Goal: Task Accomplishment & Management: Manage account settings

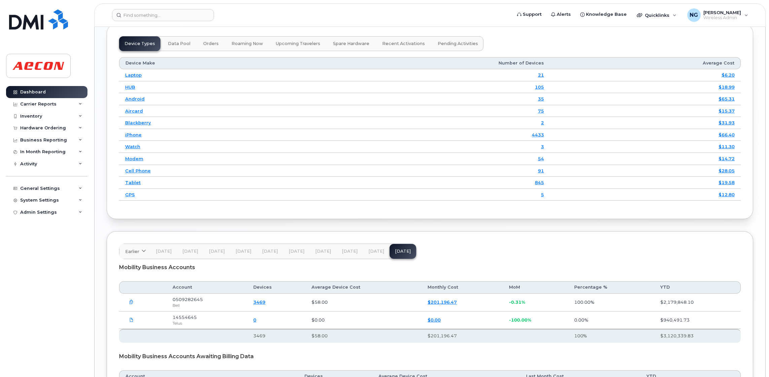
scroll to position [929, 0]
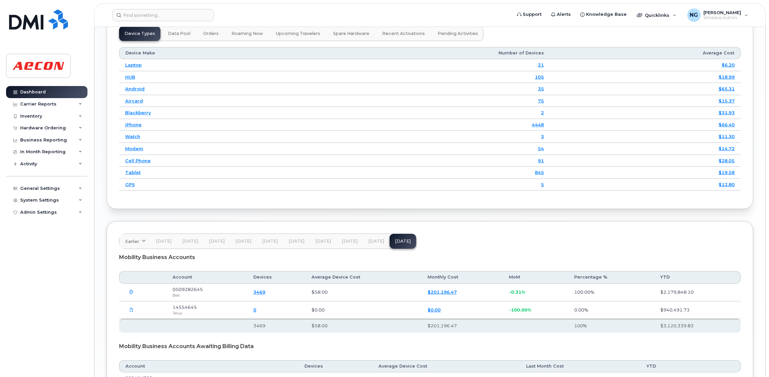
scroll to position [908, 0]
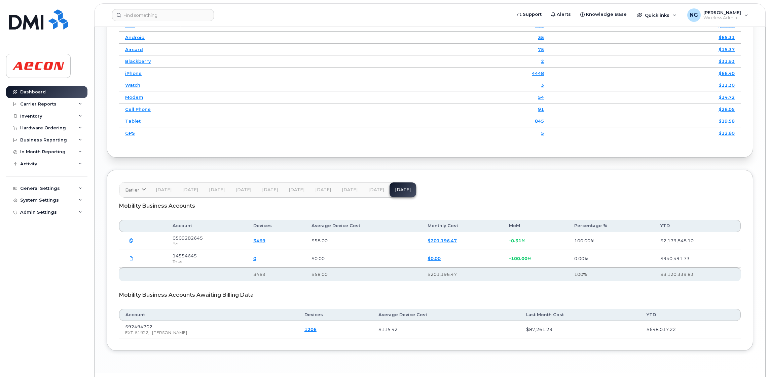
click at [473, 254] on td "$0.00" at bounding box center [461, 259] width 81 height 18
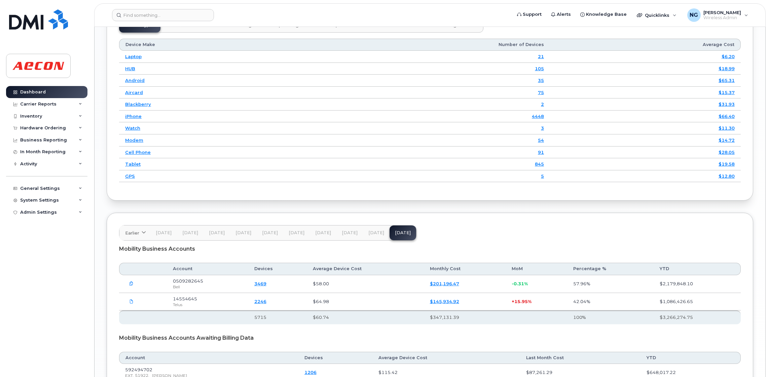
scroll to position [929, 0]
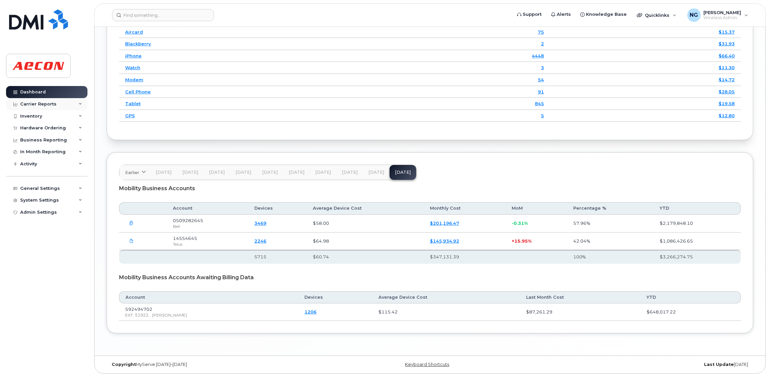
click at [38, 103] on div "Carrier Reports" at bounding box center [38, 104] width 36 height 5
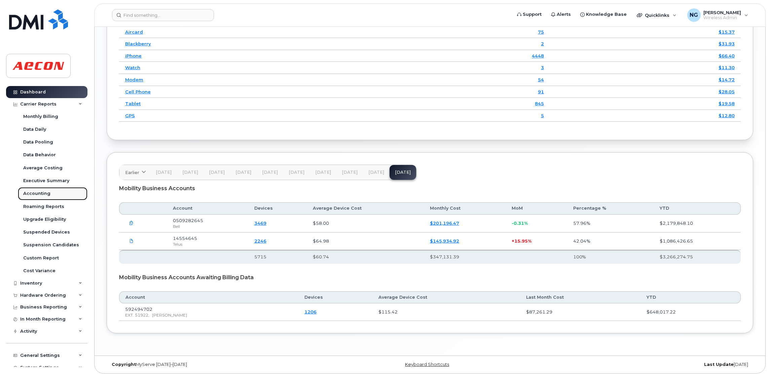
click at [36, 196] on div "Accounting" at bounding box center [36, 194] width 27 height 6
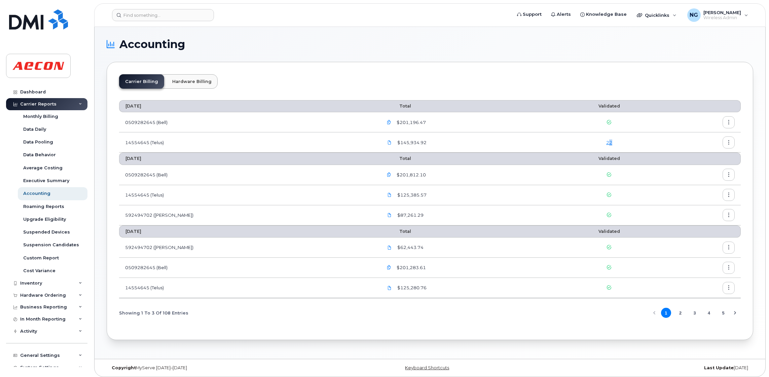
click at [606, 144] on link "22" at bounding box center [609, 142] width 6 height 5
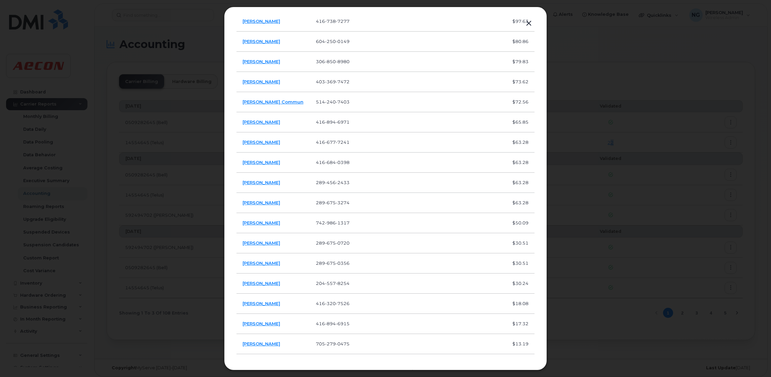
scroll to position [163, 0]
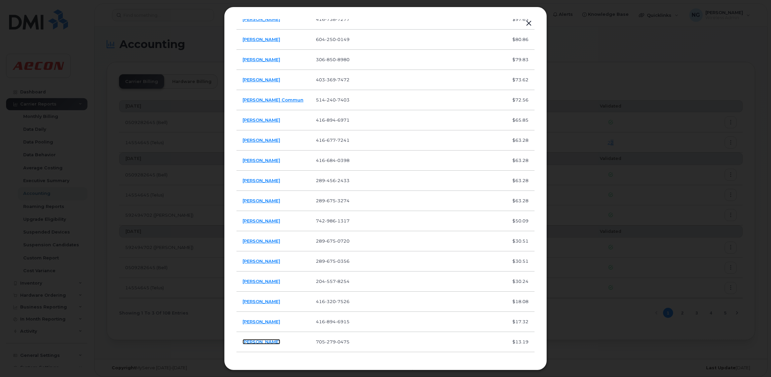
click at [267, 342] on link "[PERSON_NAME]" at bounding box center [261, 341] width 38 height 5
click at [261, 320] on link "Natoya Meikle" at bounding box center [261, 321] width 38 height 5
click at [265, 299] on link "Usman Mughees" at bounding box center [261, 301] width 38 height 5
click at [264, 280] on link "Kerri Bergthorson" at bounding box center [261, 281] width 38 height 5
click at [258, 260] on link "Jeffrey Warren" at bounding box center [261, 261] width 38 height 5
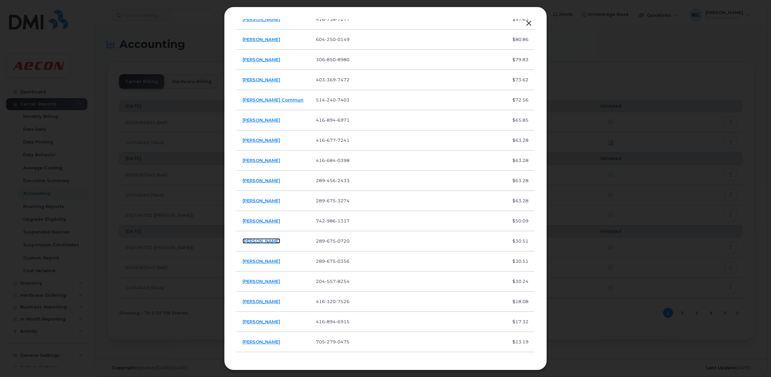
click at [255, 240] on link "Cody Gilchrist" at bounding box center [261, 240] width 38 height 5
click at [256, 222] on link "Sarah Tait" at bounding box center [261, 220] width 38 height 5
click at [263, 201] on link "Pranava Kandha" at bounding box center [261, 200] width 38 height 5
click at [261, 180] on link "Nolan Vandenheede" at bounding box center [261, 180] width 38 height 5
click at [267, 159] on link "Brennan Mattes" at bounding box center [261, 160] width 38 height 5
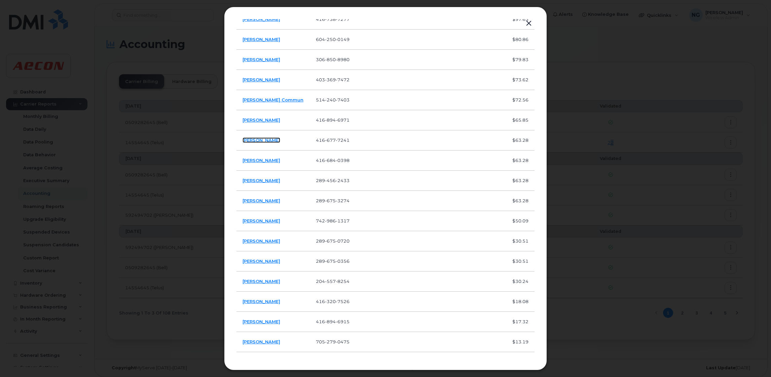
click at [262, 139] on link "Sophia Arrigo" at bounding box center [261, 140] width 38 height 5
click at [269, 119] on link "Natoya Meikle" at bounding box center [261, 119] width 38 height 5
click at [267, 99] on link "Pascale Commun" at bounding box center [272, 99] width 61 height 5
click at [269, 79] on link "Hiren Thakkar" at bounding box center [261, 79] width 38 height 5
click at [271, 58] on link "Nicholas Warren" at bounding box center [261, 59] width 38 height 5
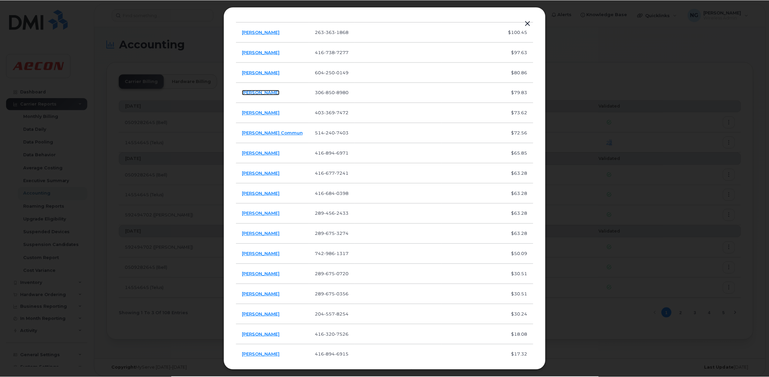
scroll to position [113, 0]
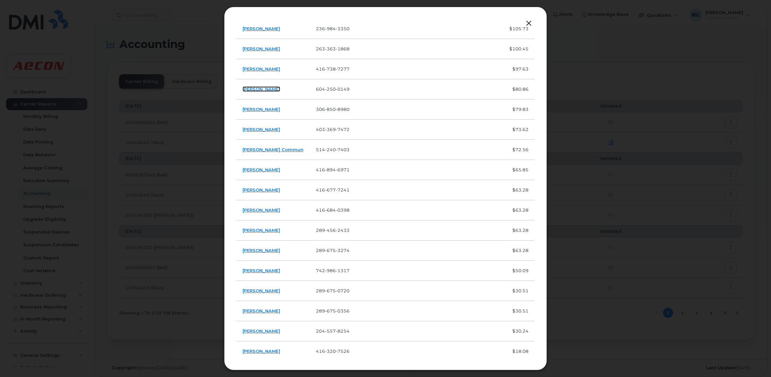
click at [257, 89] on link "Kritika Johari" at bounding box center [261, 88] width 38 height 5
click at [260, 69] on link "Ian Habibulla" at bounding box center [261, 68] width 38 height 5
click at [274, 48] on link "Meryam Imehli" at bounding box center [261, 48] width 38 height 5
drag, startPoint x: 652, startPoint y: 140, endPoint x: 641, endPoint y: 154, distance: 18.0
click at [652, 140] on div at bounding box center [385, 188] width 771 height 377
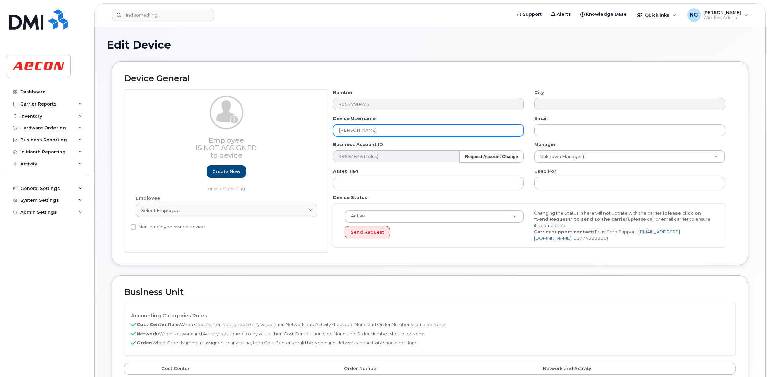
drag, startPoint x: 381, startPoint y: 131, endPoint x: 323, endPoint y: 131, distance: 57.5
click at [323, 131] on div "Employee Is not assigned to device Create new or select existing Employee Selec…" at bounding box center [429, 171] width 611 height 164
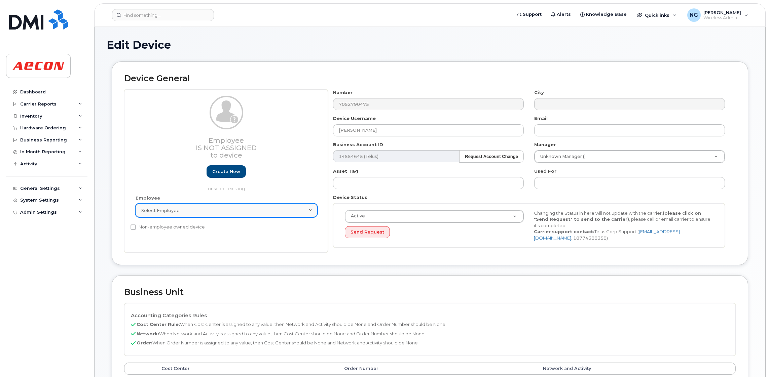
click at [209, 207] on div "Select employee" at bounding box center [226, 210] width 170 height 6
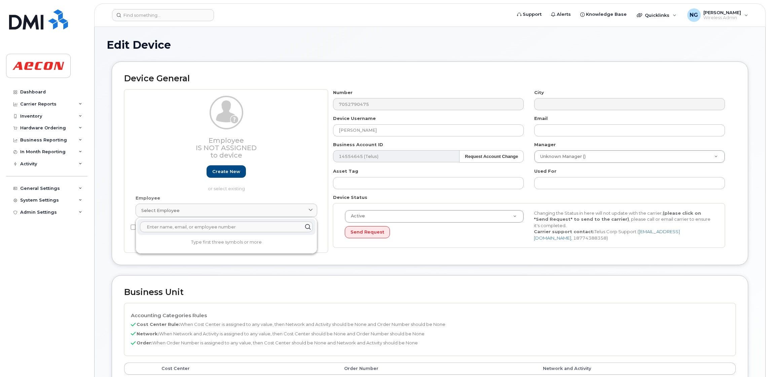
paste input "Anthony Donahue"
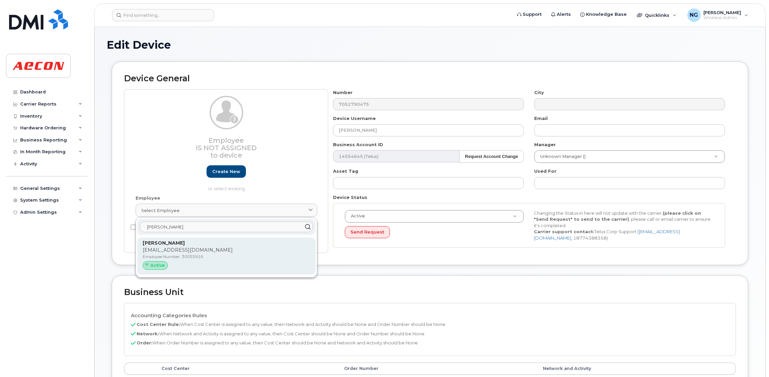
type input "Anthony Donahue"
click at [273, 250] on p "ADONAHUE@AECON.COM" at bounding box center [226, 250] width 167 height 7
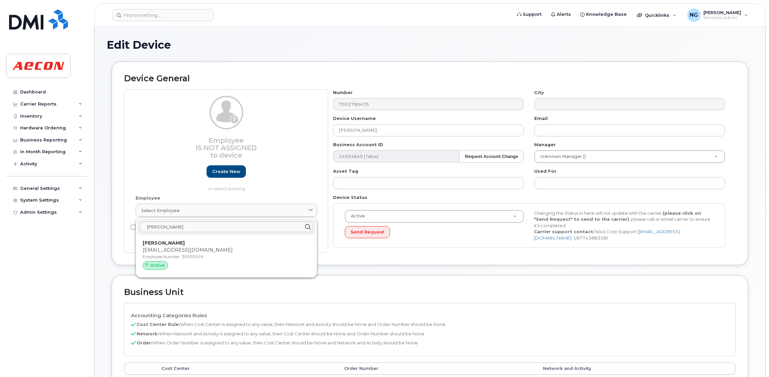
type input "30055916"
type input "adonahue@aecon.com"
type input "4779813"
type input "283607"
type input "283608"
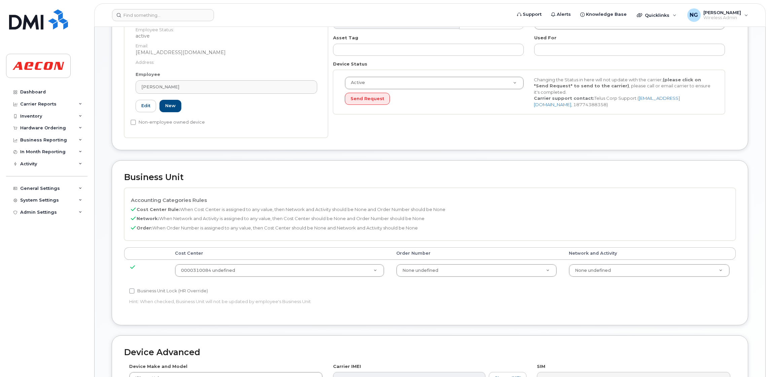
scroll to position [202, 0]
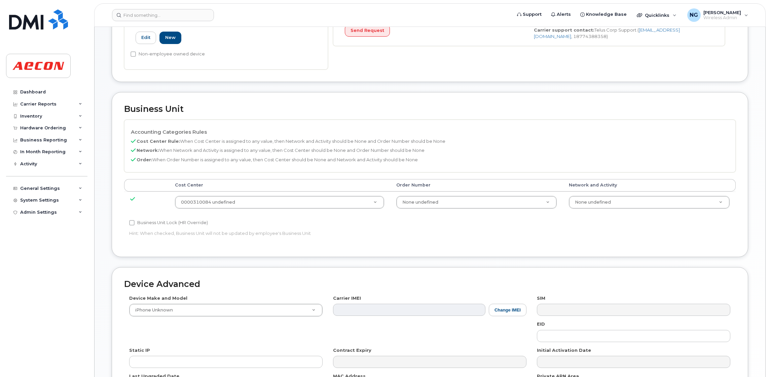
click at [146, 224] on label "Business Unit Lock (HR Override)" at bounding box center [168, 223] width 79 height 8
click at [135, 224] on input "Business Unit Lock (HR Override)" at bounding box center [131, 222] width 5 height 5
checkbox input "true"
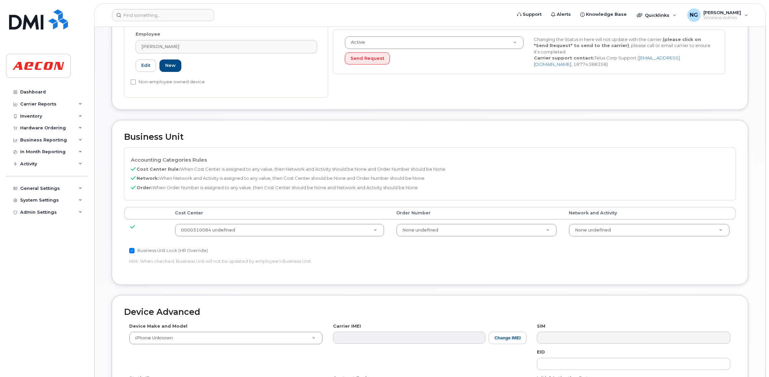
scroll to position [294, 0]
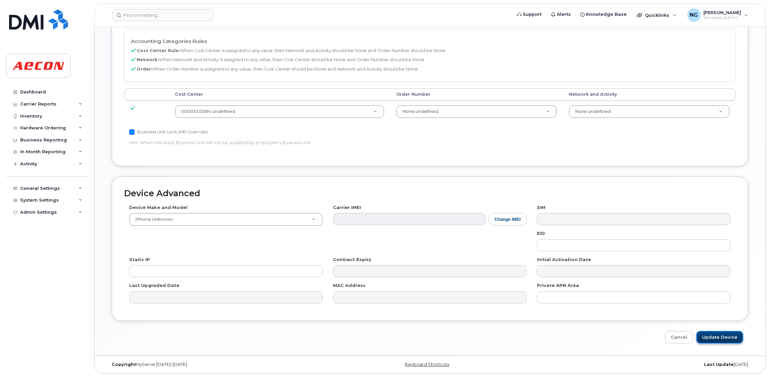
click at [726, 339] on input "Update Device" at bounding box center [719, 337] width 47 height 12
type input "Saving..."
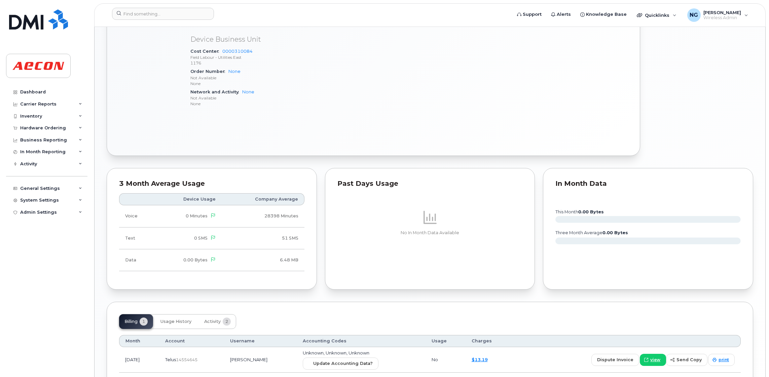
scroll to position [482, 0]
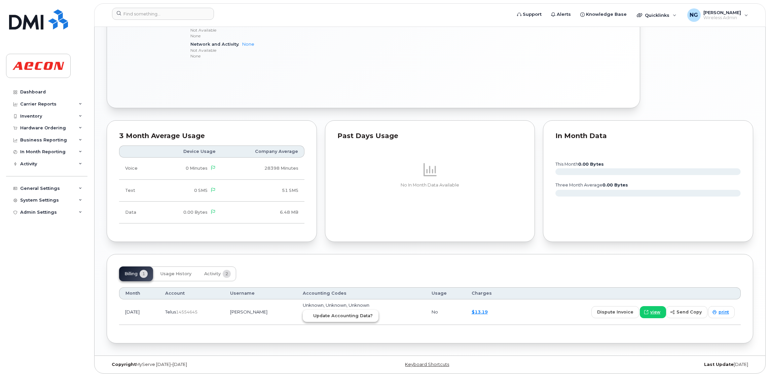
click at [368, 312] on button "Update Accounting Data?" at bounding box center [341, 316] width 76 height 12
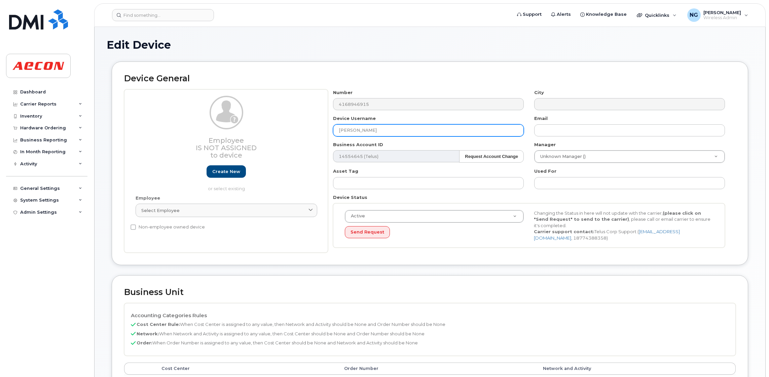
drag, startPoint x: 387, startPoint y: 131, endPoint x: 326, endPoint y: 136, distance: 61.4
click at [326, 136] on div "Employee Is not assigned to device Create new or select existing Employee Selec…" at bounding box center [429, 171] width 611 height 164
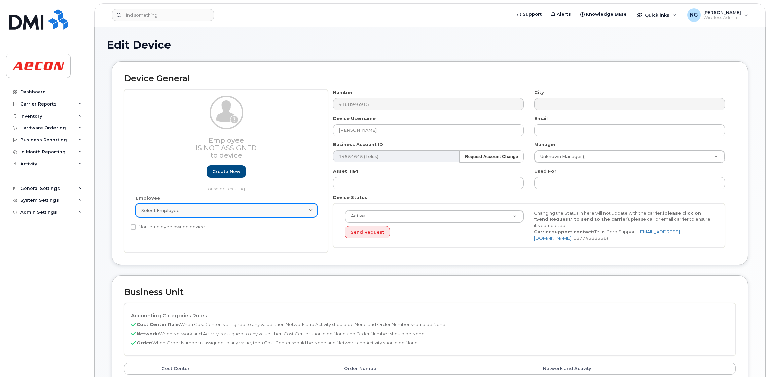
click at [253, 211] on div "Select employee" at bounding box center [226, 210] width 170 height 6
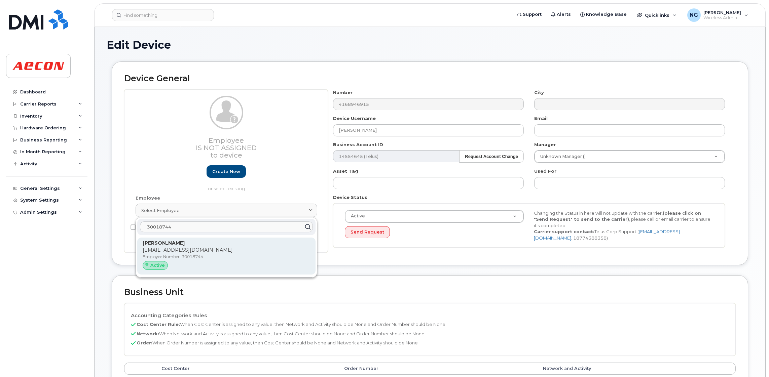
type input "30018744"
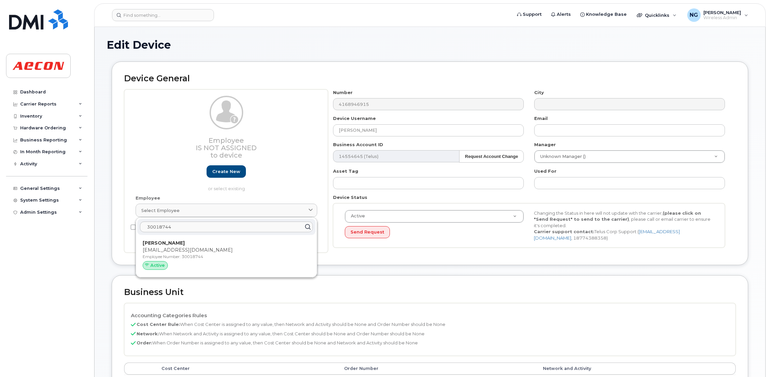
drag, startPoint x: 251, startPoint y: 261, endPoint x: 440, endPoint y: 37, distance: 293.0
click at [251, 261] on div "Philippe Cloutier PCLOUTIER@AECON.COM Employee Number: 30018744 Active" at bounding box center [226, 256] width 167 height 33
type input "30018744"
type input "Philippe Cloutier"
type input "pcloutier@aecon.com"
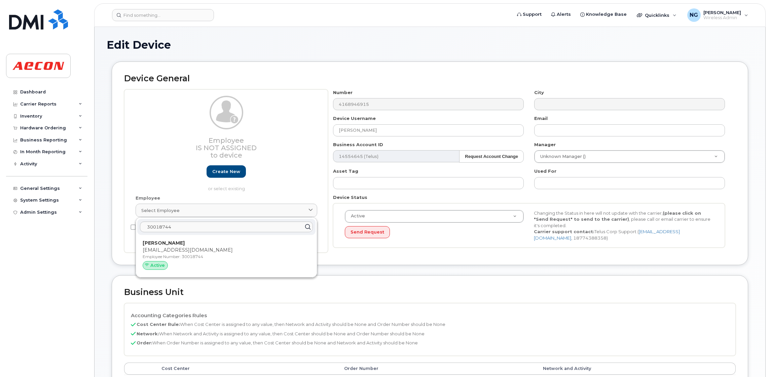
type input "4778356"
type input "283607"
type input "283608"
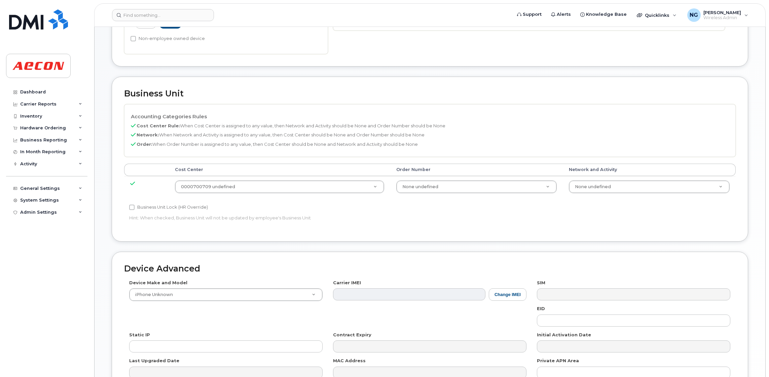
scroll to position [252, 0]
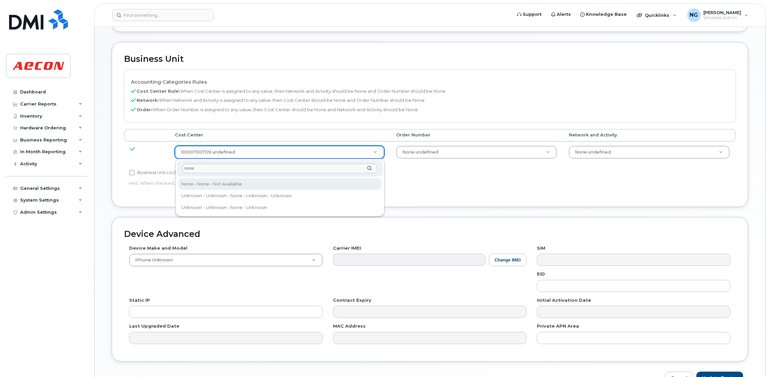
type input "none"
drag, startPoint x: 209, startPoint y: 183, endPoint x: 359, endPoint y: 185, distance: 149.7
type input "289660"
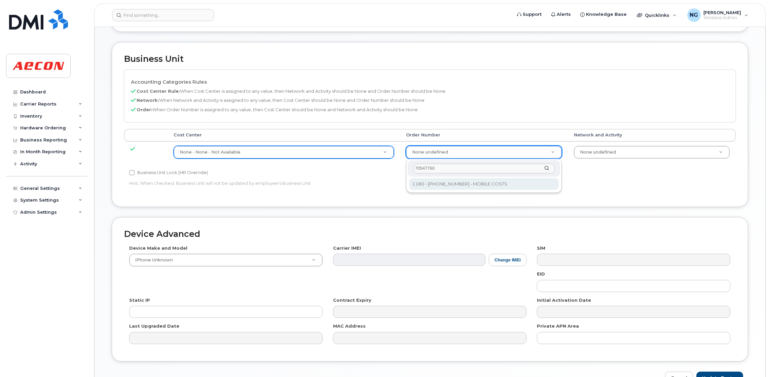
type input "70547760"
type input "8518330"
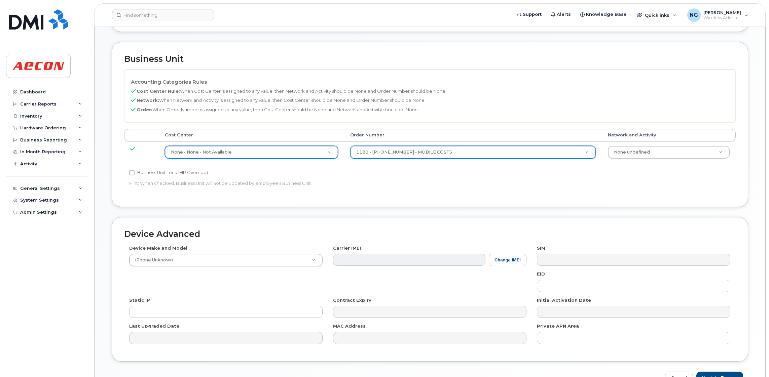
click at [168, 173] on label "Business Unit Lock (HR Override)" at bounding box center [168, 173] width 79 height 8
click at [135, 173] on input "Business Unit Lock (HR Override)" at bounding box center [131, 172] width 5 height 5
checkbox input "true"
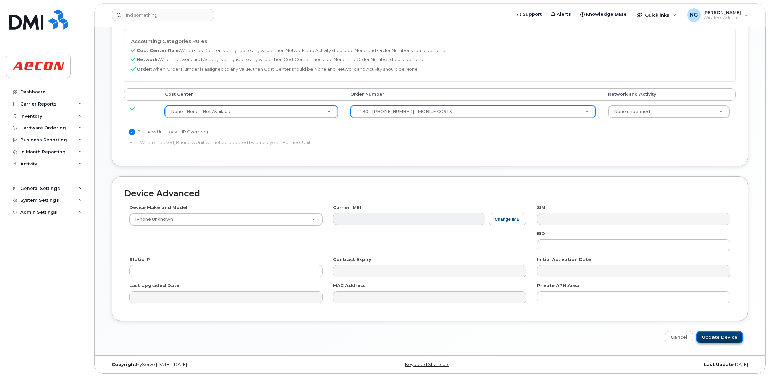
click at [725, 335] on input "Update Device" at bounding box center [719, 337] width 47 height 12
type input "Saving..."
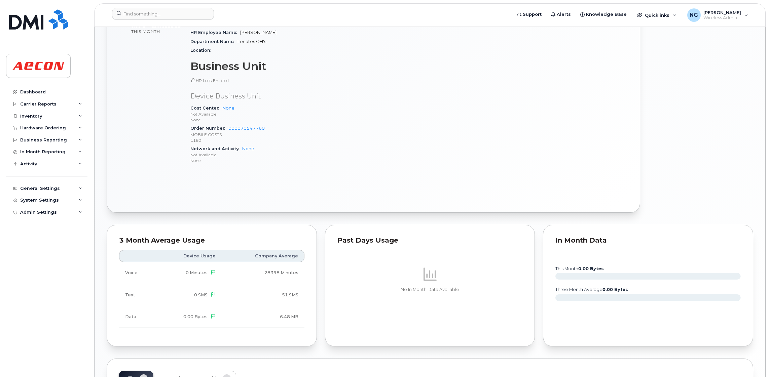
scroll to position [482, 0]
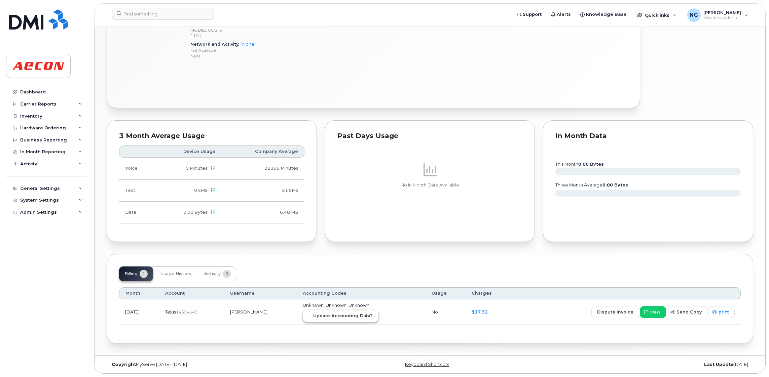
click at [333, 317] on span "Update Accounting Data?" at bounding box center [343, 316] width 60 height 6
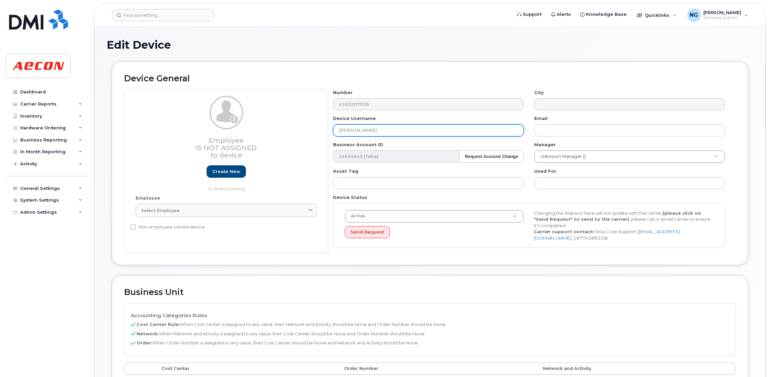
drag, startPoint x: 374, startPoint y: 133, endPoint x: 316, endPoint y: 132, distance: 57.8
click at [316, 132] on div "Employee Is not assigned to device Create new or select existing Employee Selec…" at bounding box center [429, 171] width 611 height 164
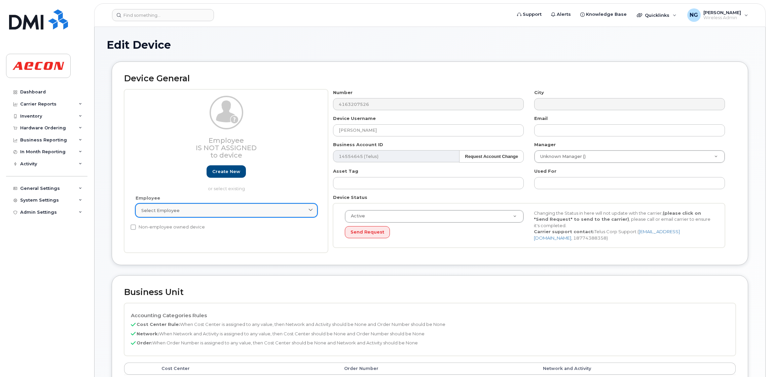
click at [215, 214] on div "Select employee" at bounding box center [226, 210] width 170 height 6
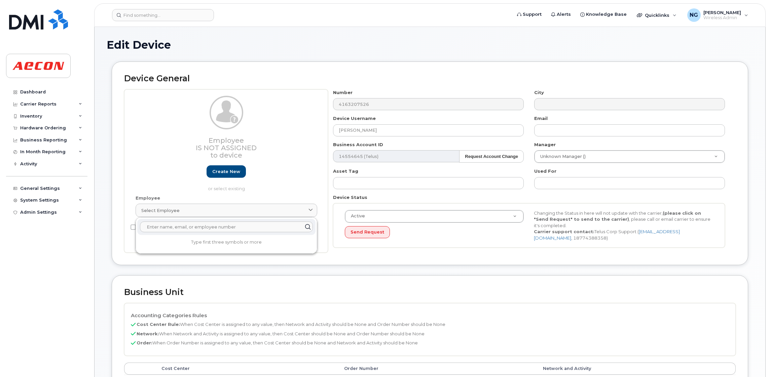
paste input "[PERSON_NAME]"
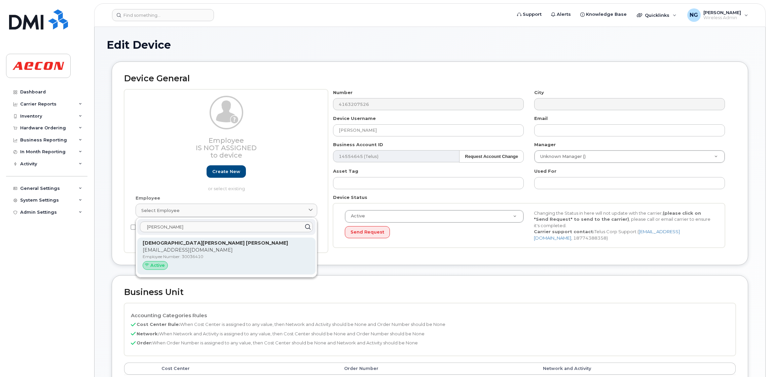
type input "[PERSON_NAME]"
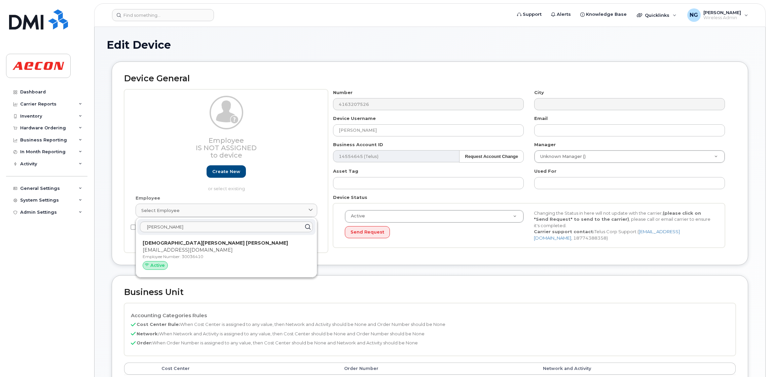
drag, startPoint x: 242, startPoint y: 258, endPoint x: 429, endPoint y: 40, distance: 287.1
click at [243, 257] on p "Employee Number: 30036410" at bounding box center [226, 257] width 167 height 6
type input "30036410"
type input "[DEMOGRAPHIC_DATA][PERSON_NAME] [PERSON_NAME]"
type input "[EMAIL_ADDRESS][DOMAIN_NAME]"
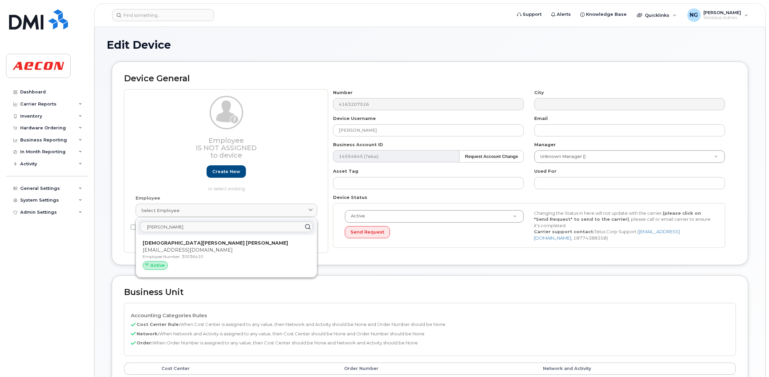
type input "4798966"
type input "283607"
type input "283608"
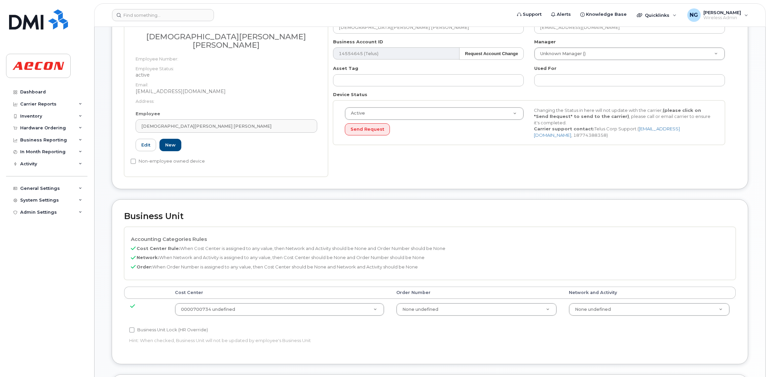
scroll to position [151, 0]
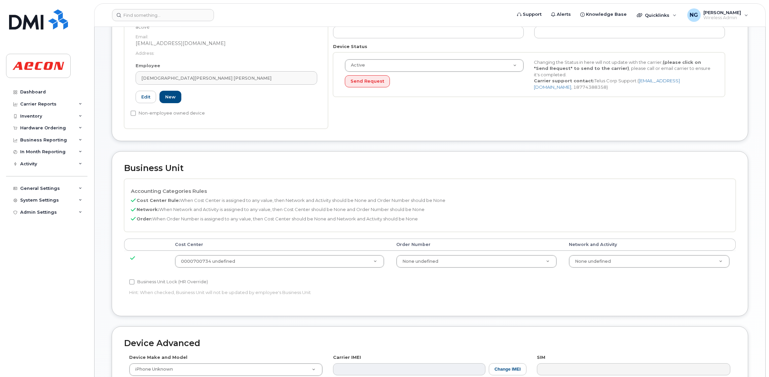
click at [177, 278] on label "Business Unit Lock (HR Override)" at bounding box center [168, 282] width 79 height 8
click at [135, 279] on input "Business Unit Lock (HR Override)" at bounding box center [131, 281] width 5 height 5
checkbox input "true"
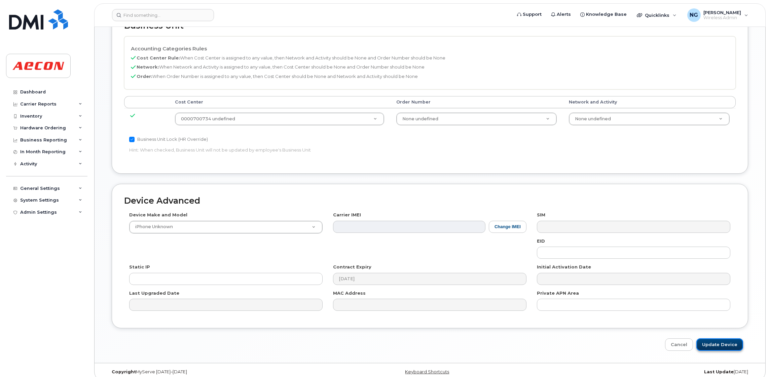
click at [721, 339] on input "Update Device" at bounding box center [719, 345] width 47 height 12
type input "Saving..."
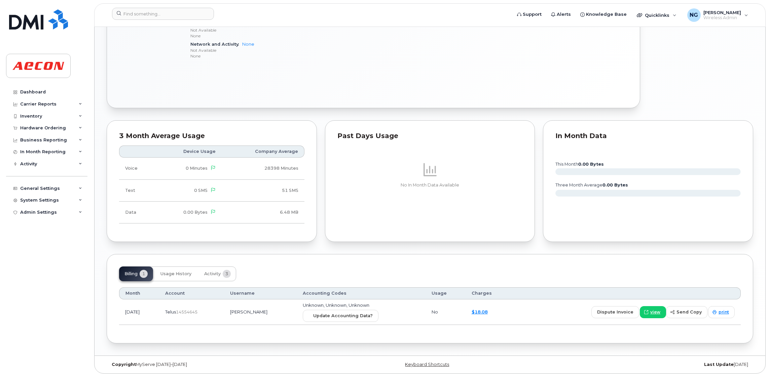
scroll to position [482, 0]
click at [365, 317] on span "Update Accounting Data?" at bounding box center [343, 316] width 60 height 6
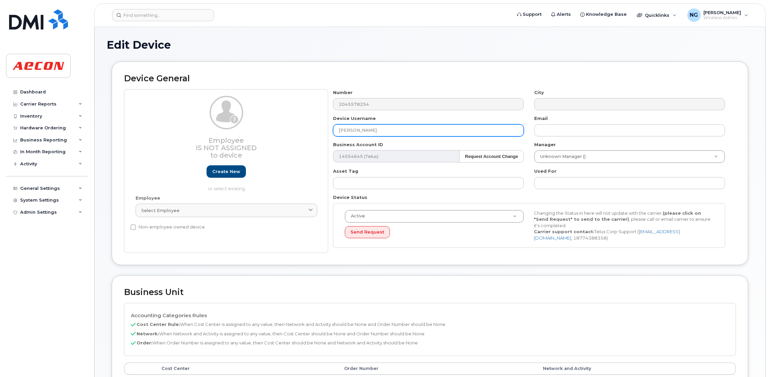
drag, startPoint x: 387, startPoint y: 125, endPoint x: 328, endPoint y: 129, distance: 59.6
click at [328, 129] on div "Device Username Kerri Bergthorson" at bounding box center [428, 125] width 201 height 21
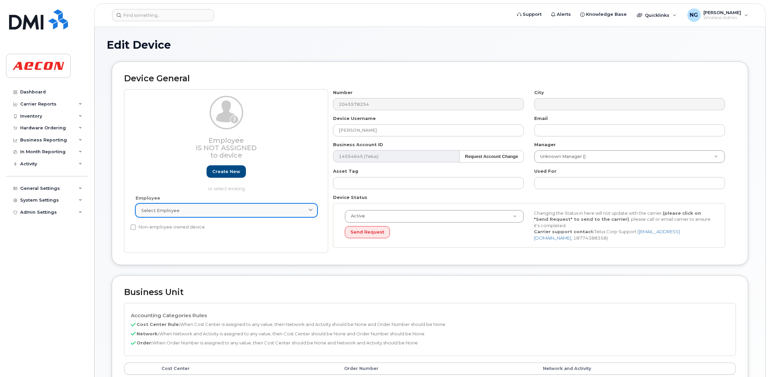
click at [192, 211] on div "Select employee" at bounding box center [226, 210] width 170 height 6
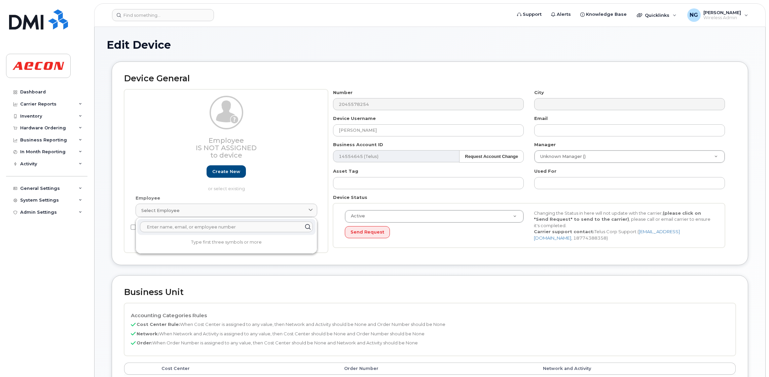
paste input "Kerri Bergthorson"
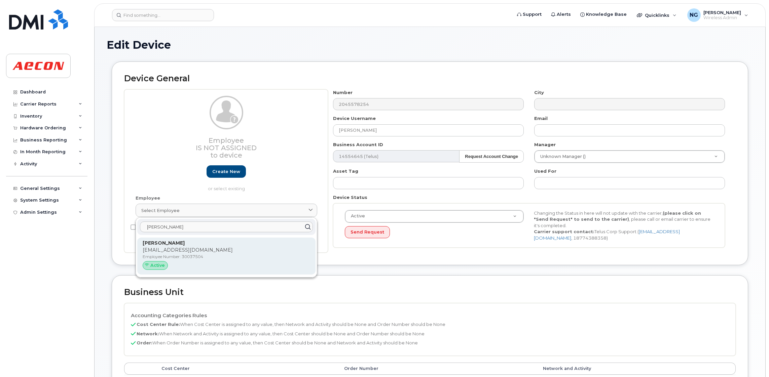
type input "Kerri Bergthorson"
click at [251, 253] on p "KBERGTHORSON@AECON.COM" at bounding box center [226, 250] width 167 height 7
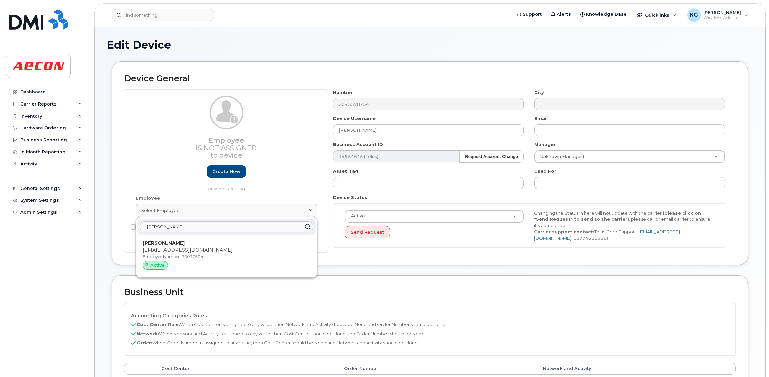
type input "30037504"
type input "kbergthorson@aecon.com"
type input "557795"
type input "283607"
type input "283608"
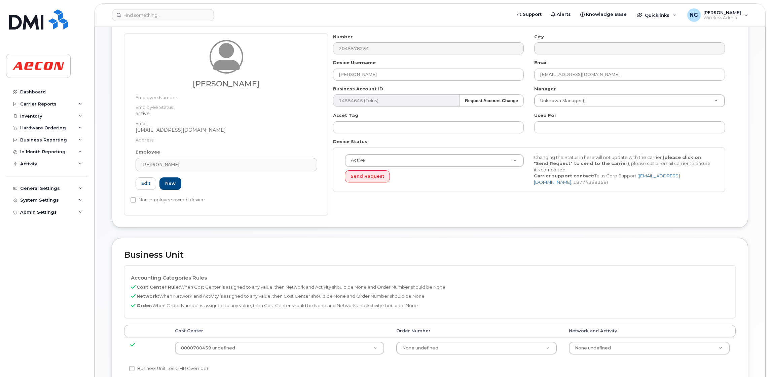
scroll to position [151, 0]
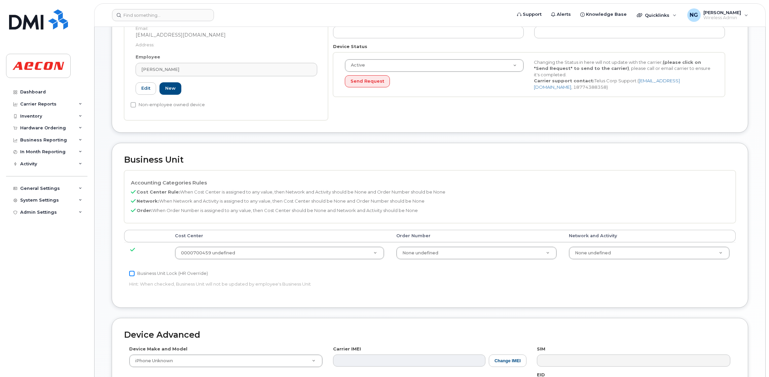
click at [131, 274] on input "Business Unit Lock (HR Override)" at bounding box center [131, 273] width 5 height 5
checkbox input "true"
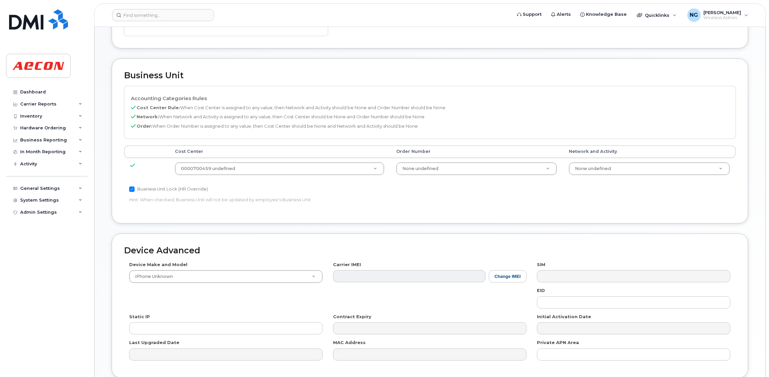
scroll to position [294, 0]
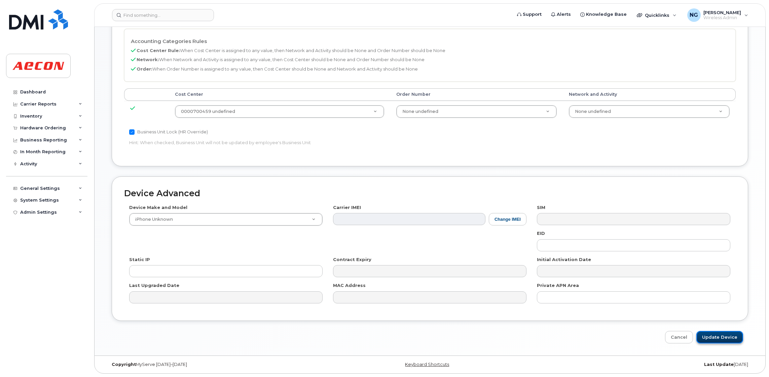
click at [713, 335] on input "Update Device" at bounding box center [719, 337] width 47 height 12
type input "Saving..."
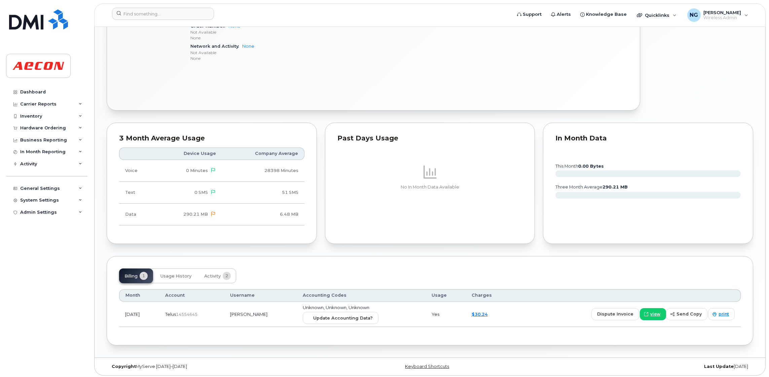
scroll to position [456, 0]
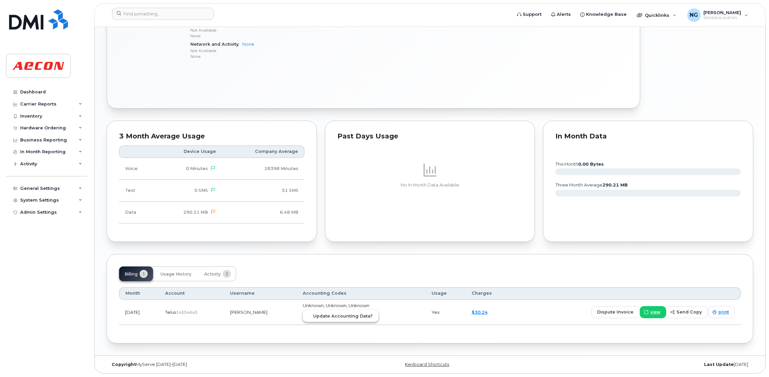
click at [364, 316] on span "Update Accounting Data?" at bounding box center [343, 316] width 60 height 6
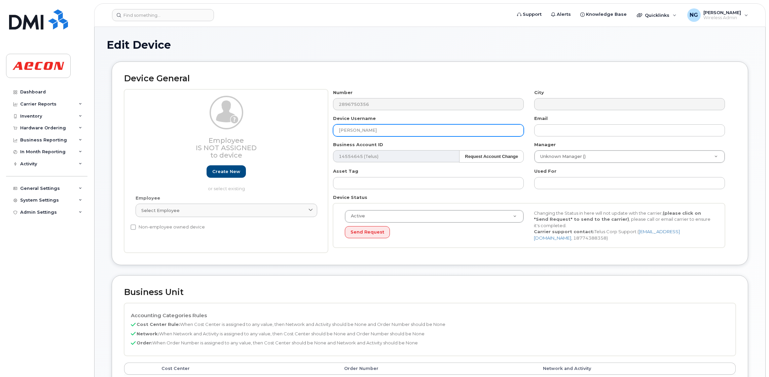
drag, startPoint x: 382, startPoint y: 131, endPoint x: 327, endPoint y: 128, distance: 55.2
click at [327, 128] on div "Employee Is not assigned to device Create new or select existing Employee Selec…" at bounding box center [429, 171] width 611 height 164
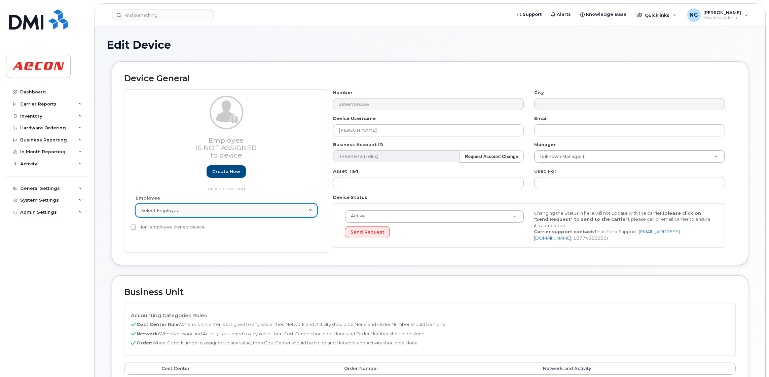
click at [231, 206] on link "Select employee" at bounding box center [227, 210] width 182 height 13
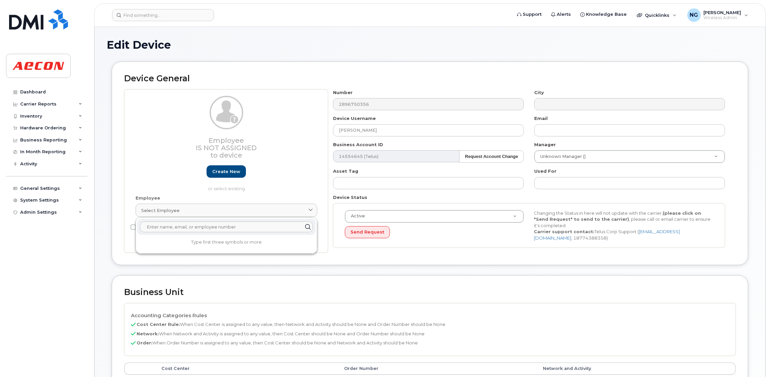
paste input "[PERSON_NAME]"
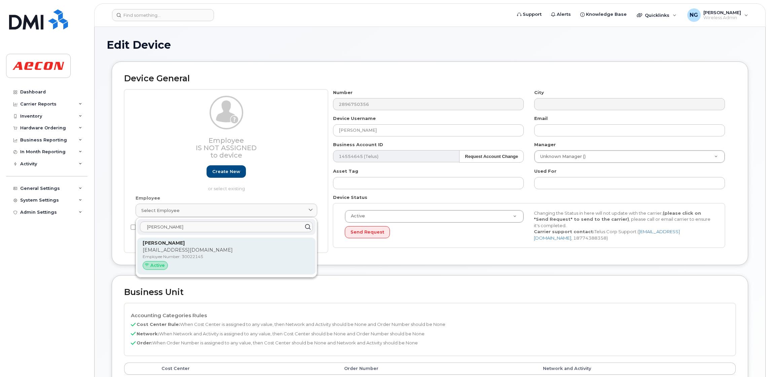
type input "[PERSON_NAME]"
click at [271, 257] on p "Employee Number: 30022145" at bounding box center [226, 257] width 167 height 6
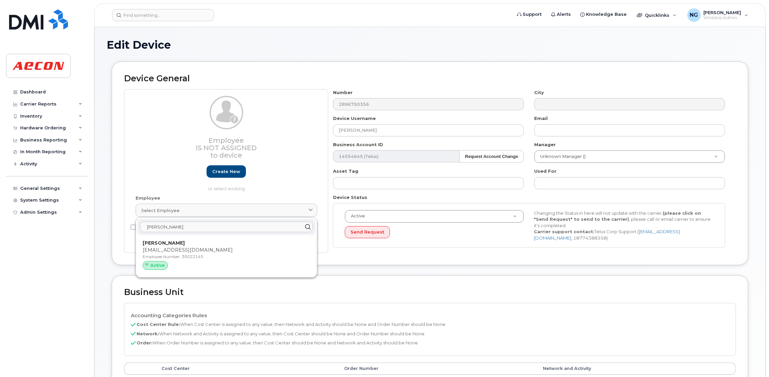
type input "30022145"
type input "[EMAIL_ADDRESS][DOMAIN_NAME]"
type input "283865"
type input "283607"
type input "283608"
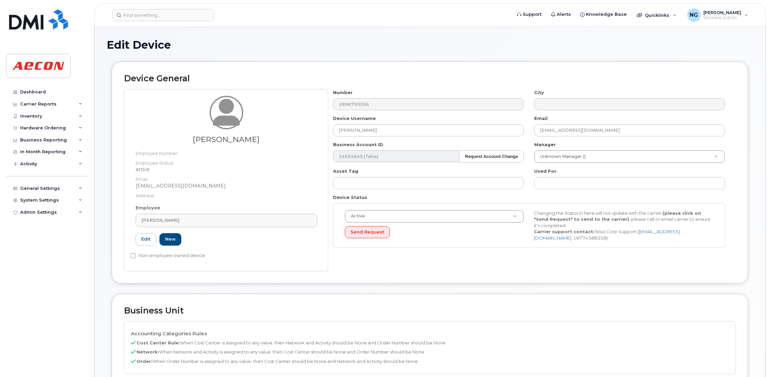
scroll to position [151, 0]
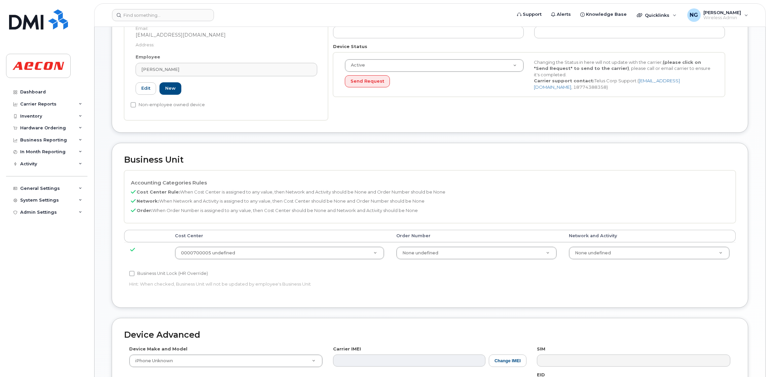
click at [154, 279] on div "Business Unit Lock (HR Override) Hint: When checked, Business Unit will not be …" at bounding box center [328, 280] width 408 height 21
click at [155, 274] on label "Business Unit Lock (HR Override)" at bounding box center [168, 274] width 79 height 8
click at [135, 274] on input "Business Unit Lock (HR Override)" at bounding box center [131, 273] width 5 height 5
checkbox input "true"
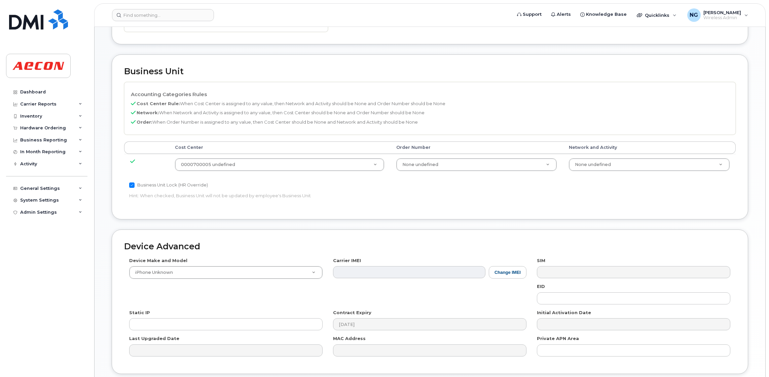
scroll to position [294, 0]
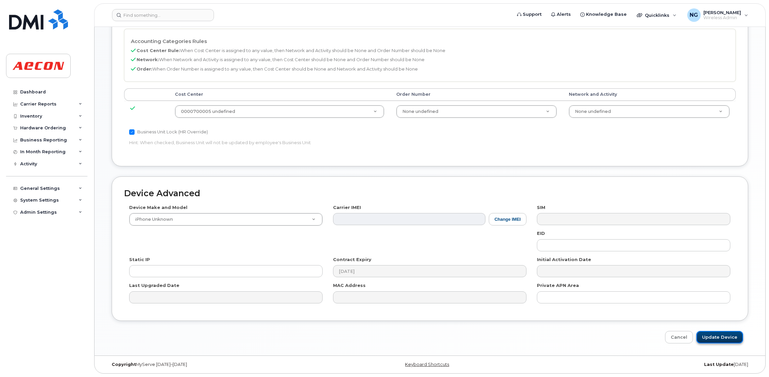
click at [728, 337] on input "Update Device" at bounding box center [719, 337] width 47 height 12
type input "Saving..."
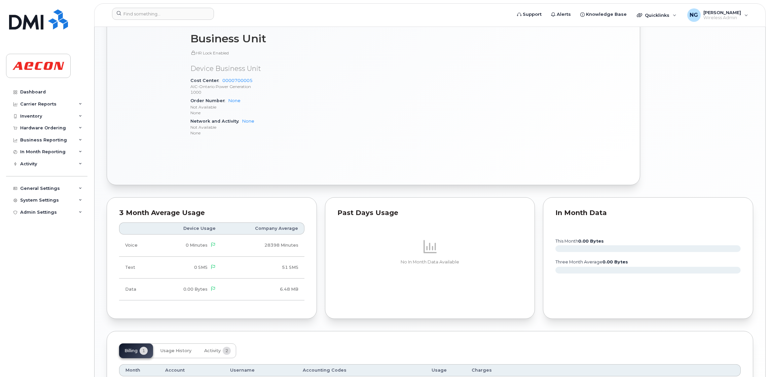
scroll to position [482, 0]
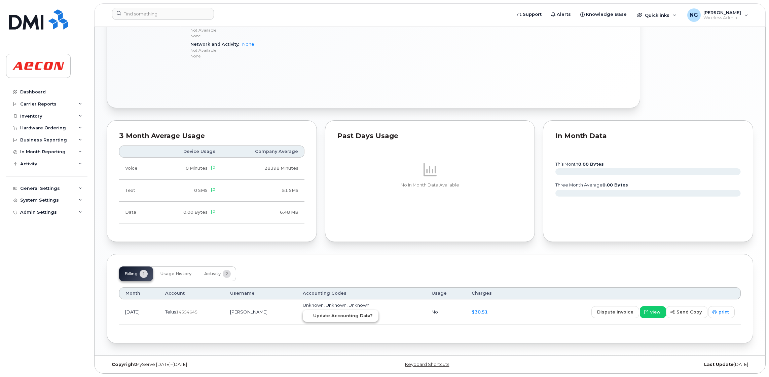
click at [352, 315] on span "Update Accounting Data?" at bounding box center [343, 316] width 60 height 6
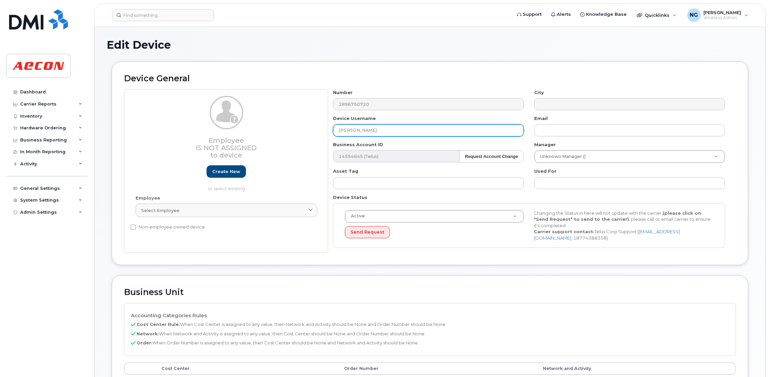
drag, startPoint x: 376, startPoint y: 129, endPoint x: 304, endPoint y: 127, distance: 72.0
click at [304, 127] on div "Employee Is not assigned to device Create new or select existing Employee Selec…" at bounding box center [429, 171] width 611 height 164
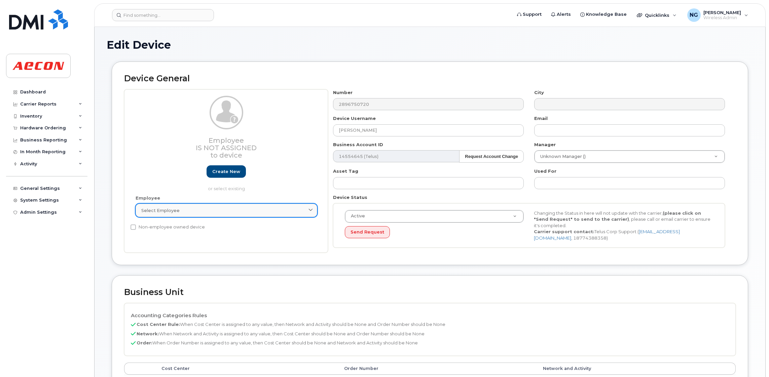
click at [255, 208] on div "Select employee" at bounding box center [226, 210] width 170 height 6
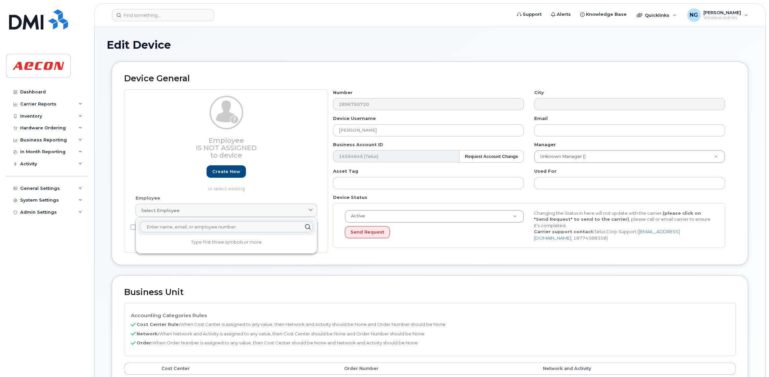
paste input "Cody Gilchrist"
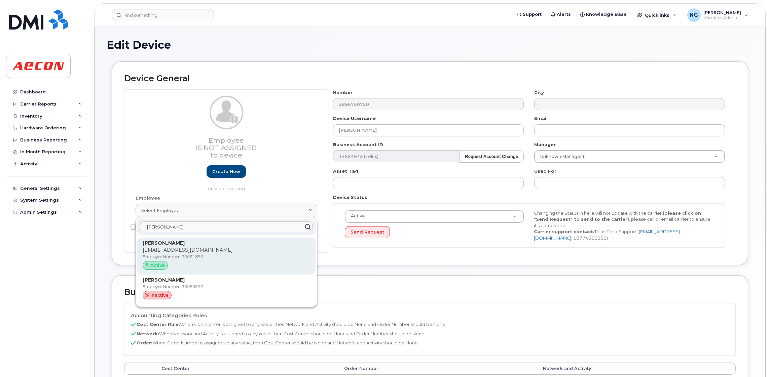
type input "Cody Gilchrist"
click at [256, 256] on p "Employee Number: 30021892" at bounding box center [226, 257] width 167 height 6
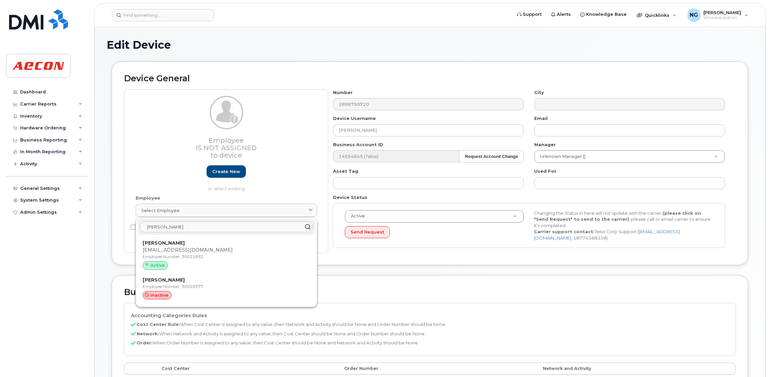
type input "30021892"
type input "cgilchrist@aecon.com"
type input "283865"
type input "283607"
type input "283608"
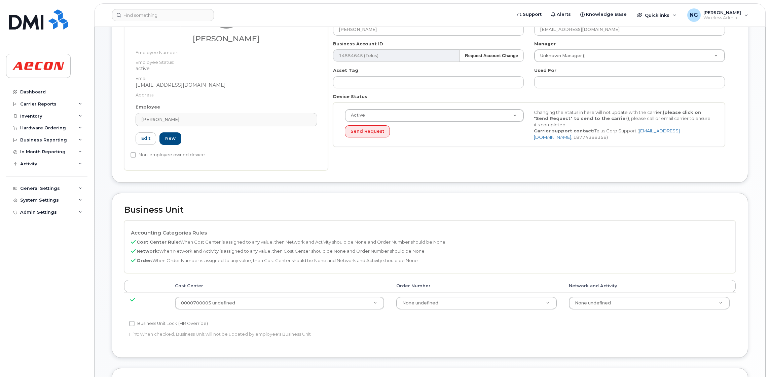
scroll to position [202, 0]
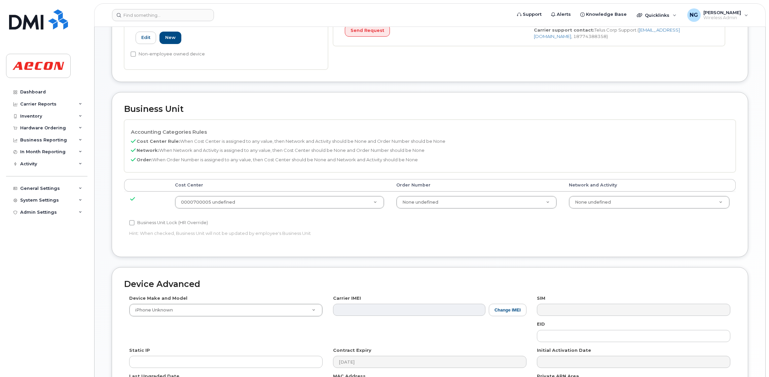
click at [145, 221] on label "Business Unit Lock (HR Override)" at bounding box center [168, 223] width 79 height 8
click at [135, 221] on input "Business Unit Lock (HR Override)" at bounding box center [131, 222] width 5 height 5
checkbox input "true"
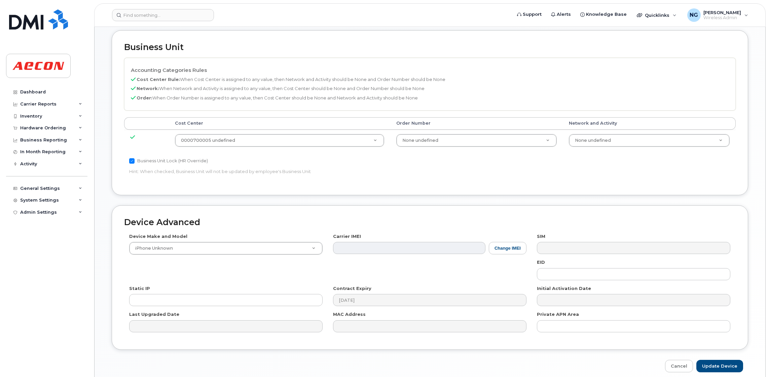
scroll to position [294, 0]
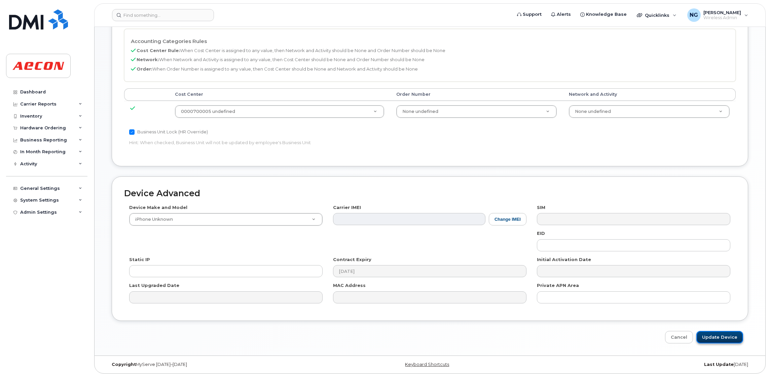
click at [723, 339] on input "Update Device" at bounding box center [719, 337] width 47 height 12
type input "Saving..."
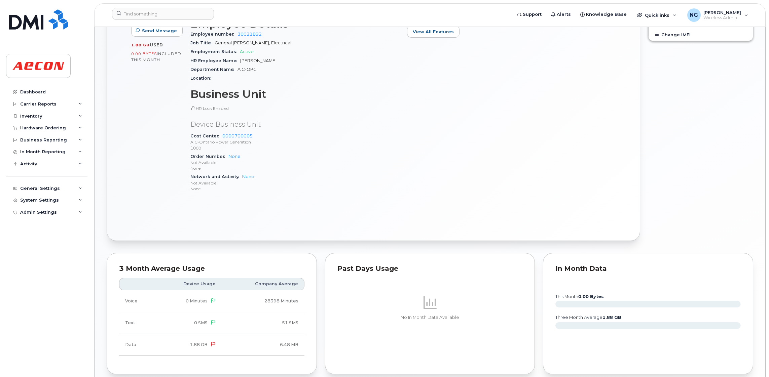
scroll to position [456, 0]
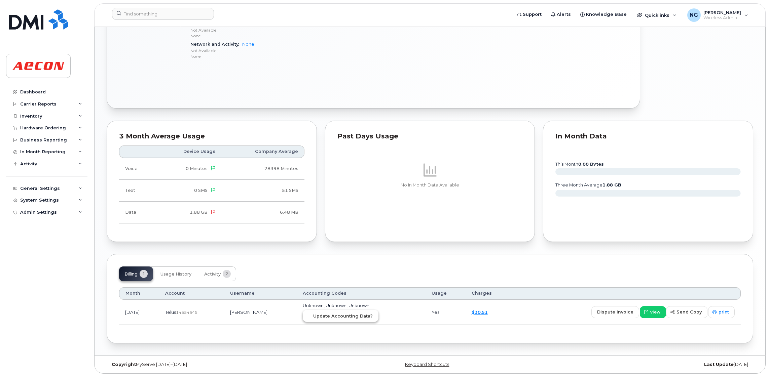
click at [351, 318] on span "Update Accounting Data?" at bounding box center [343, 316] width 60 height 6
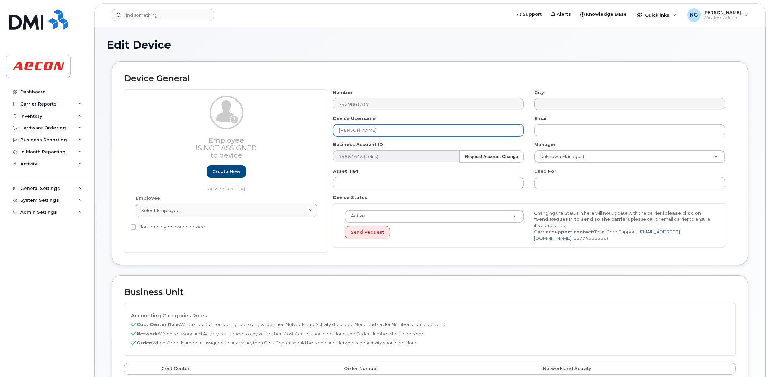
drag, startPoint x: 373, startPoint y: 128, endPoint x: 313, endPoint y: 127, distance: 59.5
click at [313, 127] on div "Employee Is not assigned to device Create new or select existing Employee Selec…" at bounding box center [429, 171] width 611 height 164
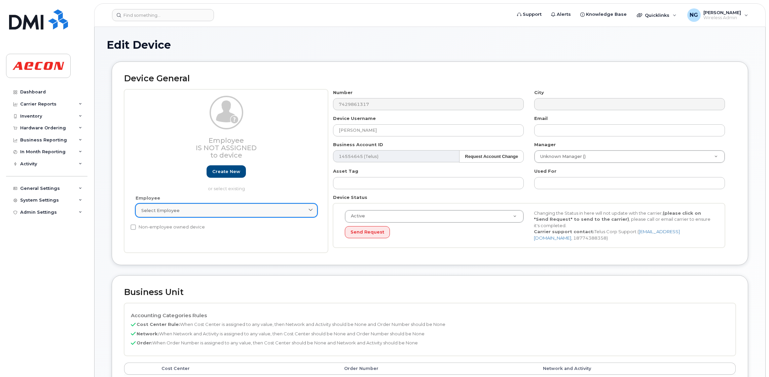
click at [247, 214] on link "Select employee" at bounding box center [227, 210] width 182 height 13
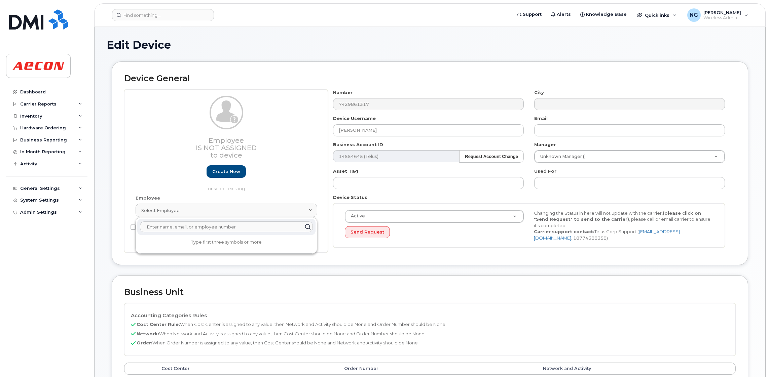
paste input "[PERSON_NAME]"
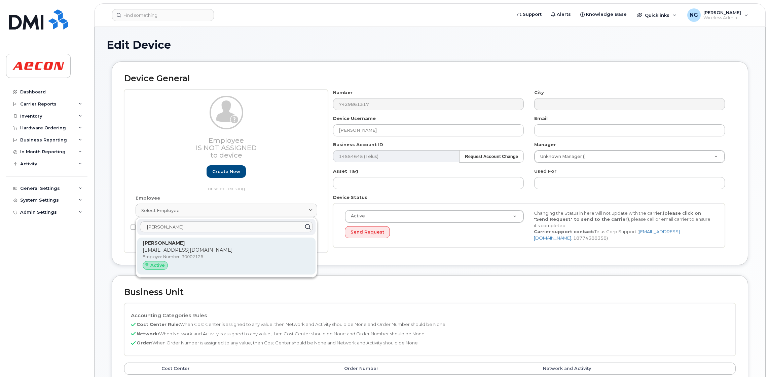
type input "[PERSON_NAME]"
click at [263, 260] on p "Employee Number: 30002126" at bounding box center [226, 257] width 167 height 6
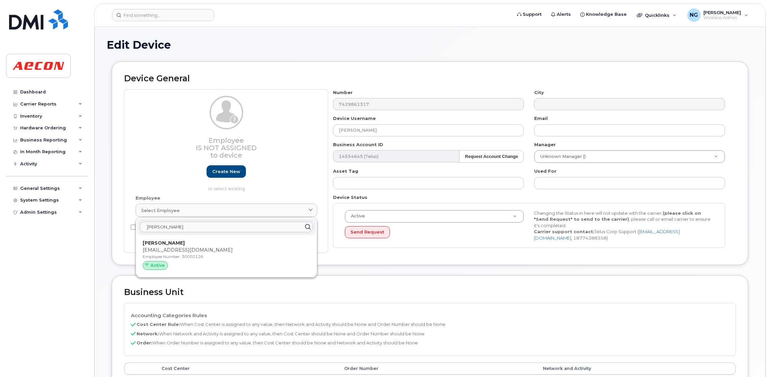
type input "30002126"
type input "[EMAIL_ADDRESS][DOMAIN_NAME]"
type input "283818"
type input "283607"
type input "283608"
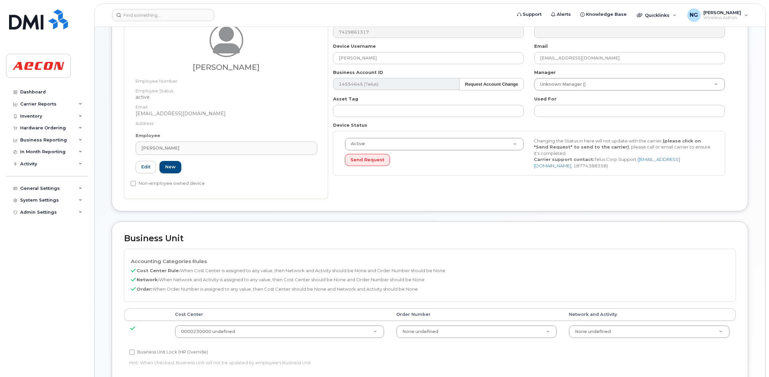
scroll to position [202, 0]
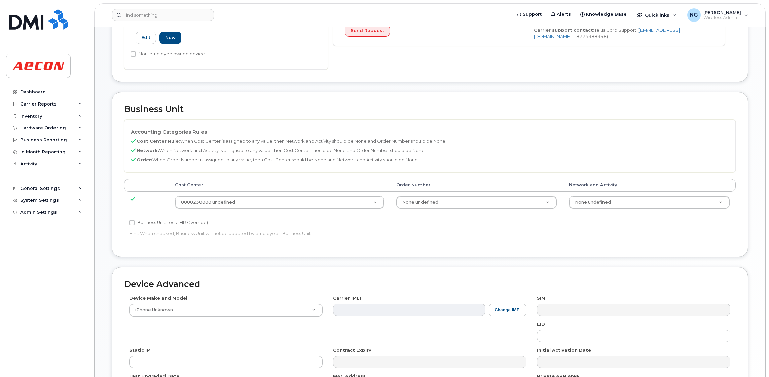
click at [180, 223] on label "Business Unit Lock (HR Override)" at bounding box center [168, 223] width 79 height 8
click at [135, 223] on input "Business Unit Lock (HR Override)" at bounding box center [131, 222] width 5 height 5
checkbox input "true"
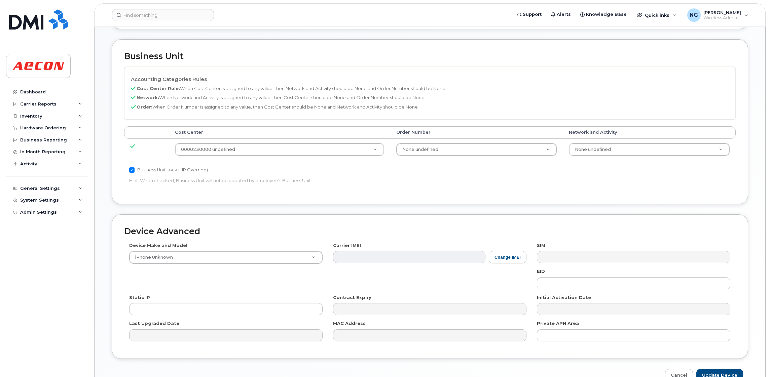
scroll to position [294, 0]
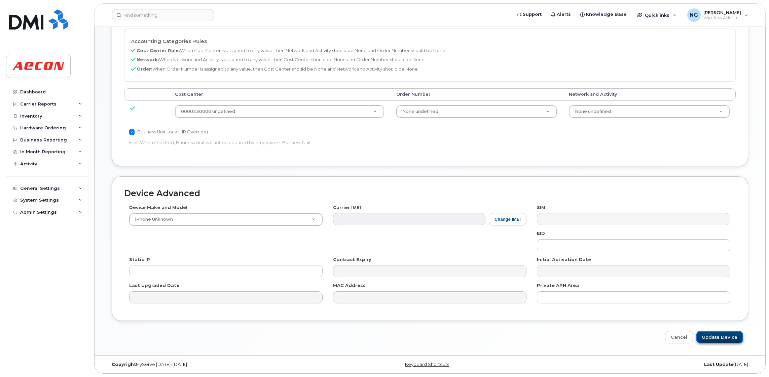
click at [728, 337] on input "Update Device" at bounding box center [719, 337] width 47 height 12
type input "Saving..."
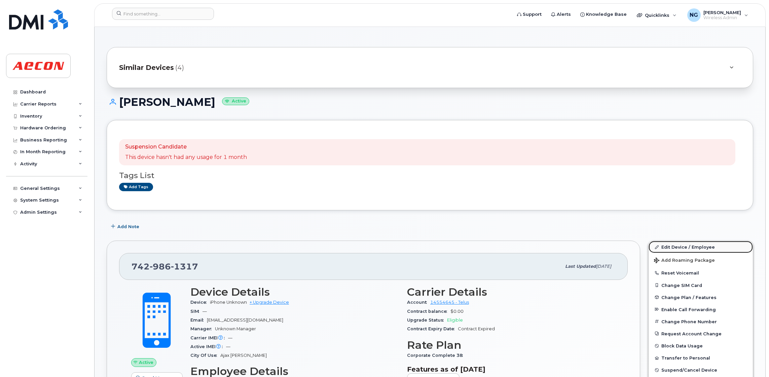
click at [706, 247] on link "Edit Device / Employee" at bounding box center [700, 247] width 104 height 12
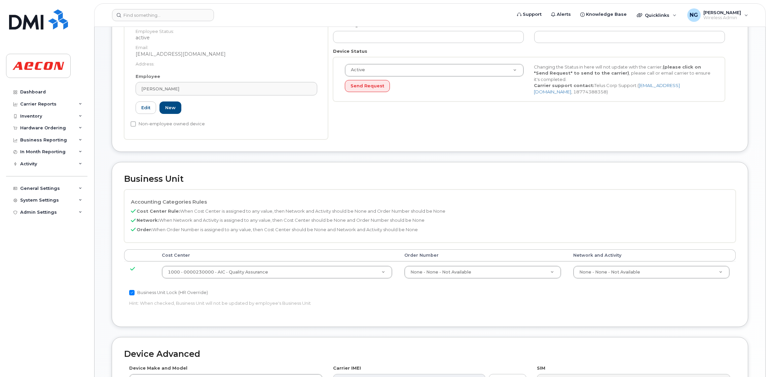
scroll to position [151, 0]
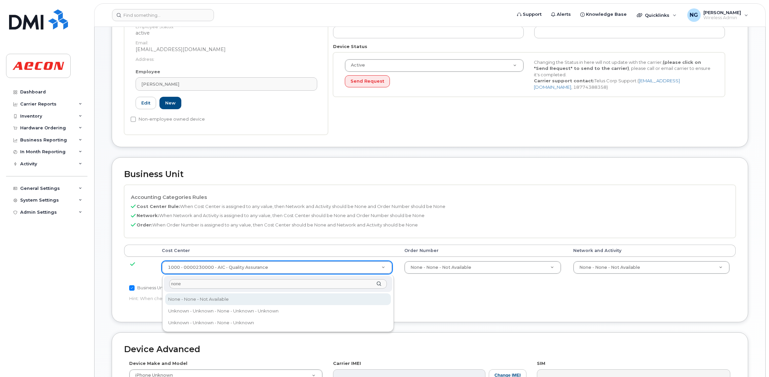
type input "none"
type input "289660"
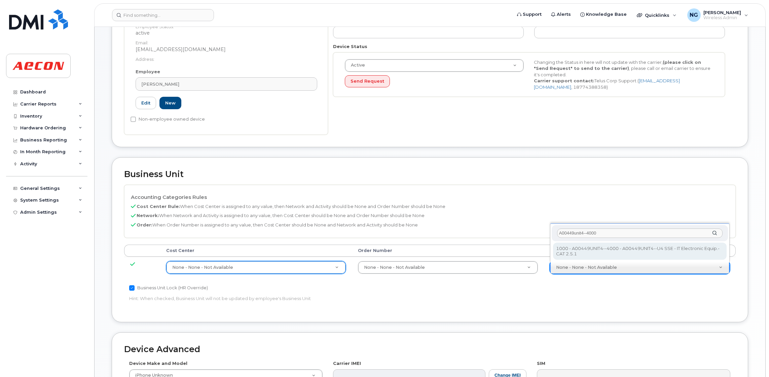
type input "A00449unit4--4000"
type input "4199222"
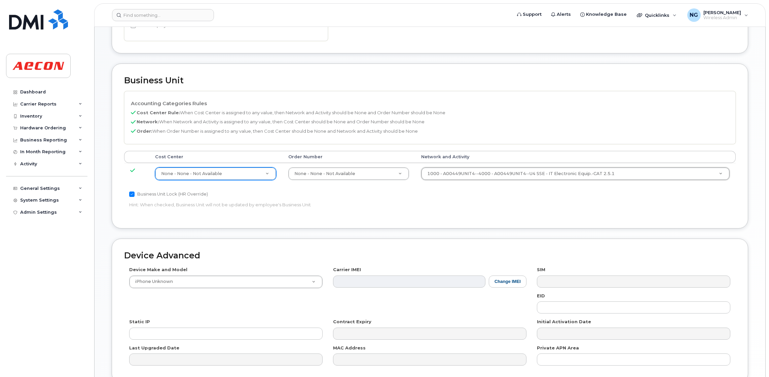
scroll to position [308, 0]
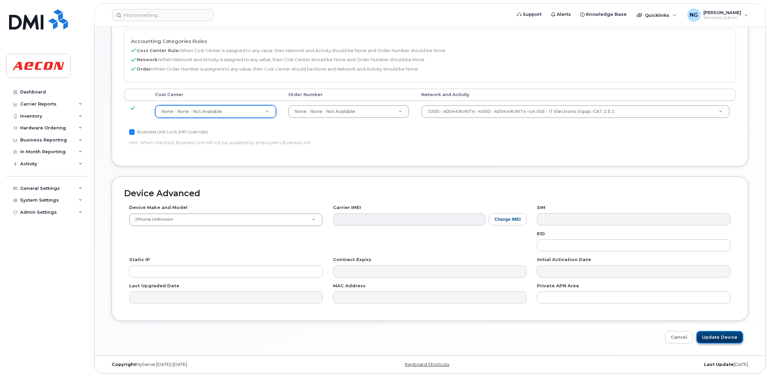
click at [734, 335] on input "Update Device" at bounding box center [719, 337] width 47 height 12
type input "Saving..."
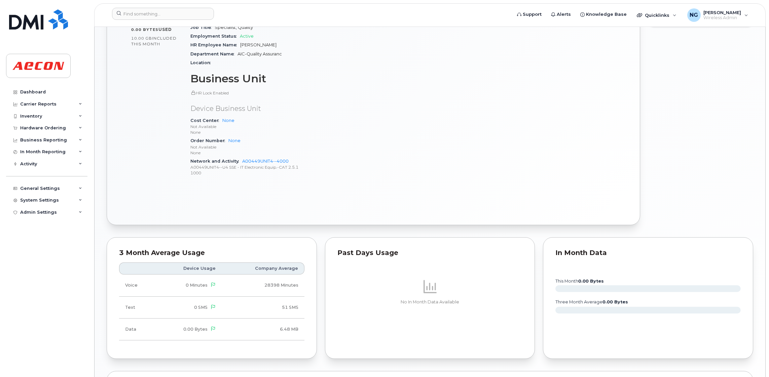
scroll to position [482, 0]
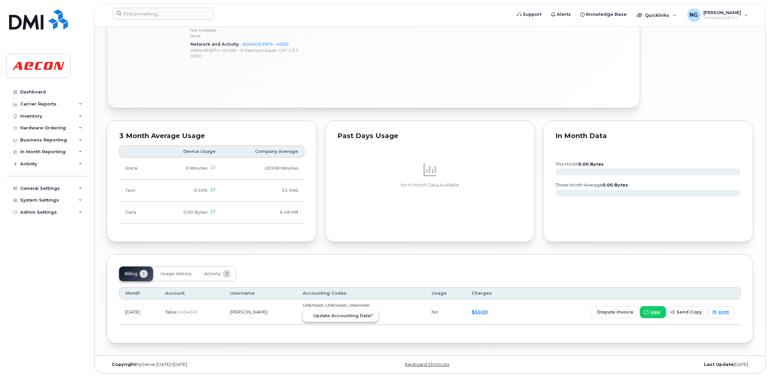
click at [336, 316] on span "Update Accounting Data?" at bounding box center [343, 316] width 60 height 6
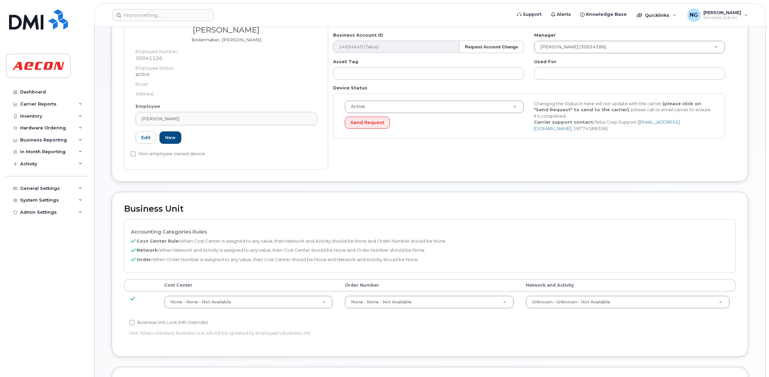
scroll to position [252, 0]
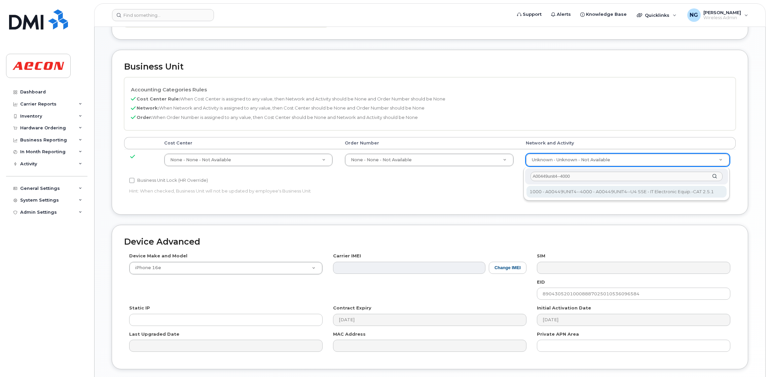
type input "A00449unit4--4000"
type input "4199222"
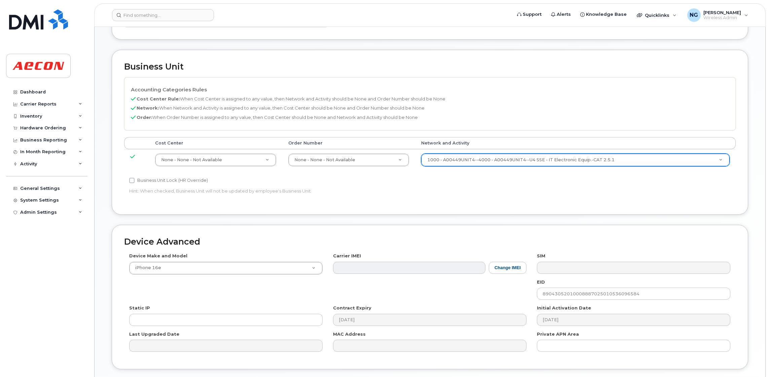
click at [175, 184] on label "Business Unit Lock (HR Override)" at bounding box center [168, 181] width 79 height 8
click at [135, 183] on input "Business Unit Lock (HR Override)" at bounding box center [131, 180] width 5 height 5
checkbox input "true"
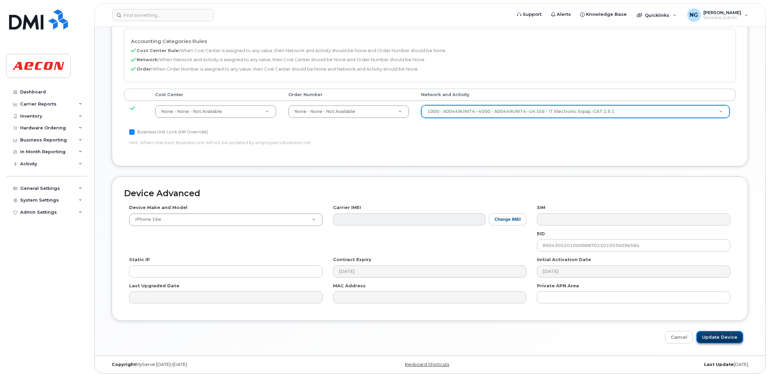
click at [725, 332] on input "Update Device" at bounding box center [719, 337] width 47 height 12
type input "Saving..."
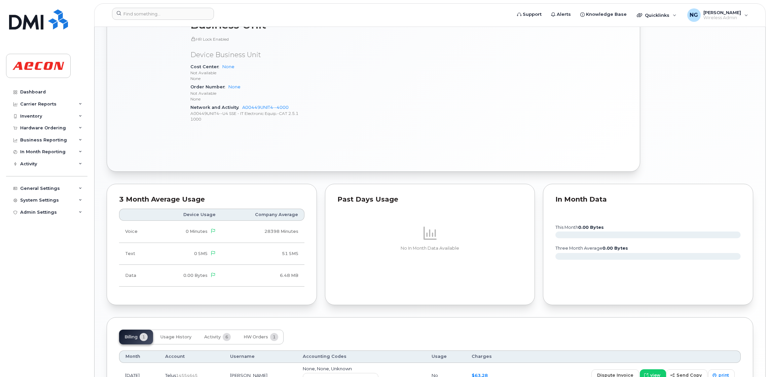
scroll to position [455, 0]
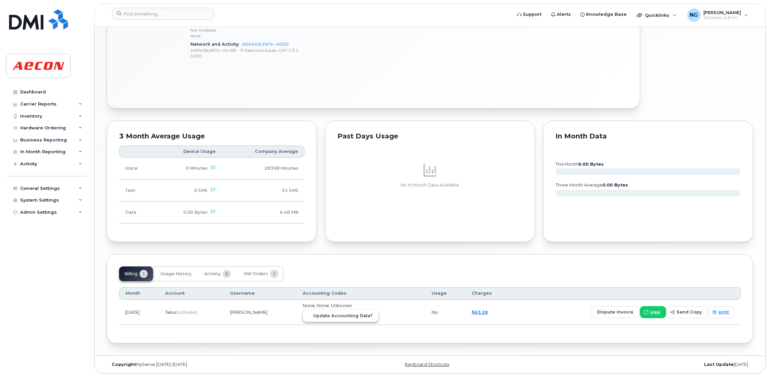
click at [371, 316] on span "Update Accounting Data?" at bounding box center [343, 316] width 60 height 6
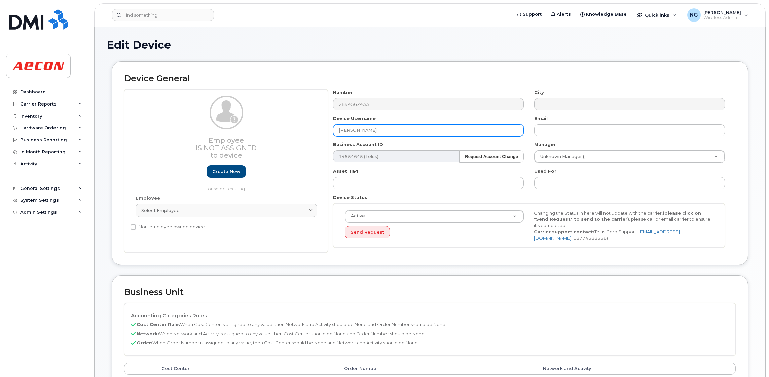
drag, startPoint x: 403, startPoint y: 130, endPoint x: 335, endPoint y: 129, distance: 67.6
click at [335, 129] on input "[PERSON_NAME]" at bounding box center [428, 130] width 191 height 12
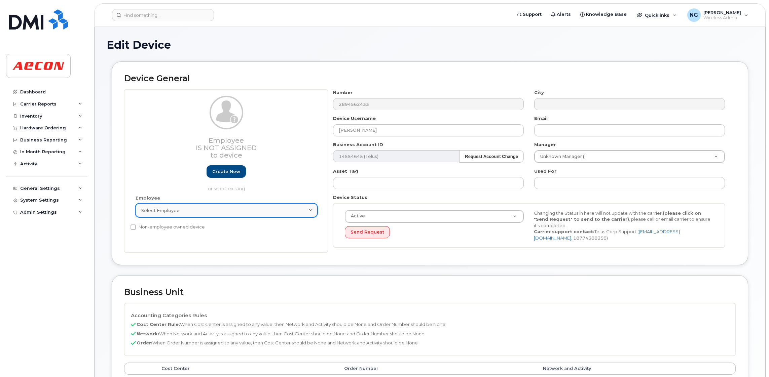
click at [197, 208] on div "Select employee" at bounding box center [226, 210] width 170 height 6
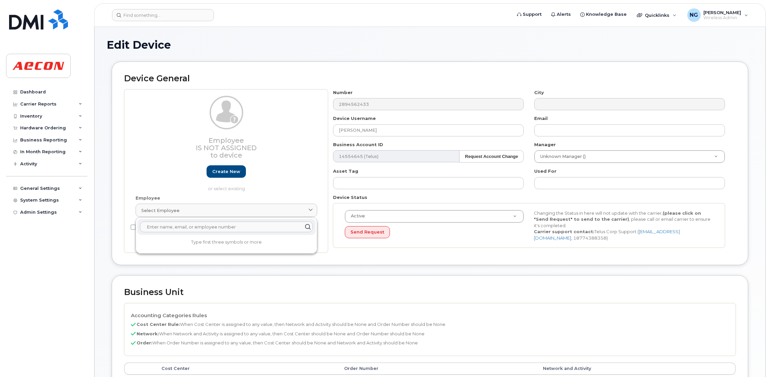
paste input "Nolan Vandenheede"
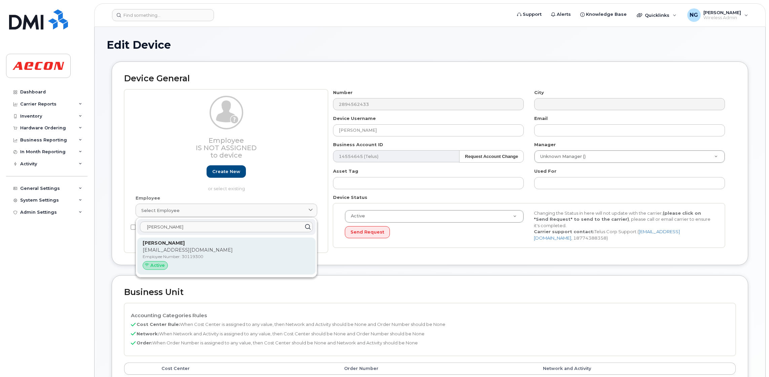
type input "Nolan Vandenheede"
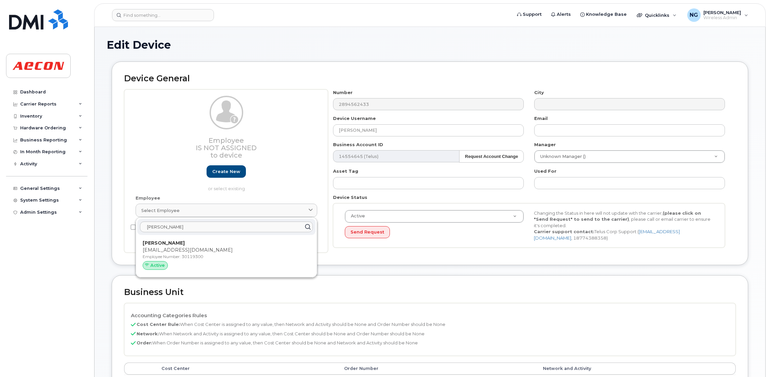
drag, startPoint x: 269, startPoint y: 252, endPoint x: 435, endPoint y: 44, distance: 266.3
click at [269, 252] on p "NVANDENHEEDE@AECON.COM" at bounding box center [226, 250] width 167 height 7
type input "30119300"
type input "Nolan VanDenHeede"
type input "nvandenheede@aecon.com"
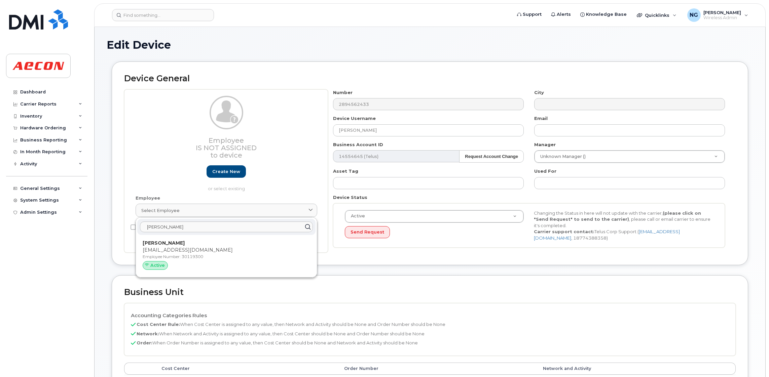
type input "283825"
type input "283607"
type input "283608"
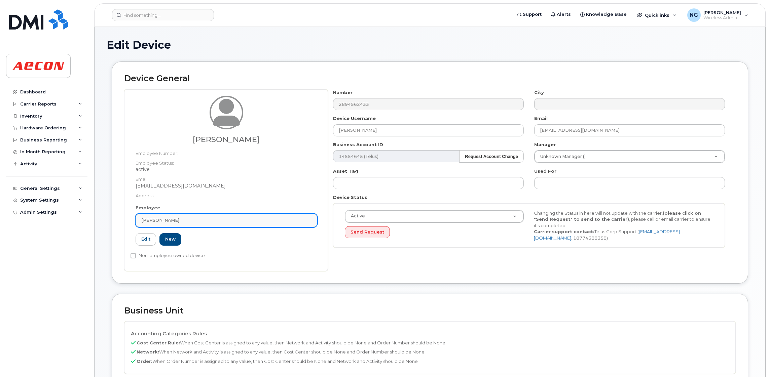
click at [231, 223] on div "Nolan VanDenHeede" at bounding box center [226, 220] width 170 height 6
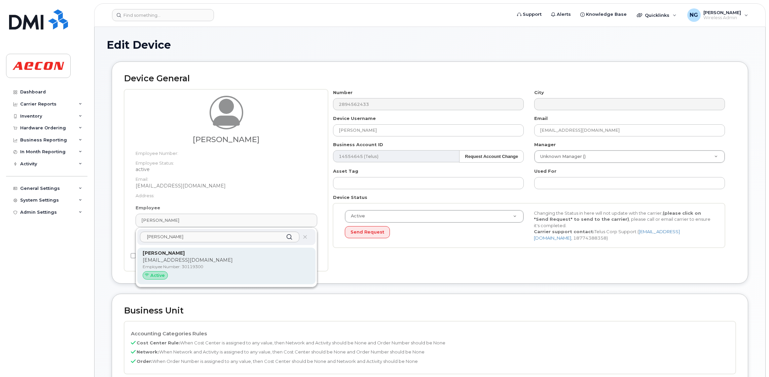
click at [260, 267] on p "Employee Number: 30119300" at bounding box center [226, 267] width 167 height 6
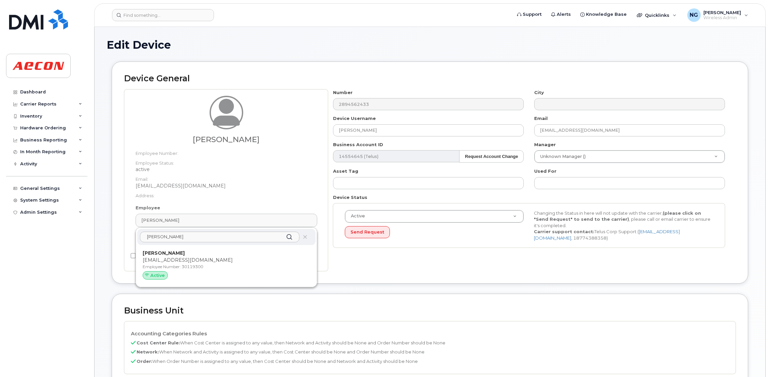
type input "283825"
type input "283607"
type input "283608"
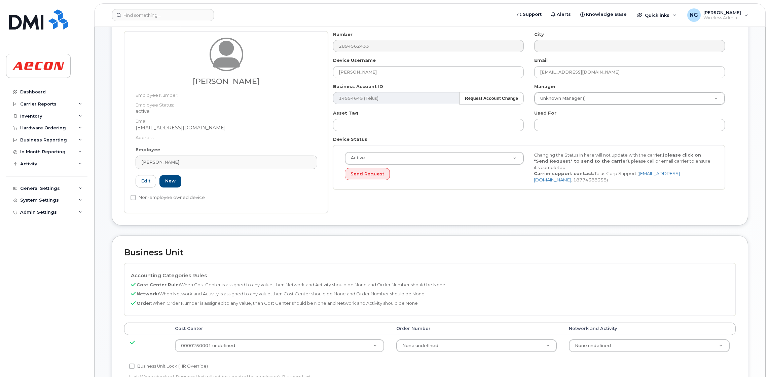
scroll to position [101, 0]
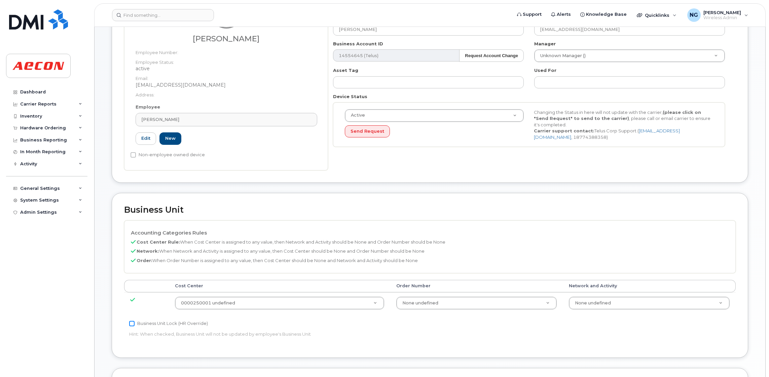
click at [129, 323] on input "Business Unit Lock (HR Override)" at bounding box center [131, 323] width 5 height 5
checkbox input "true"
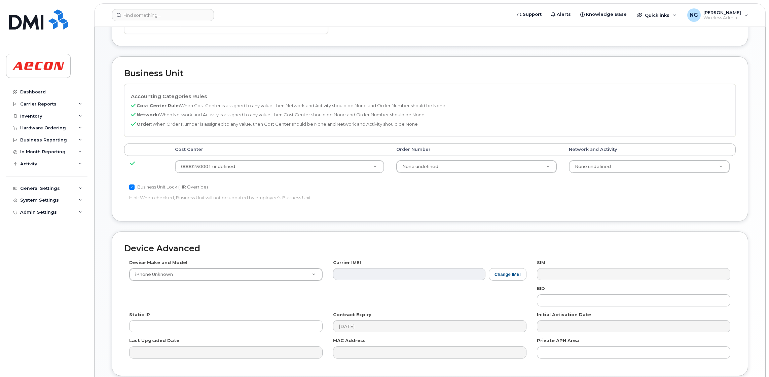
scroll to position [294, 0]
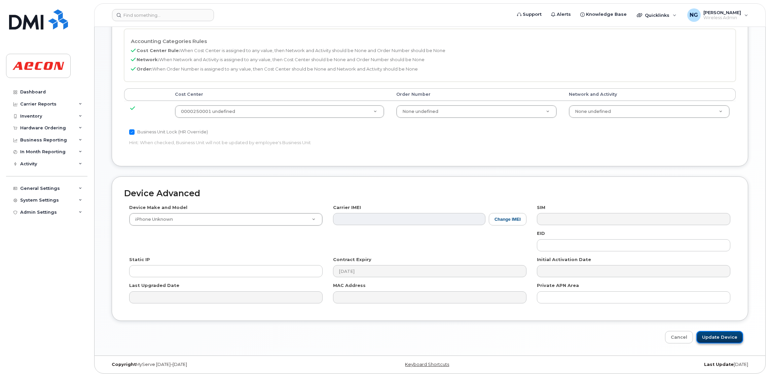
drag, startPoint x: 725, startPoint y: 335, endPoint x: 720, endPoint y: 332, distance: 6.5
click at [725, 335] on input "Update Device" at bounding box center [719, 337] width 47 height 12
type input "Saving..."
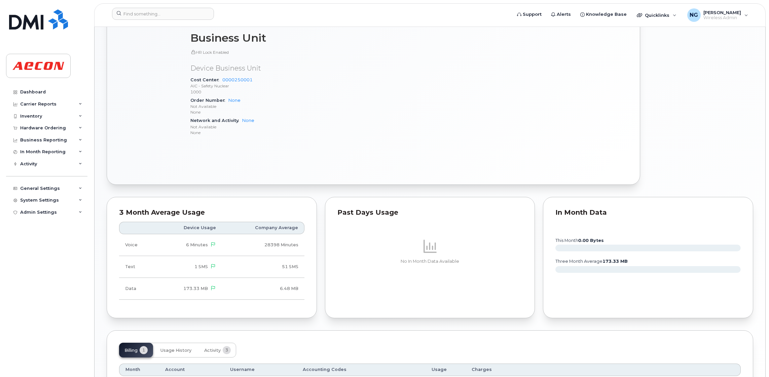
scroll to position [399, 0]
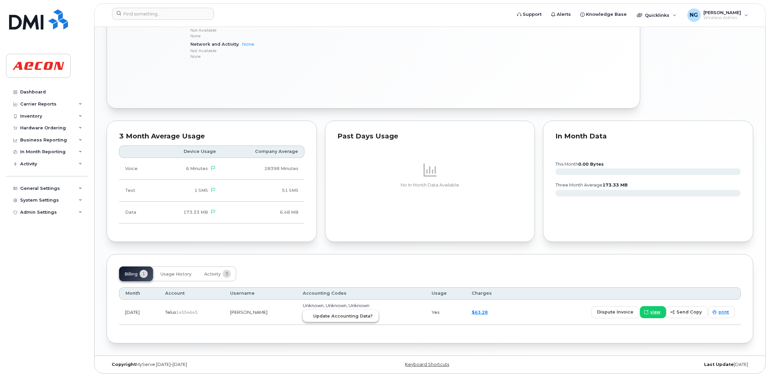
click at [373, 317] on span "Update Accounting Data?" at bounding box center [343, 316] width 60 height 6
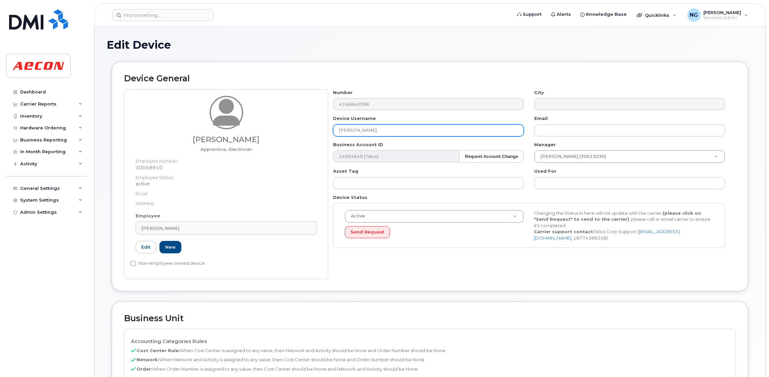
drag, startPoint x: 385, startPoint y: 132, endPoint x: 323, endPoint y: 132, distance: 61.5
click at [323, 132] on div "Brennan Mattes Apprentice, Electrician Employee Number: 30058910 Employee Statu…" at bounding box center [429, 184] width 611 height 190
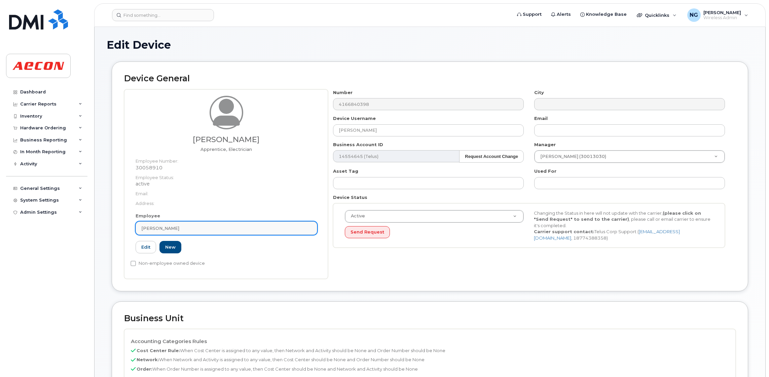
click at [225, 225] on div "[PERSON_NAME]" at bounding box center [226, 228] width 170 height 6
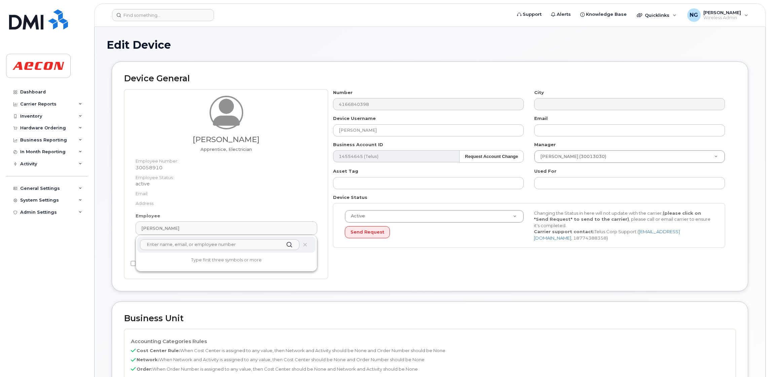
paste input "[PERSON_NAME]"
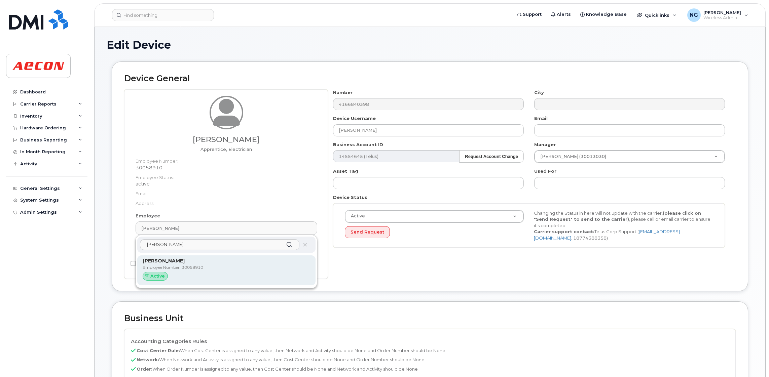
type input "Brennan Mattes"
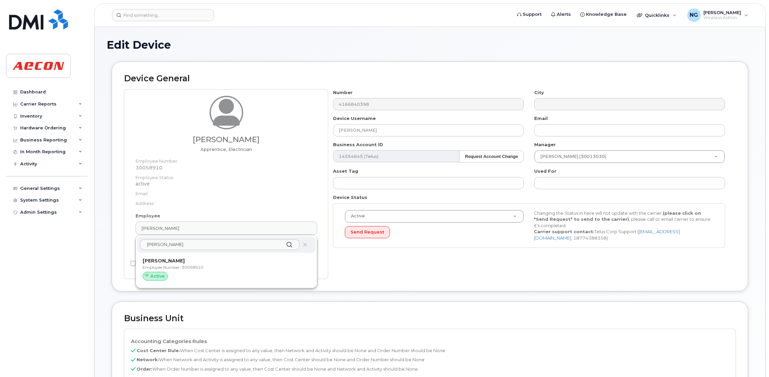
drag, startPoint x: 251, startPoint y: 267, endPoint x: 430, endPoint y: 46, distance: 284.0
click at [251, 266] on p "Employee Number: 30058910" at bounding box center [226, 268] width 167 height 6
type input "283926"
type input "283607"
type input "283608"
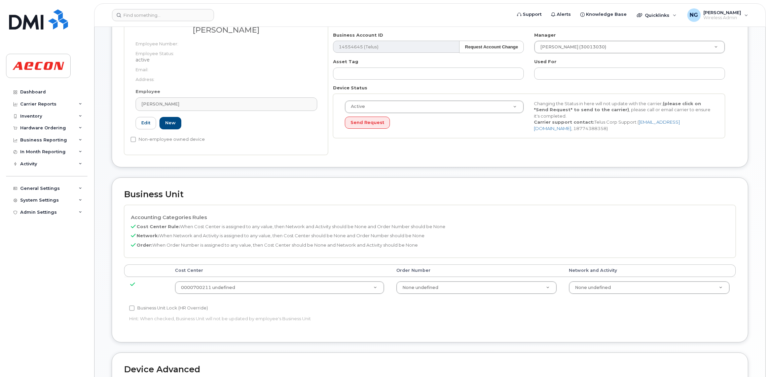
scroll to position [151, 0]
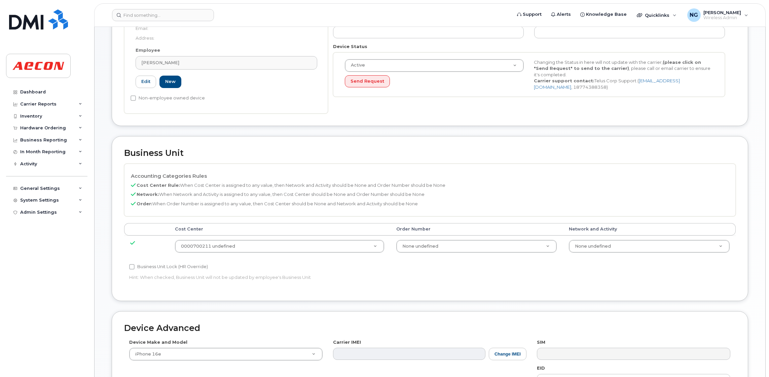
click at [137, 266] on label "Business Unit Lock (HR Override)" at bounding box center [168, 267] width 79 height 8
click at [135, 266] on input "Business Unit Lock (HR Override)" at bounding box center [131, 266] width 5 height 5
checkbox input "true"
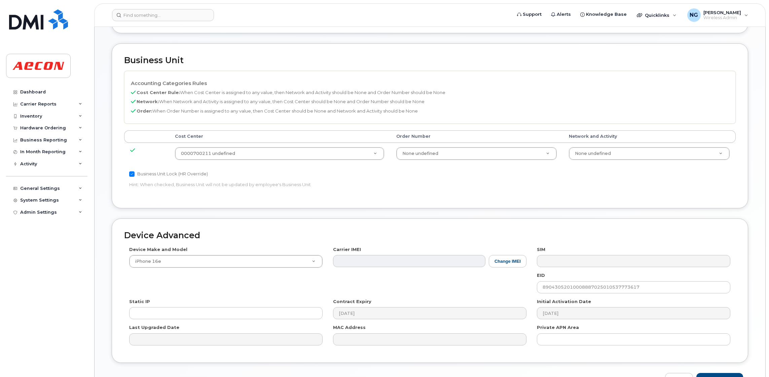
scroll to position [287, 0]
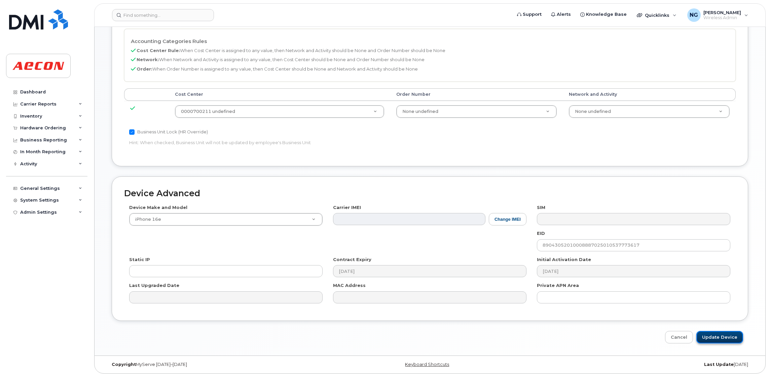
click at [719, 337] on input "Update Device" at bounding box center [719, 337] width 47 height 12
type input "Saving..."
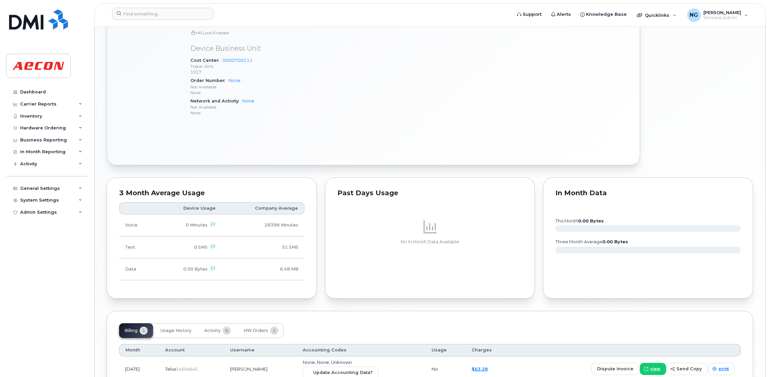
scroll to position [512, 0]
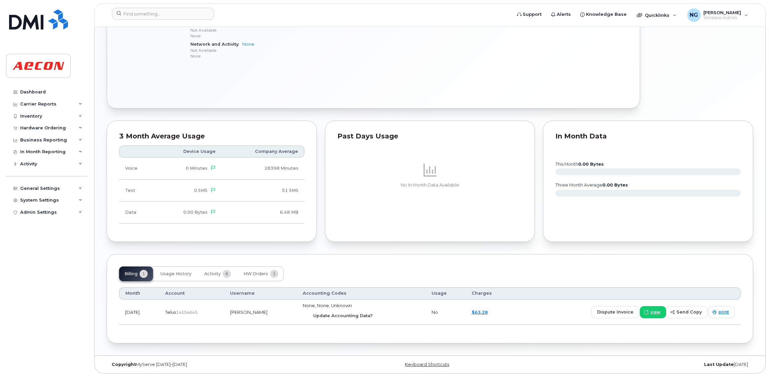
drag, startPoint x: 365, startPoint y: 312, endPoint x: 431, endPoint y: 53, distance: 267.6
click at [365, 313] on span "Update Accounting Data?" at bounding box center [343, 316] width 60 height 6
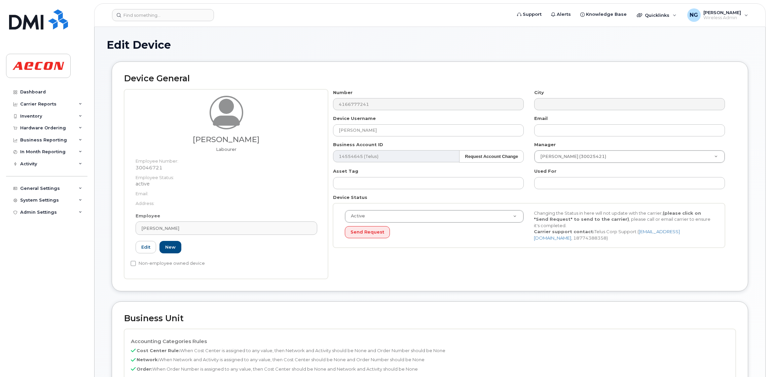
scroll to position [101, 0]
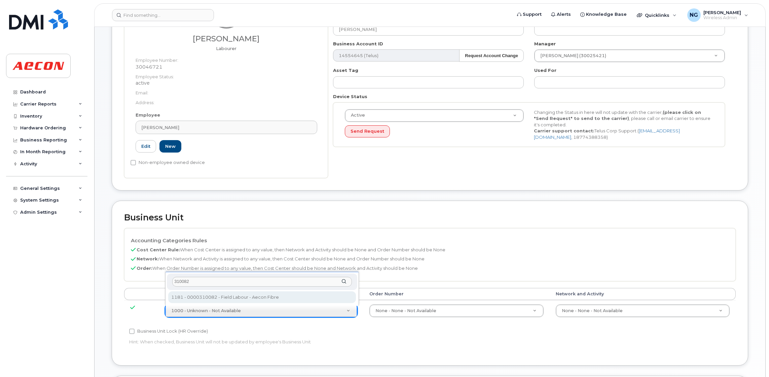
type input "310082"
type input "4779812"
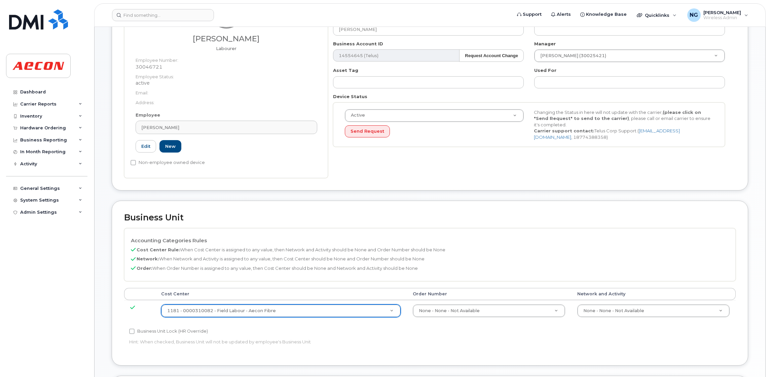
click at [142, 330] on label "Business Unit Lock (HR Override)" at bounding box center [168, 332] width 79 height 8
click at [135, 330] on input "Business Unit Lock (HR Override)" at bounding box center [131, 331] width 5 height 5
checkbox input "true"
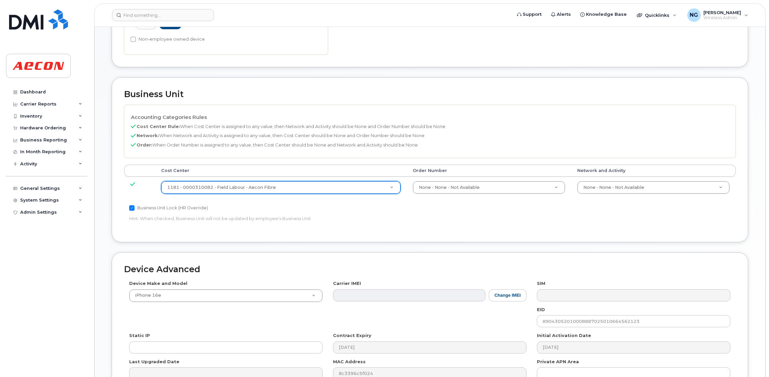
scroll to position [302, 0]
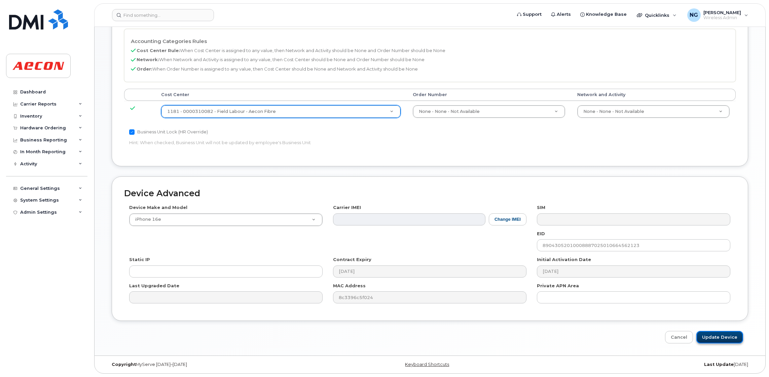
click at [721, 335] on input "Update Device" at bounding box center [719, 337] width 47 height 12
type input "Saving..."
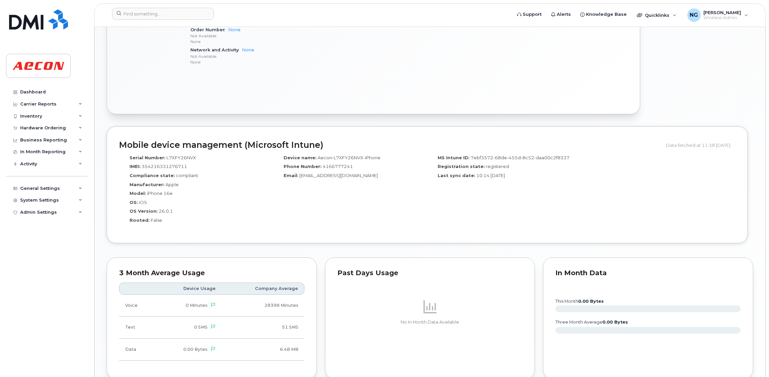
scroll to position [555, 0]
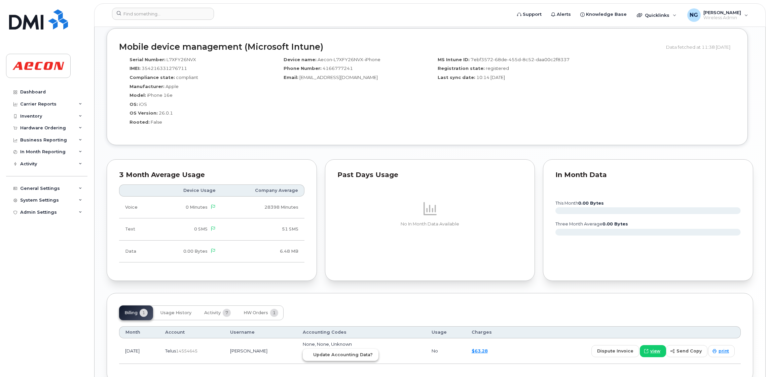
click at [341, 355] on span "Update Accounting Data?" at bounding box center [343, 355] width 60 height 6
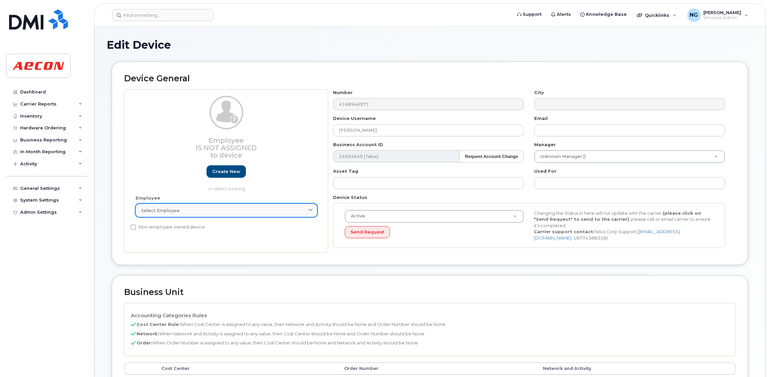
click at [202, 211] on div "Select employee" at bounding box center [226, 210] width 170 height 6
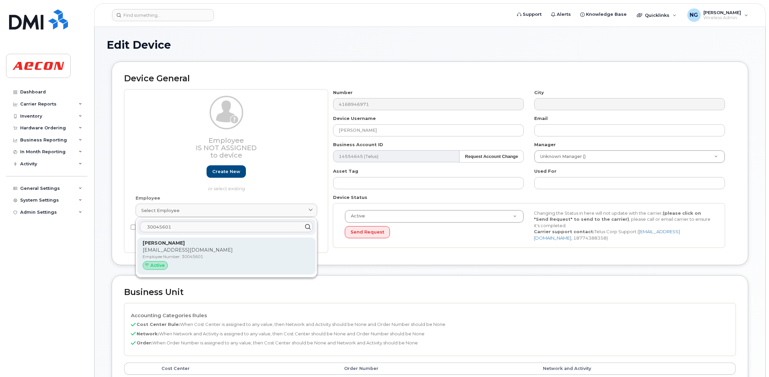
type input "30045601"
click at [271, 256] on p "Employee Number: 30045601" at bounding box center [226, 257] width 167 height 6
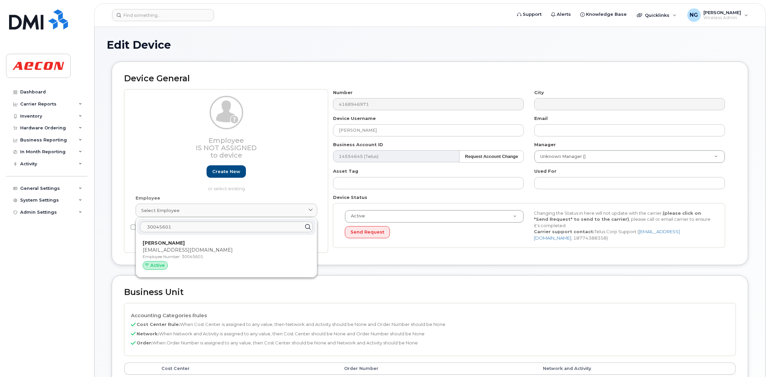
type input "30045601"
type input "Julian Rivera-Maya"
type input "jrivera-maya@aecon.com"
type input "4778356"
type input "283607"
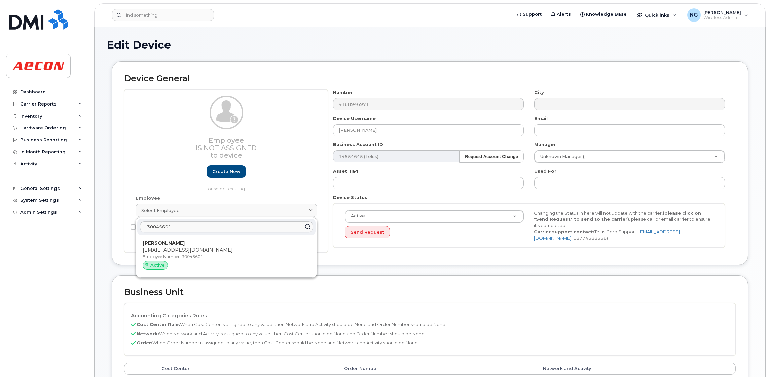
type input "283608"
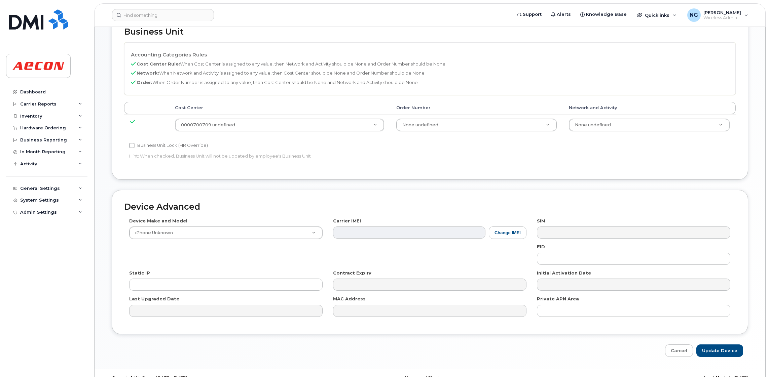
scroll to position [294, 0]
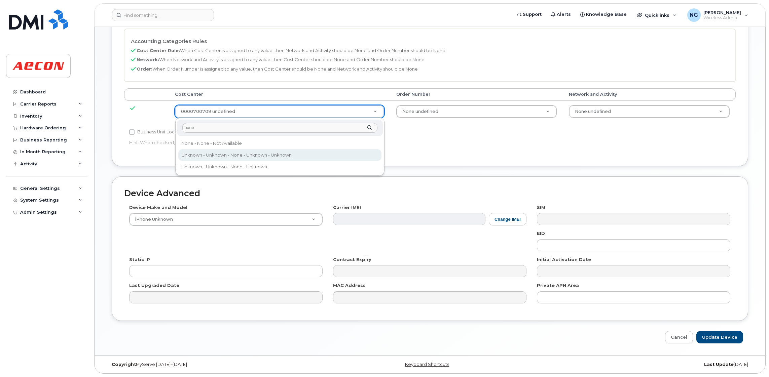
type input "none"
type input "289660"
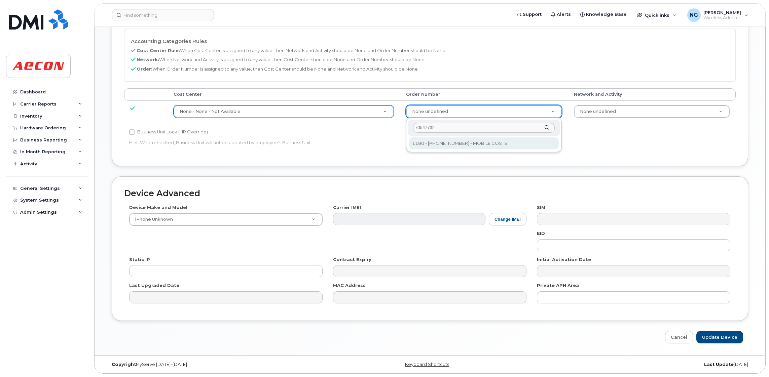
type input "70547732"
type input "8518321"
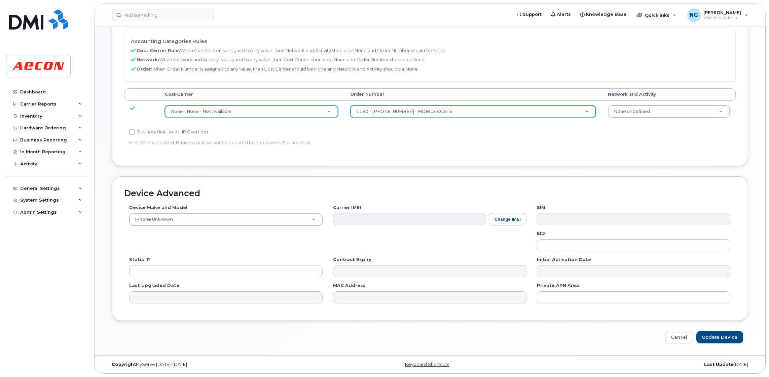
click at [157, 134] on label "Business Unit Lock (HR Override)" at bounding box center [168, 132] width 79 height 8
click at [135, 134] on input "Business Unit Lock (HR Override)" at bounding box center [131, 131] width 5 height 5
checkbox input "true"
click at [727, 341] on input "Update Device" at bounding box center [719, 337] width 47 height 12
type input "Saving..."
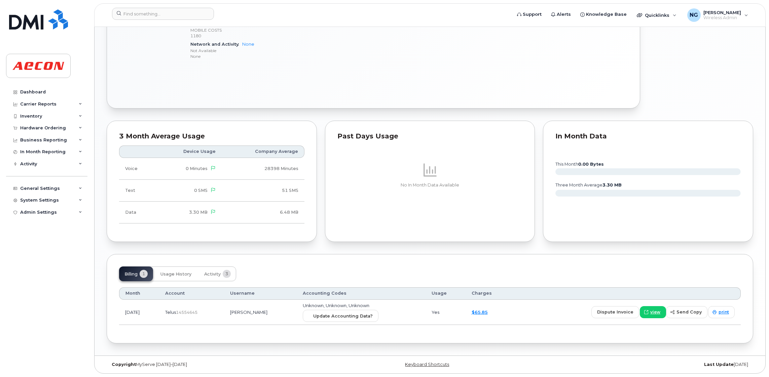
scroll to position [456, 0]
click at [354, 317] on span "Update Accounting Data?" at bounding box center [343, 316] width 60 height 6
drag, startPoint x: 501, startPoint y: 61, endPoint x: 474, endPoint y: 59, distance: 27.0
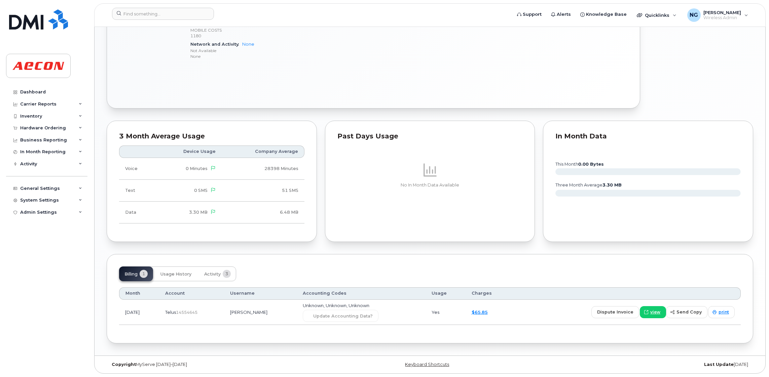
click at [442, 167] on p at bounding box center [429, 170] width 185 height 16
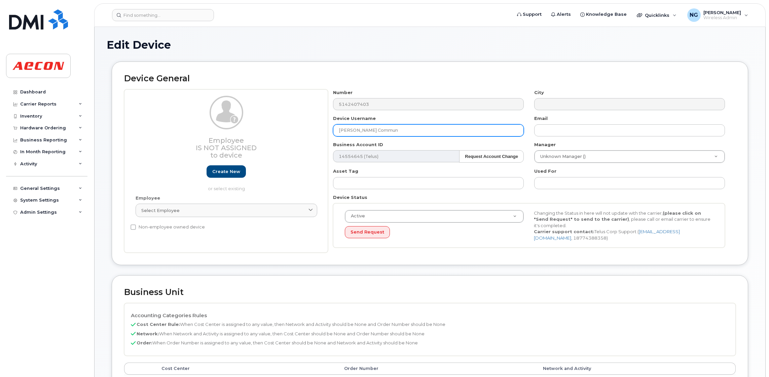
drag, startPoint x: 384, startPoint y: 129, endPoint x: 322, endPoint y: 130, distance: 62.2
click at [322, 130] on div "Employee Is not assigned to device Create new or select existing Employee Selec…" at bounding box center [429, 171] width 611 height 164
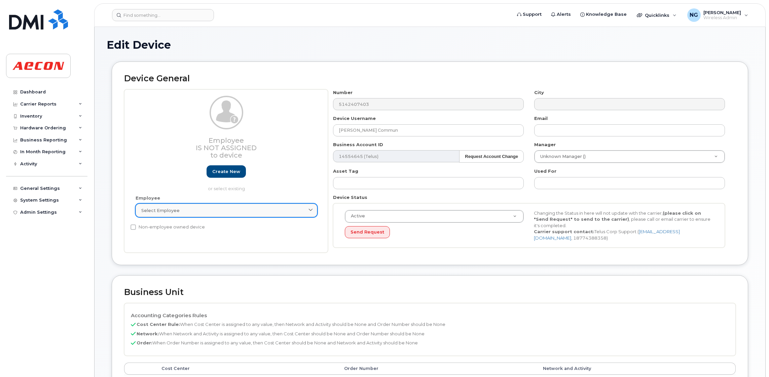
click at [198, 211] on div "Select employee" at bounding box center [226, 210] width 170 height 6
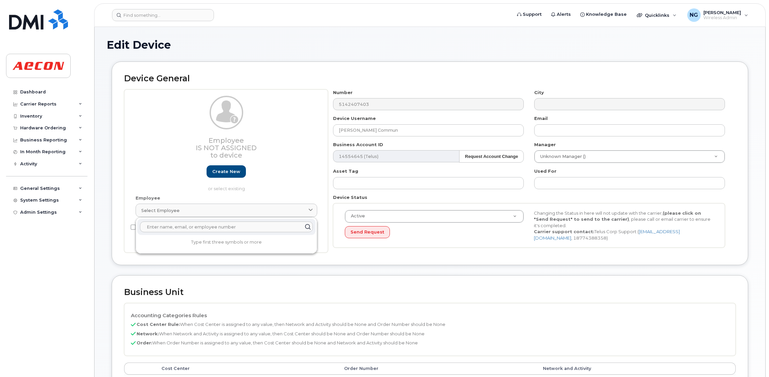
paste input "Pascale Commun"
type input "Pascale Commun"
drag, startPoint x: 205, startPoint y: 225, endPoint x: 130, endPoint y: 218, distance: 74.7
click at [147, 218] on div "Pascale Commun No results found" at bounding box center [226, 236] width 181 height 36
click at [201, 231] on input "text" at bounding box center [226, 227] width 173 height 11
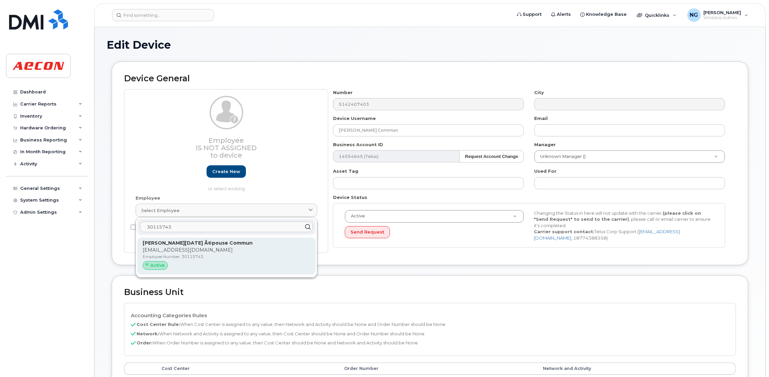
type input "30115743"
click at [264, 265] on div "Active" at bounding box center [226, 265] width 167 height 9
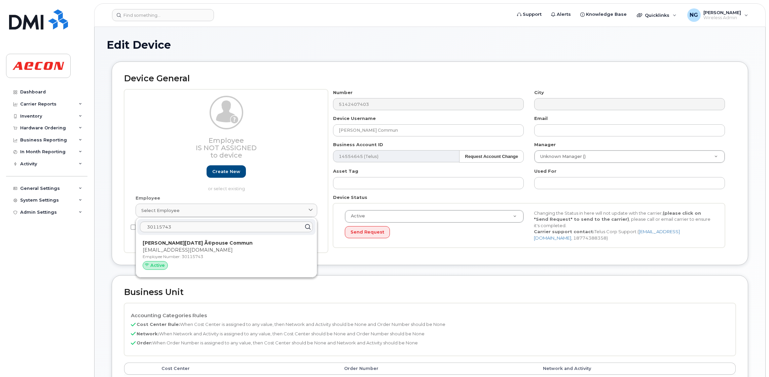
type input "30115743"
type input "Pascale Noel Ã©pouse Commun"
type input "pcommun@aecon.com"
type input "283736"
type input "283607"
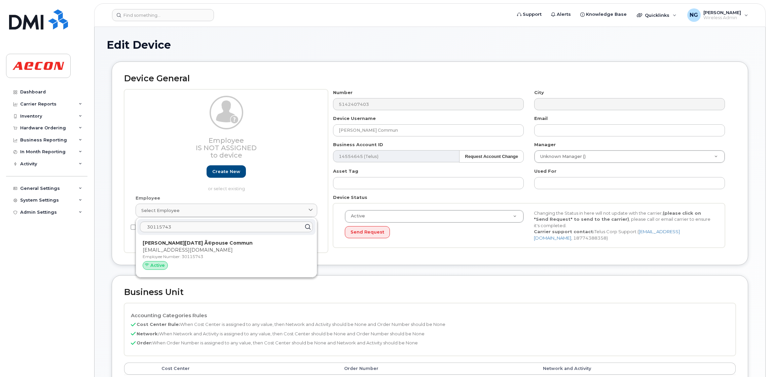
type input "283608"
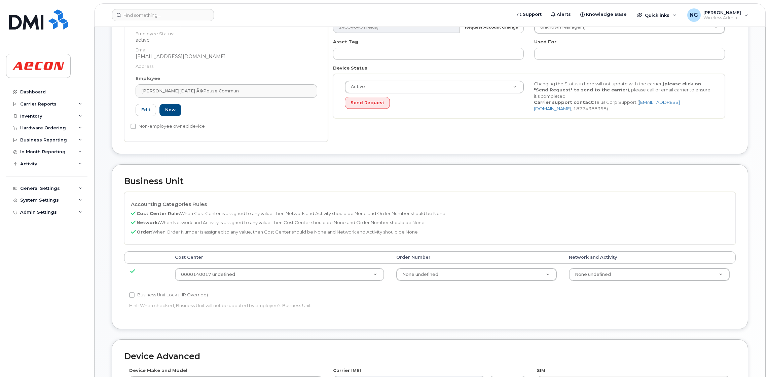
scroll to position [202, 0]
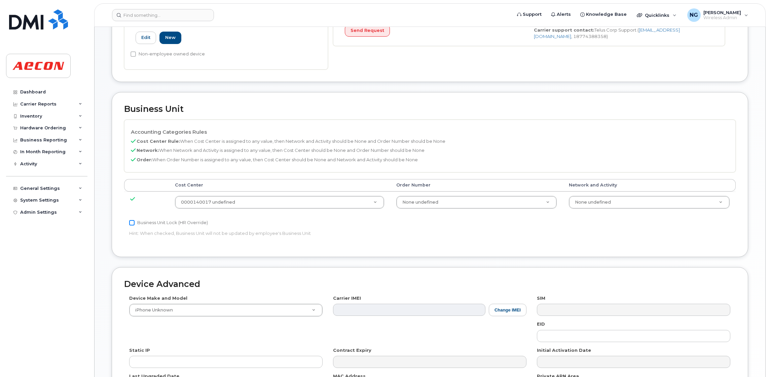
click at [134, 222] on input "Business Unit Lock (HR Override)" at bounding box center [131, 222] width 5 height 5
checkbox input "true"
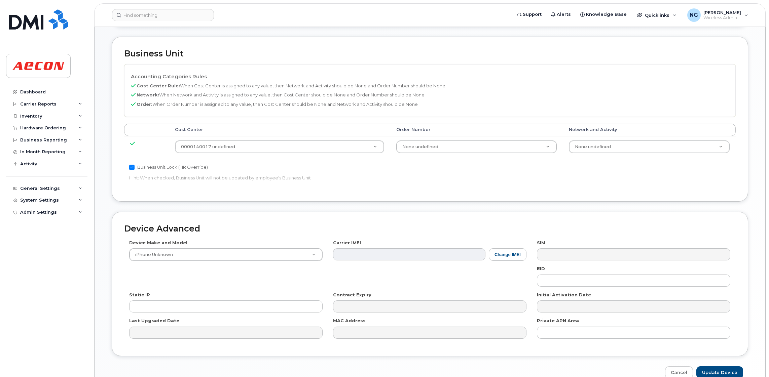
scroll to position [294, 0]
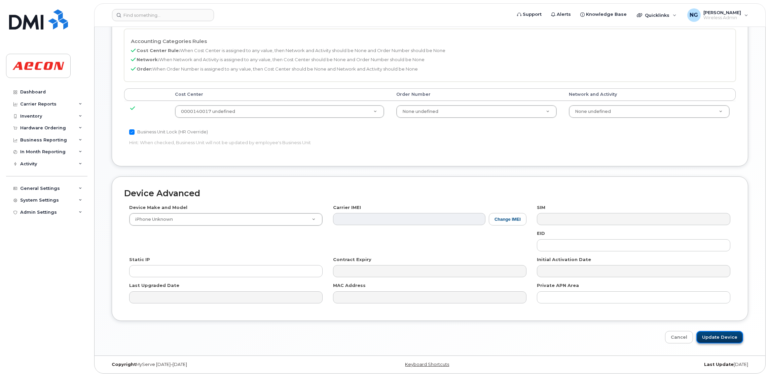
click at [728, 336] on input "Update Device" at bounding box center [719, 337] width 47 height 12
type input "Saving..."
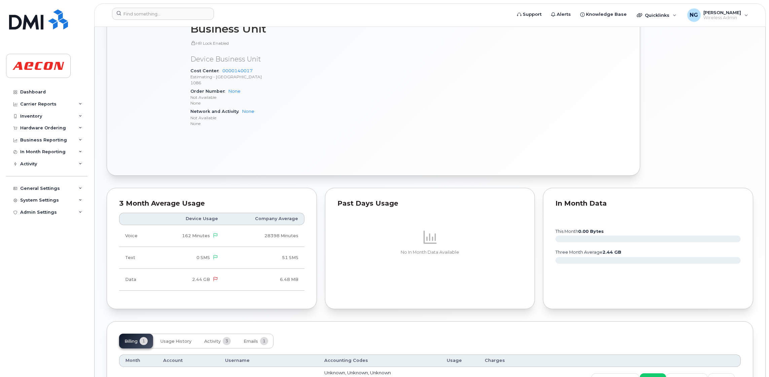
scroll to position [456, 0]
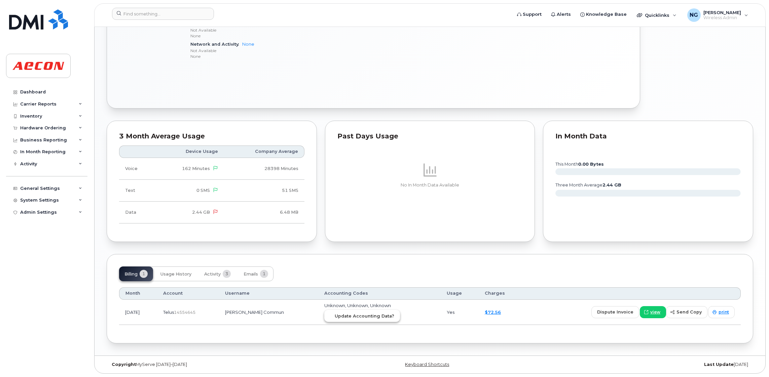
click at [368, 319] on span "Update Accounting Data?" at bounding box center [365, 316] width 60 height 6
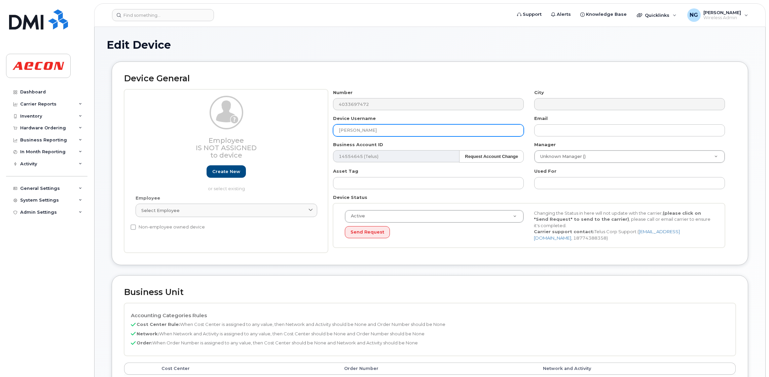
drag, startPoint x: 384, startPoint y: 130, endPoint x: 277, endPoint y: 138, distance: 106.8
click at [277, 138] on div "Employee Is not assigned to device Create new or select existing Employee Selec…" at bounding box center [429, 171] width 611 height 164
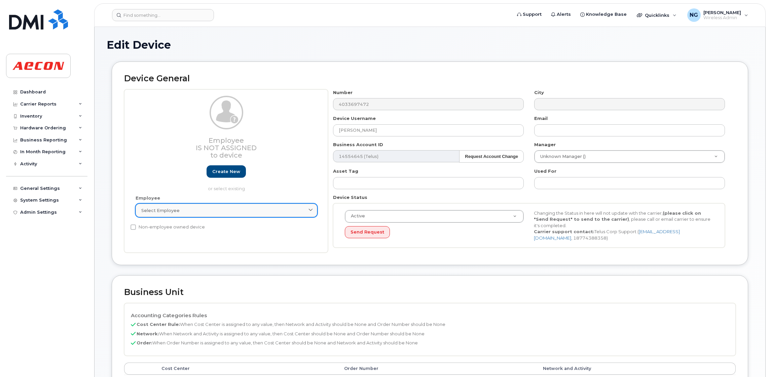
click at [198, 216] on link "Select employee" at bounding box center [227, 210] width 182 height 13
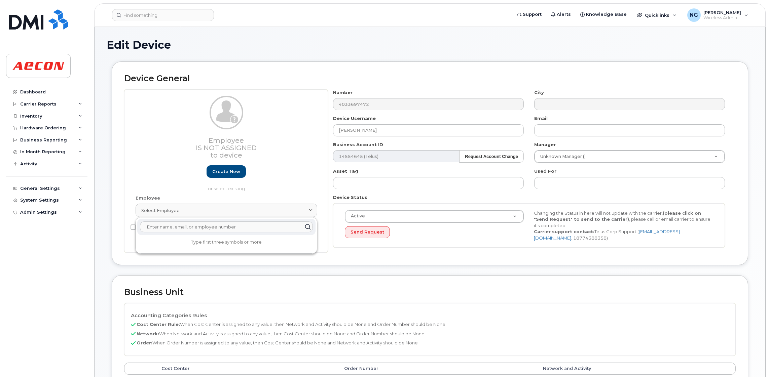
paste input "Hiren Thakkar"
click at [229, 227] on input "Hiren Thakkar" at bounding box center [226, 227] width 173 height 11
type input "H"
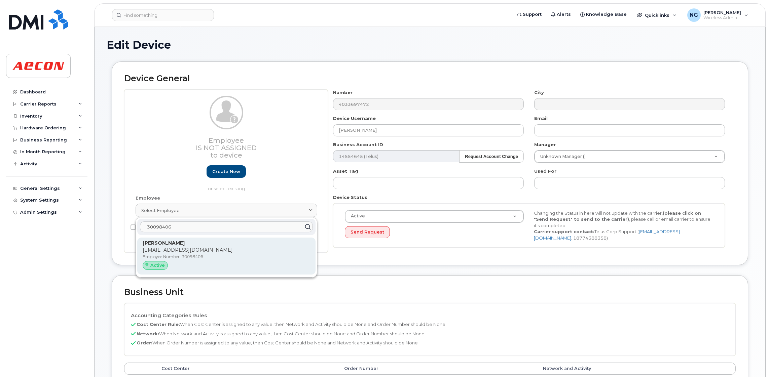
type input "30098406"
click at [261, 247] on div "Hirenkumar Thakkar HTHAKKAR@AECON.COM Employee Number: 30098406 Active" at bounding box center [226, 256] width 167 height 33
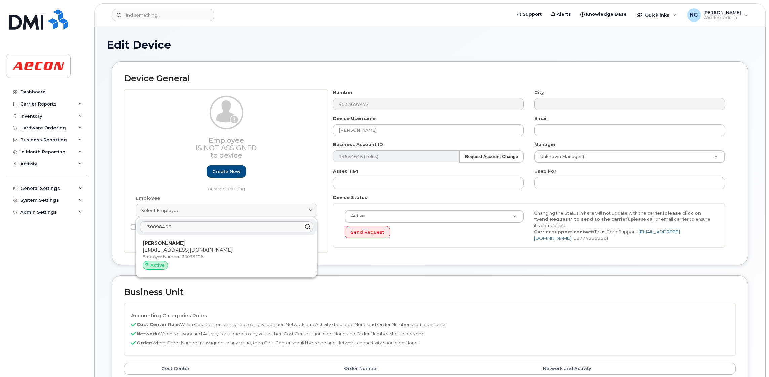
type input "30098406"
type input "Hirenkumar Thakkar"
type input "hthakkar@aecon.com"
type input "5781629"
type input "283607"
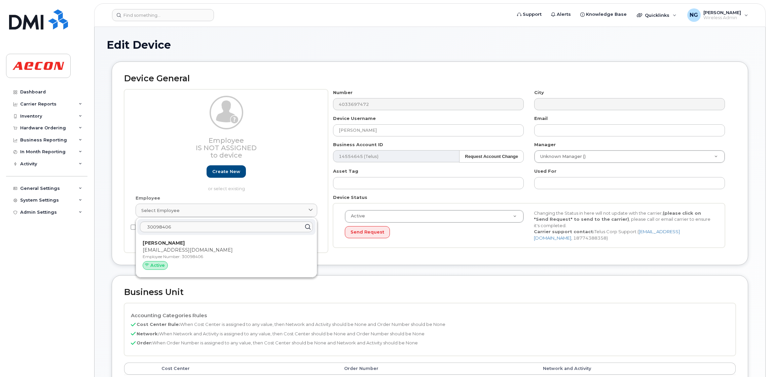
type input "283608"
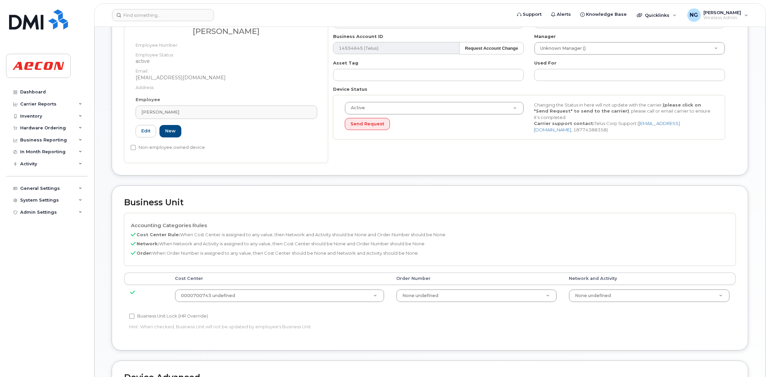
scroll to position [151, 0]
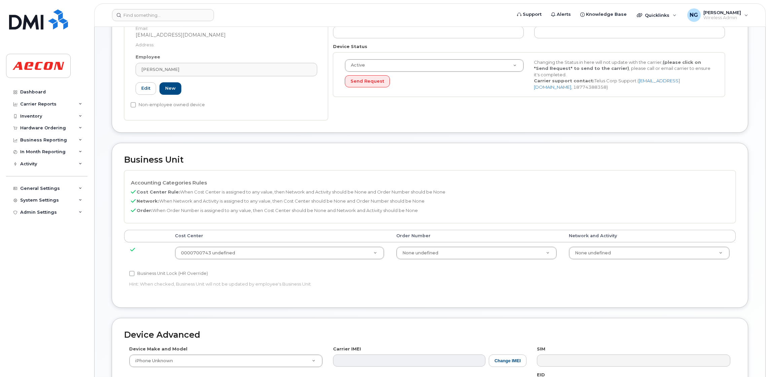
drag, startPoint x: 174, startPoint y: 272, endPoint x: 178, endPoint y: 271, distance: 4.4
click at [174, 272] on label "Business Unit Lock (HR Override)" at bounding box center [168, 274] width 79 height 8
click at [135, 272] on input "Business Unit Lock (HR Override)" at bounding box center [131, 273] width 5 height 5
checkbox input "true"
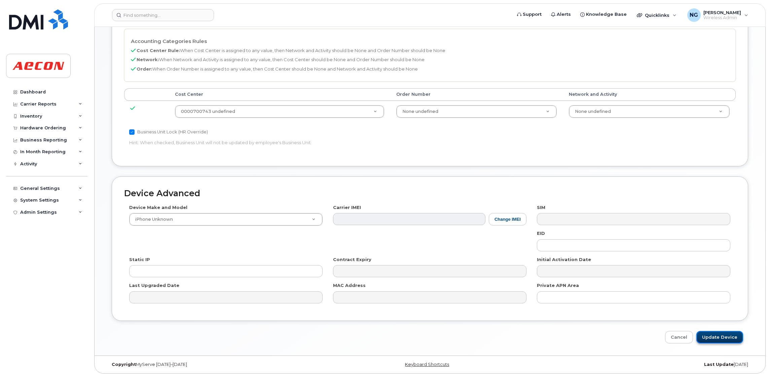
click at [720, 339] on input "Update Device" at bounding box center [719, 337] width 47 height 12
type input "Saving..."
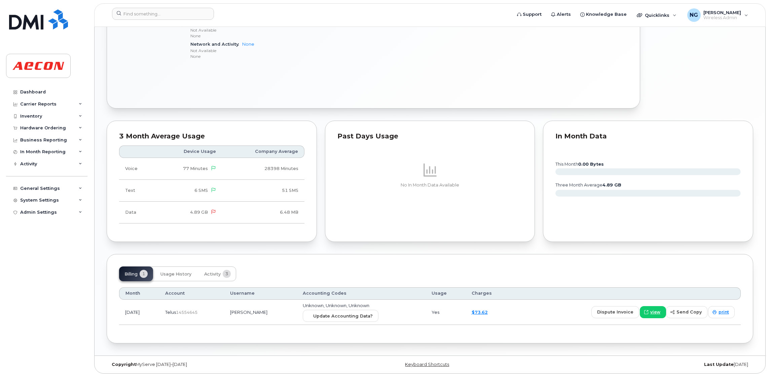
scroll to position [456, 0]
click at [346, 313] on span "Update Accounting Data?" at bounding box center [343, 316] width 60 height 6
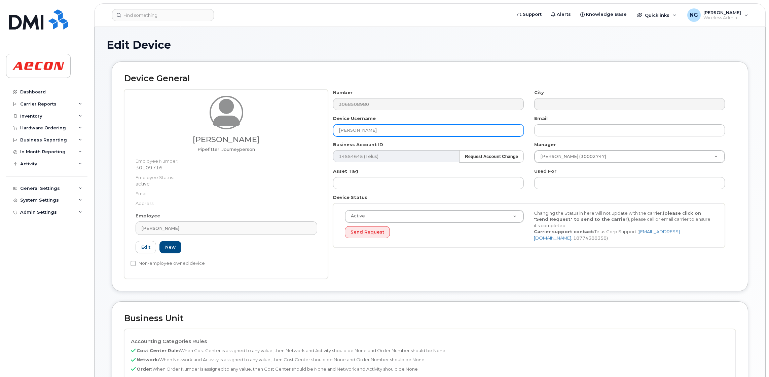
drag, startPoint x: 387, startPoint y: 129, endPoint x: 315, endPoint y: 122, distance: 72.0
click at [315, 122] on div "[PERSON_NAME], Journeyperson Employee Number: 30109716 Employee Status: active …" at bounding box center [429, 184] width 611 height 190
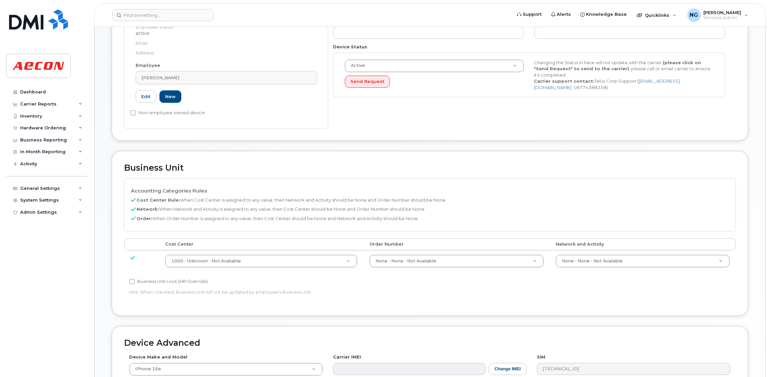
scroll to position [151, 0]
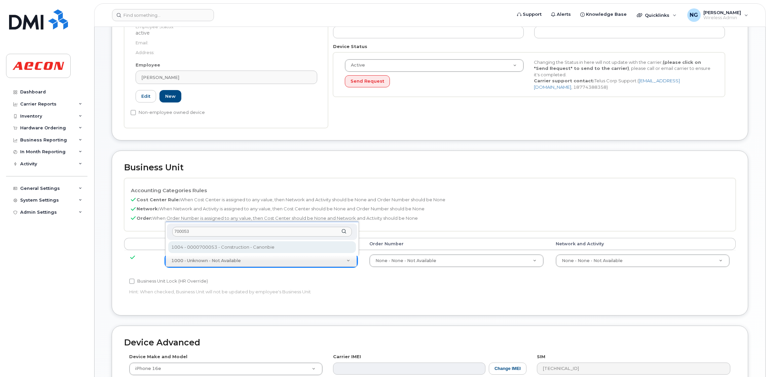
type input "700053"
type input "283880"
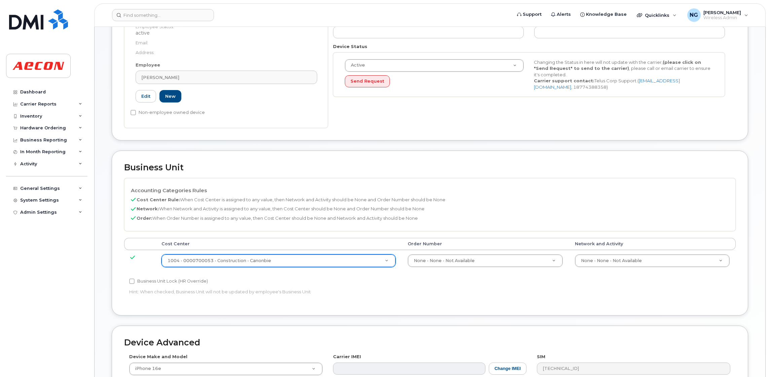
click at [156, 278] on label "Business Unit Lock (HR Override)" at bounding box center [168, 281] width 79 height 8
click at [135, 279] on input "Business Unit Lock (HR Override)" at bounding box center [131, 281] width 5 height 5
checkbox input "true"
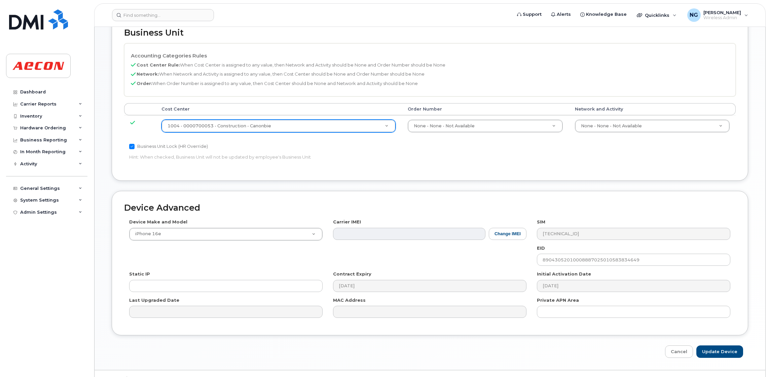
scroll to position [302, 0]
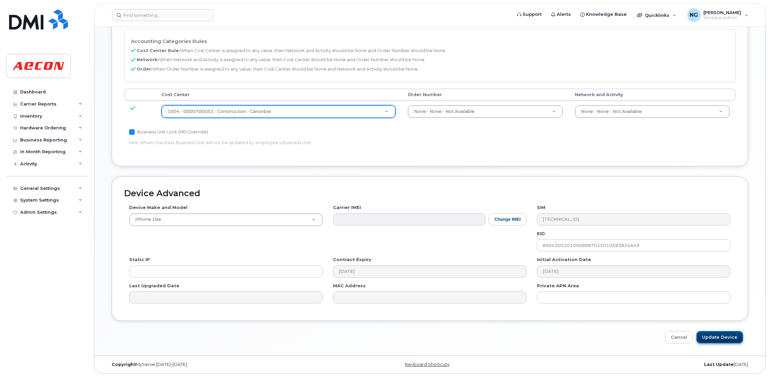
click at [711, 337] on input "Update Device" at bounding box center [719, 337] width 47 height 12
type input "Saving..."
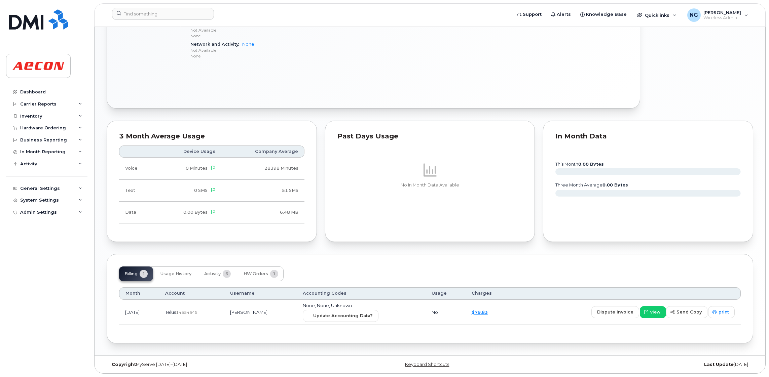
scroll to position [455, 0]
click at [364, 314] on span "Update Accounting Data?" at bounding box center [343, 316] width 60 height 6
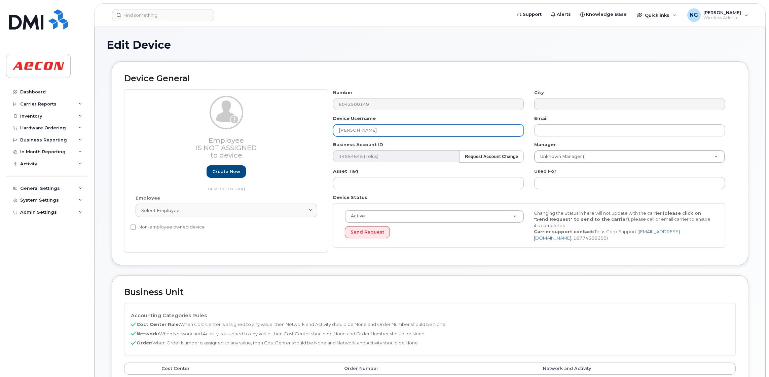
drag, startPoint x: 378, startPoint y: 131, endPoint x: 308, endPoint y: 129, distance: 69.6
click at [308, 129] on div "Employee Is not assigned to device Create new or select existing Employee Selec…" at bounding box center [429, 171] width 611 height 164
drag, startPoint x: 227, startPoint y: 206, endPoint x: 215, endPoint y: 222, distance: 19.0
click at [227, 206] on link "Select employee" at bounding box center [227, 210] width 182 height 13
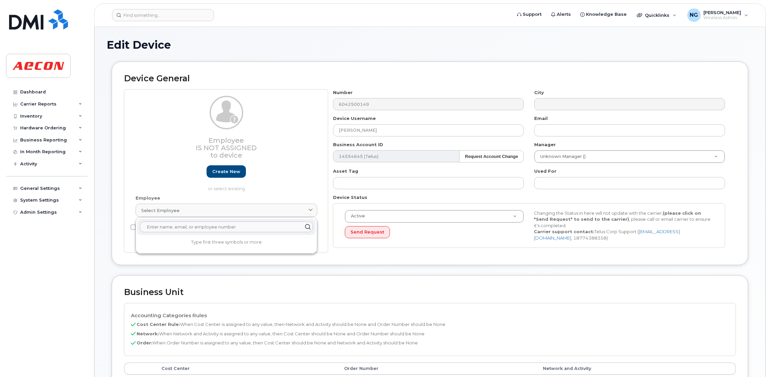
paste input "[PERSON_NAME]"
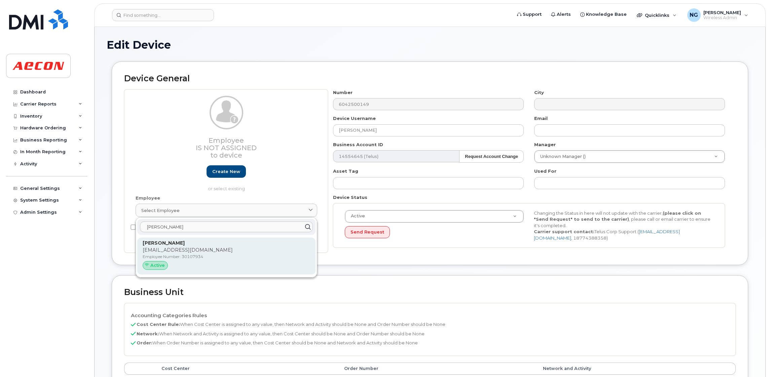
type input "[PERSON_NAME]"
click at [277, 249] on p "KJOHARI@AECON.COM" at bounding box center [226, 250] width 167 height 7
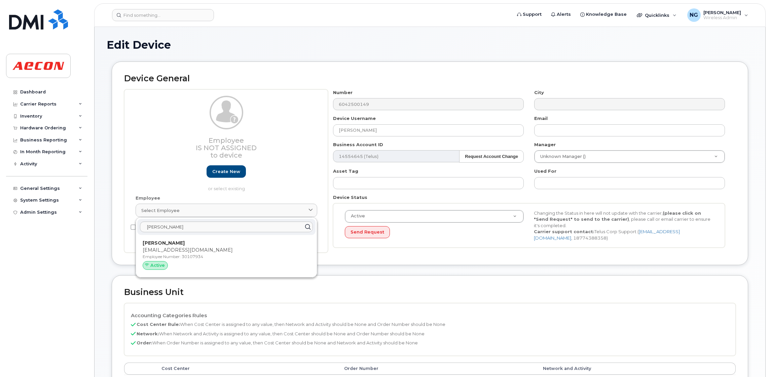
type input "30107934"
type input "[EMAIL_ADDRESS][DOMAIN_NAME]"
type input "4053881"
type input "283607"
type input "283608"
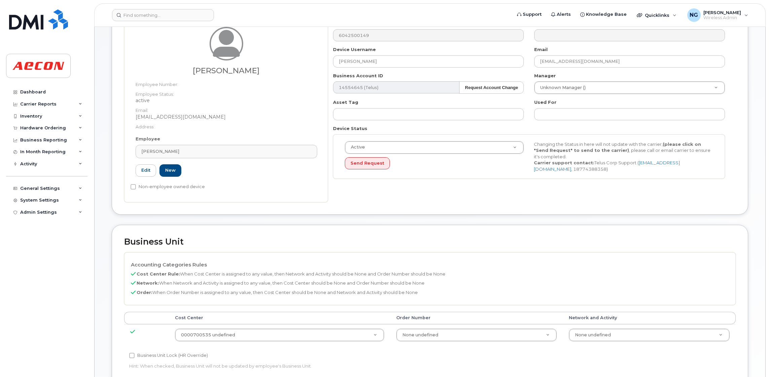
scroll to position [151, 0]
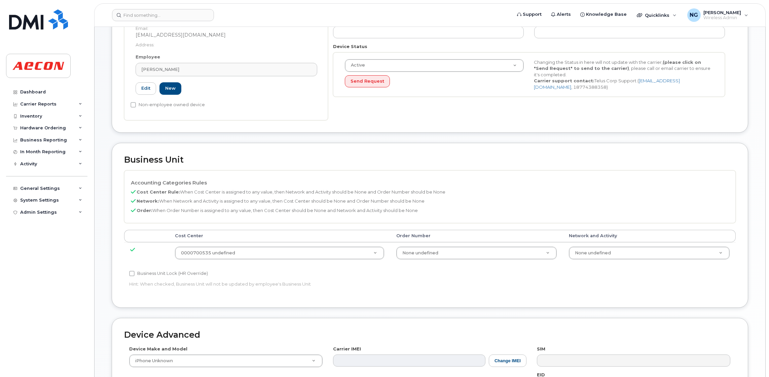
click at [149, 278] on label "Business Unit Lock (HR Override)" at bounding box center [168, 274] width 79 height 8
click at [135, 276] on input "Business Unit Lock (HR Override)" at bounding box center [131, 273] width 5 height 5
checkbox input "true"
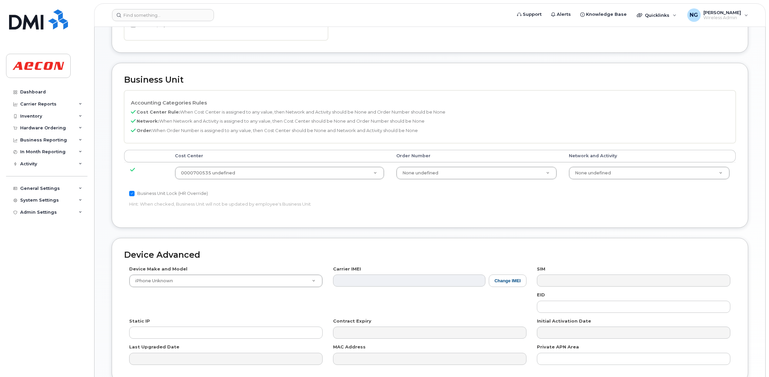
scroll to position [294, 0]
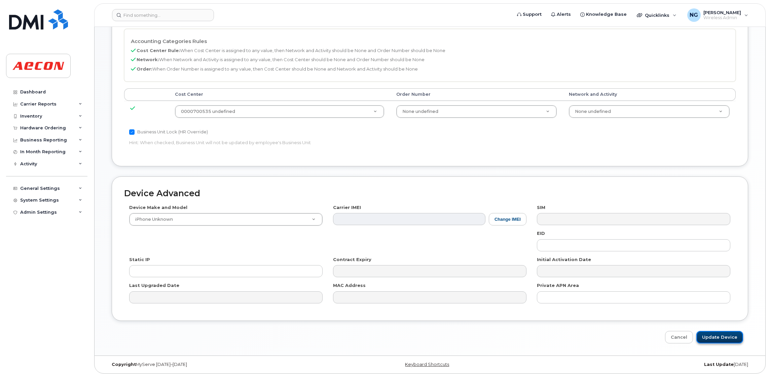
click at [722, 341] on input "Update Device" at bounding box center [719, 337] width 47 height 12
type input "Saving..."
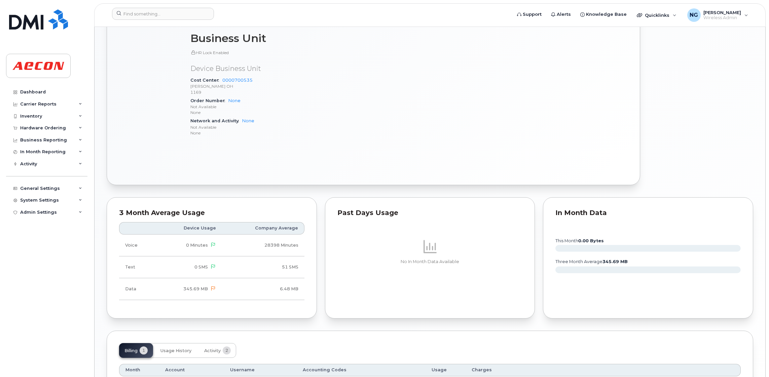
scroll to position [456, 0]
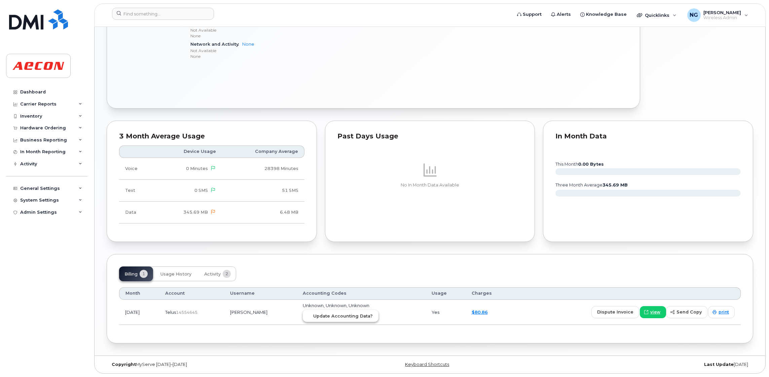
click at [334, 312] on button "Update Accounting Data?" at bounding box center [341, 316] width 76 height 12
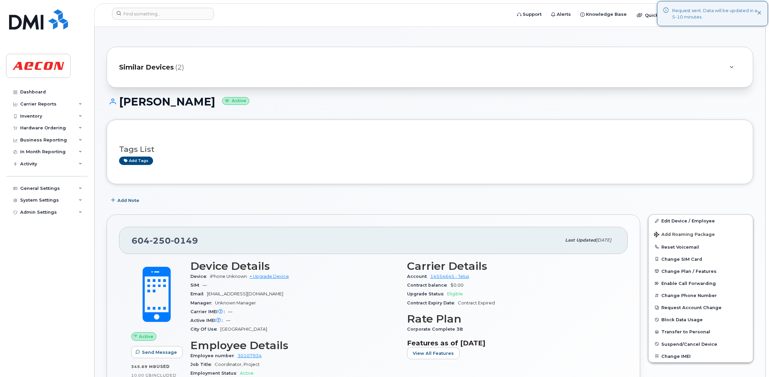
scroll to position [0, 0]
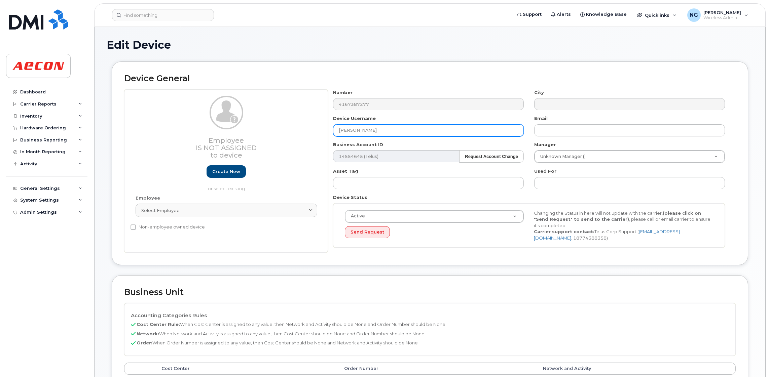
drag, startPoint x: 382, startPoint y: 131, endPoint x: 316, endPoint y: 131, distance: 65.9
click at [316, 131] on div "Employee Is not assigned to device Create new or select existing Employee Selec…" at bounding box center [429, 171] width 611 height 164
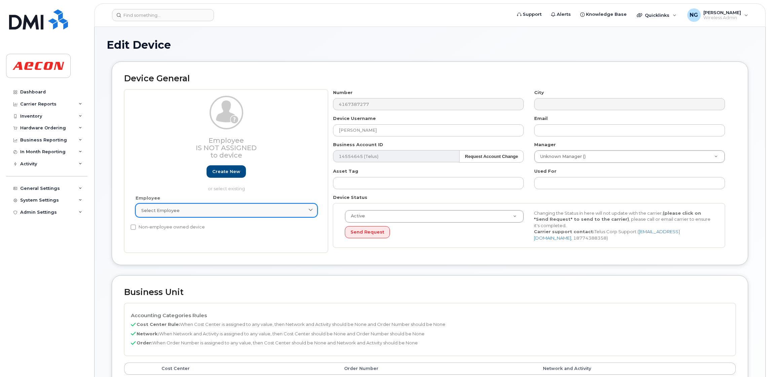
click at [205, 208] on div "Select employee" at bounding box center [226, 210] width 170 height 6
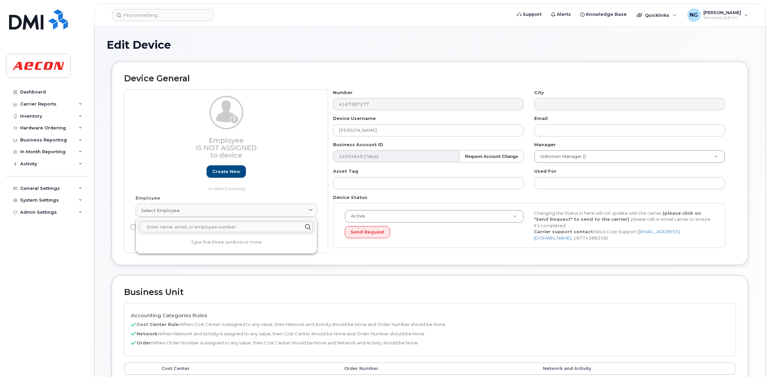
paste input "Ian Habibulla"
click at [203, 228] on input "Ian Habibulla" at bounding box center [226, 227] width 173 height 11
type input "I"
click at [220, 228] on input "text" at bounding box center [226, 227] width 173 height 11
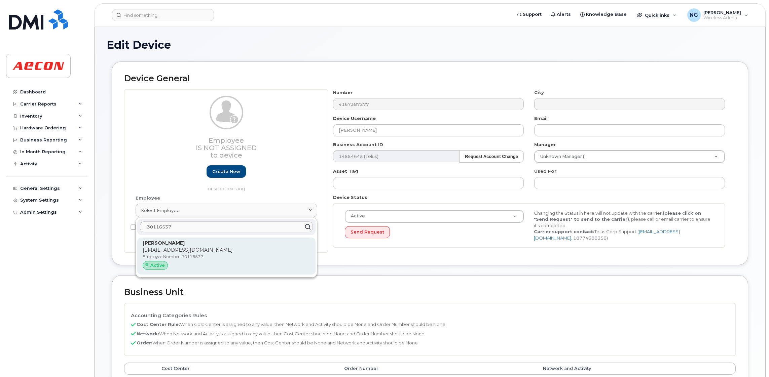
type input "30116537"
click at [271, 258] on p "Employee Number: 30116537" at bounding box center [226, 257] width 167 height 6
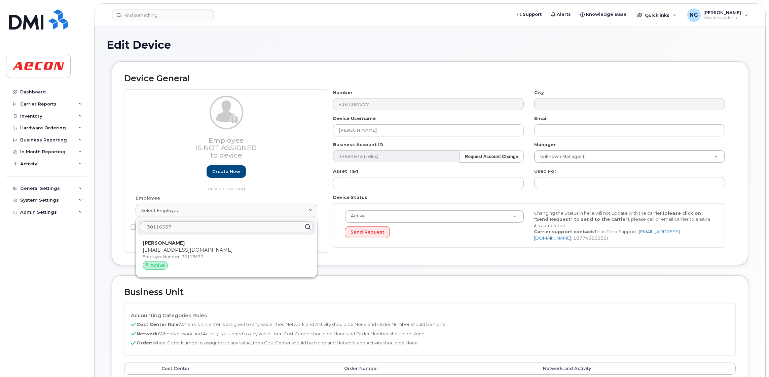
type input "30116537"
type input "Iqbal Habibulla"
type input "ihabibulla@aecon.com"
type input "283782"
type input "283607"
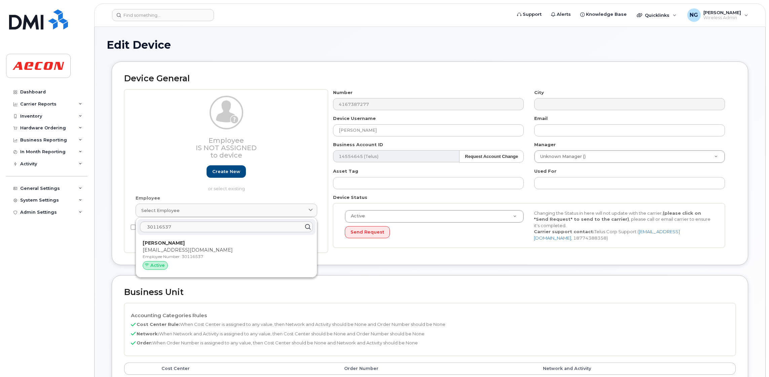
type input "283608"
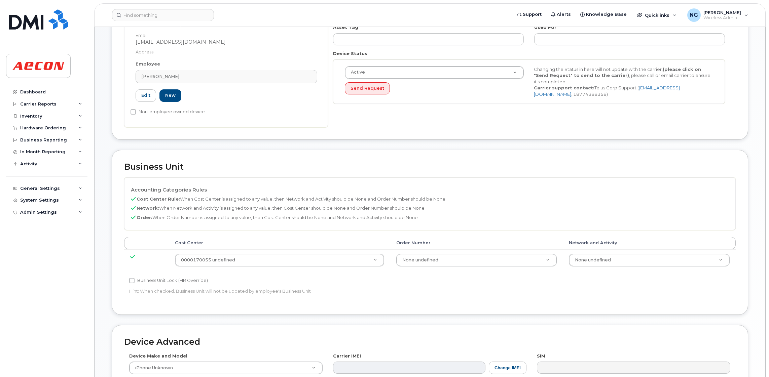
scroll to position [202, 0]
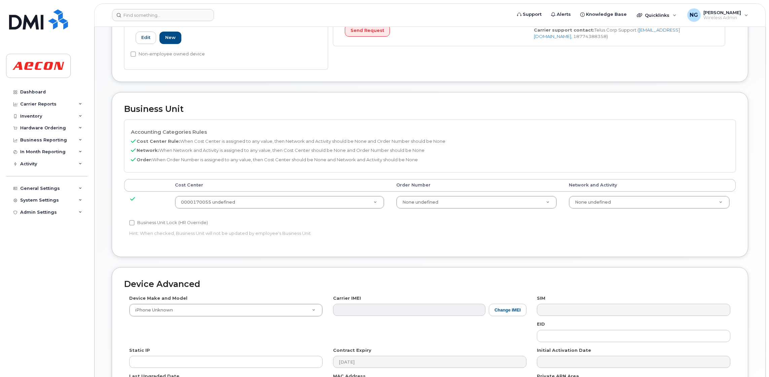
drag, startPoint x: 147, startPoint y: 222, endPoint x: 218, endPoint y: 238, distance: 72.8
click at [147, 221] on label "Business Unit Lock (HR Override)" at bounding box center [168, 223] width 79 height 8
click at [135, 221] on input "Business Unit Lock (HR Override)" at bounding box center [131, 222] width 5 height 5
checkbox input "true"
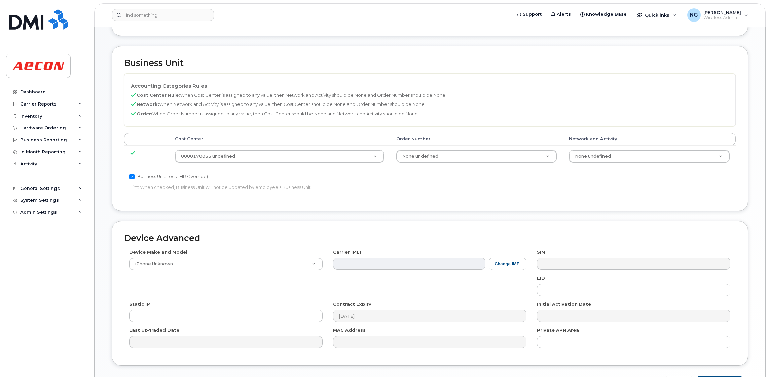
scroll to position [294, 0]
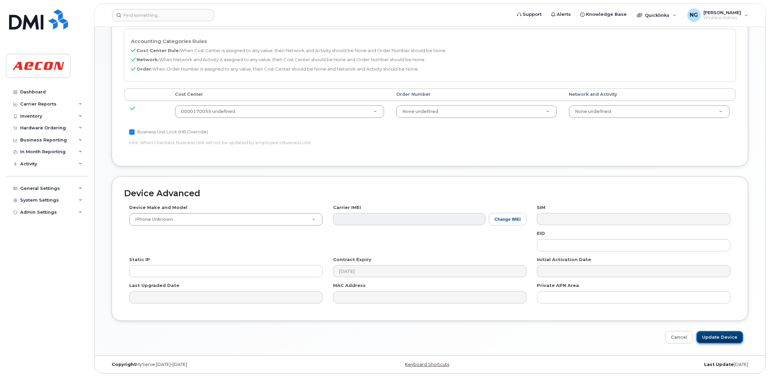
click at [727, 339] on input "Update Device" at bounding box center [719, 337] width 47 height 12
type input "Saving..."
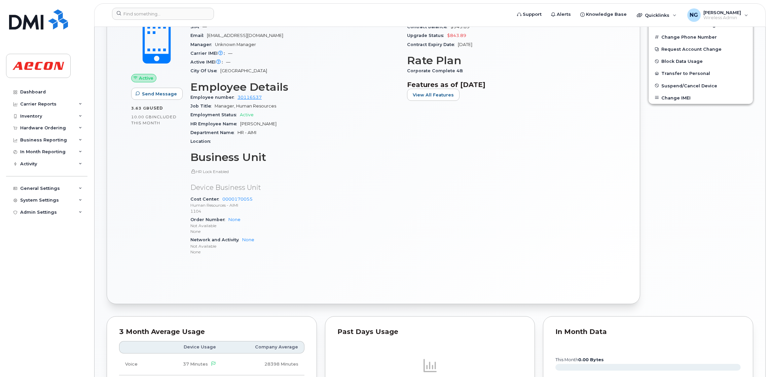
scroll to position [399, 0]
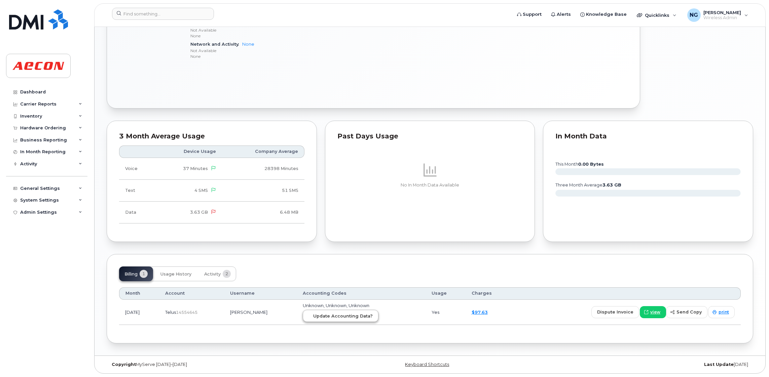
click at [352, 313] on td "Unknown, Unknown, Unknown Update Accounting Data?" at bounding box center [361, 313] width 129 height 26
click at [352, 314] on span "Update Accounting Data?" at bounding box center [343, 316] width 60 height 6
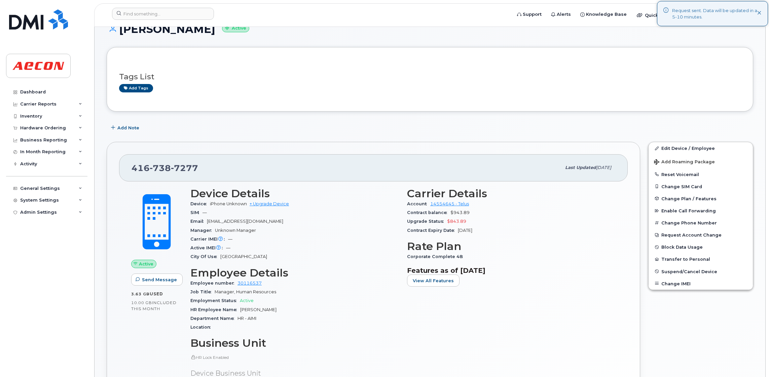
scroll to position [0, 0]
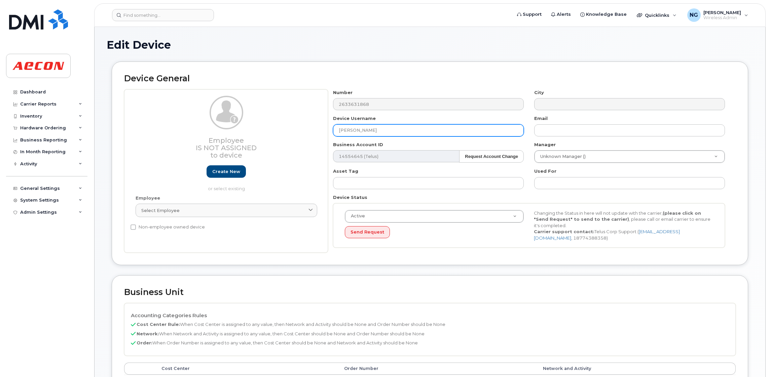
drag, startPoint x: 390, startPoint y: 132, endPoint x: 340, endPoint y: 132, distance: 49.4
click at [340, 132] on input "[PERSON_NAME]" at bounding box center [428, 130] width 191 height 12
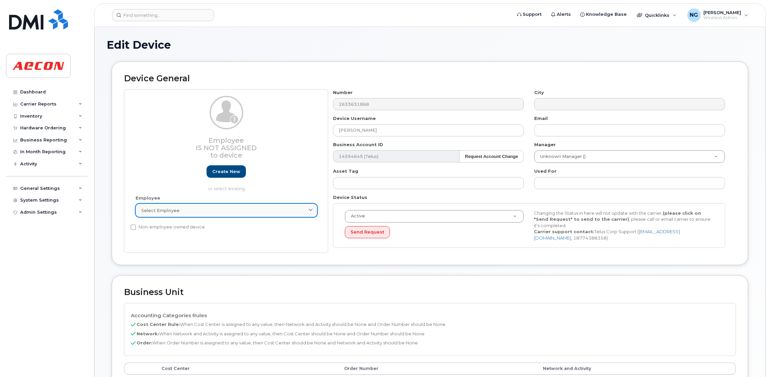
click at [246, 206] on link "Select employee" at bounding box center [227, 210] width 182 height 13
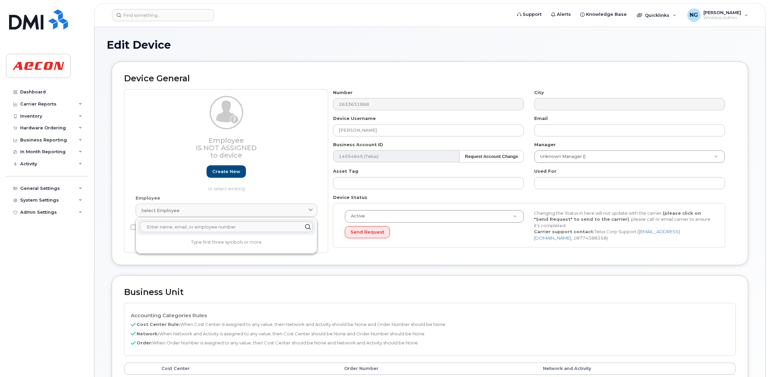
paste input "Meryam Imehli"
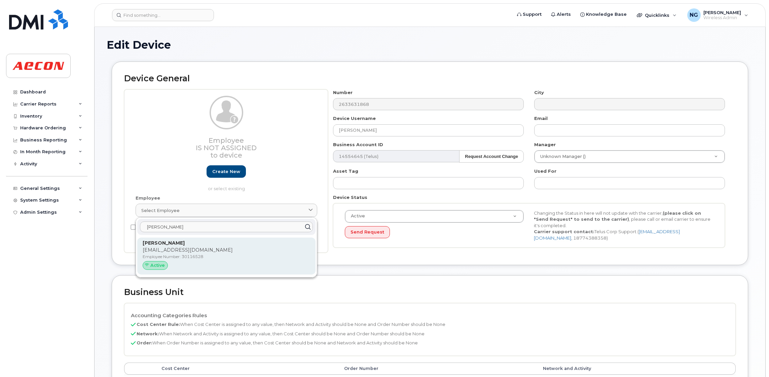
type input "Meryam Imehli"
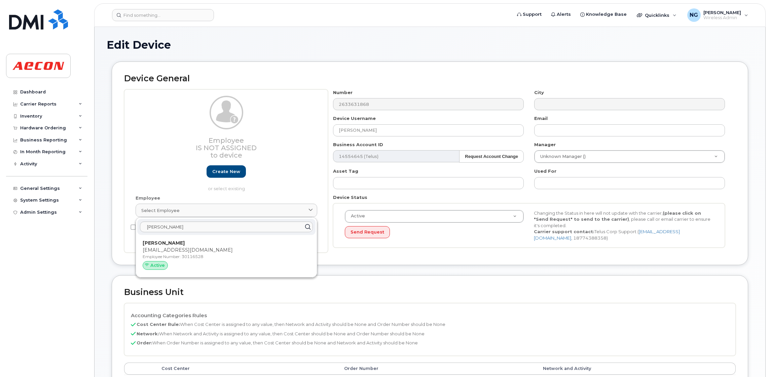
drag, startPoint x: 257, startPoint y: 257, endPoint x: 440, endPoint y: 45, distance: 279.5
click at [259, 256] on p "Employee Number: 30116528" at bounding box center [226, 257] width 167 height 6
type input "30116528"
type input "mimehli@aecon.com"
type input "4275957"
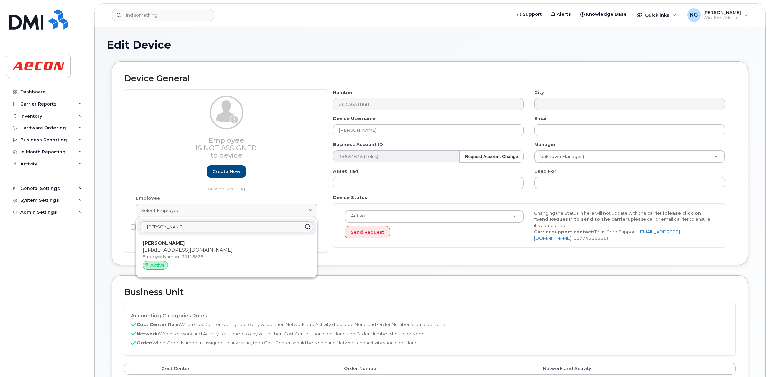
type input "283607"
type input "283608"
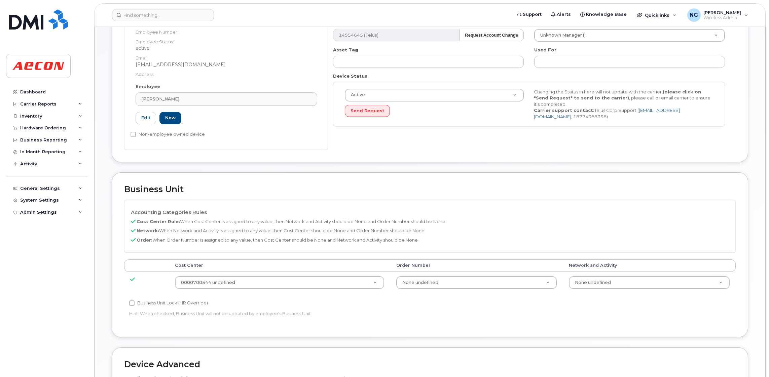
scroll to position [202, 0]
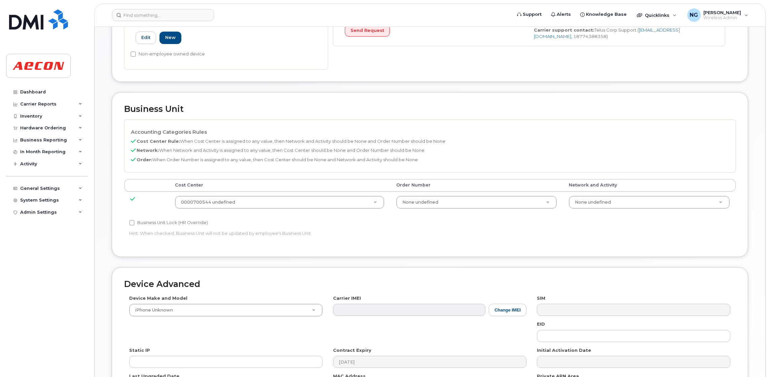
click at [177, 223] on label "Business Unit Lock (HR Override)" at bounding box center [168, 223] width 79 height 8
click at [135, 223] on input "Business Unit Lock (HR Override)" at bounding box center [131, 222] width 5 height 5
checkbox input "true"
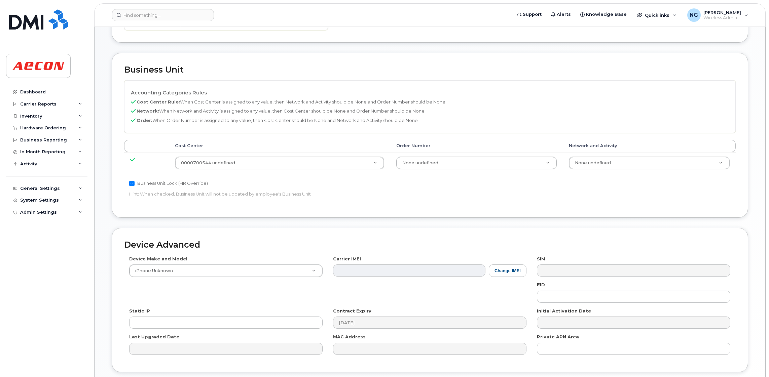
scroll to position [294, 0]
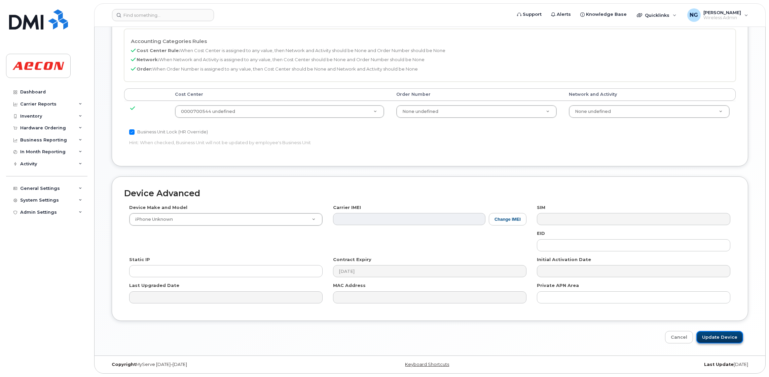
click at [716, 337] on input "Update Device" at bounding box center [719, 337] width 47 height 12
type input "Saving..."
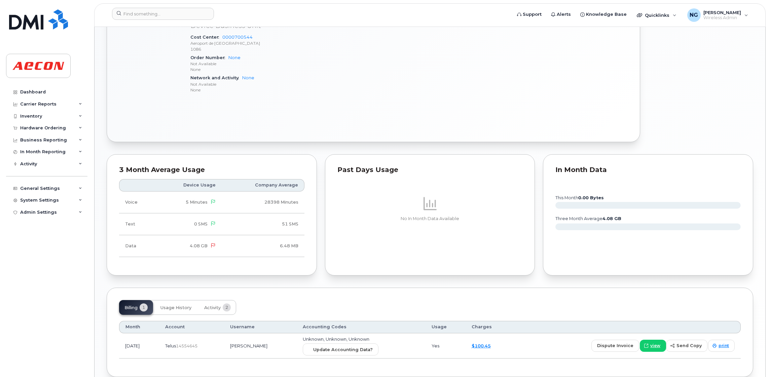
scroll to position [399, 0]
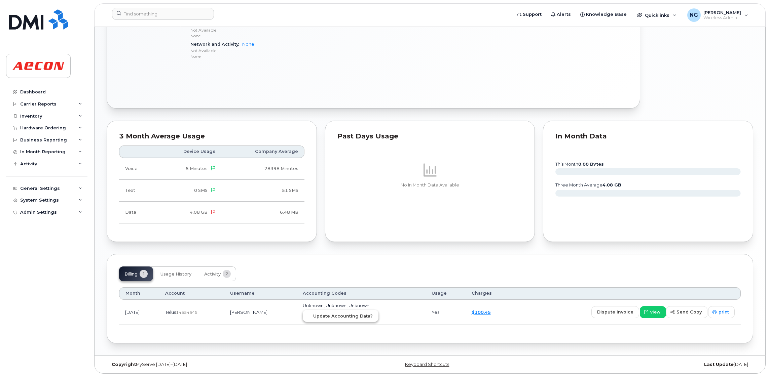
click at [357, 315] on span "Update Accounting Data?" at bounding box center [343, 316] width 60 height 6
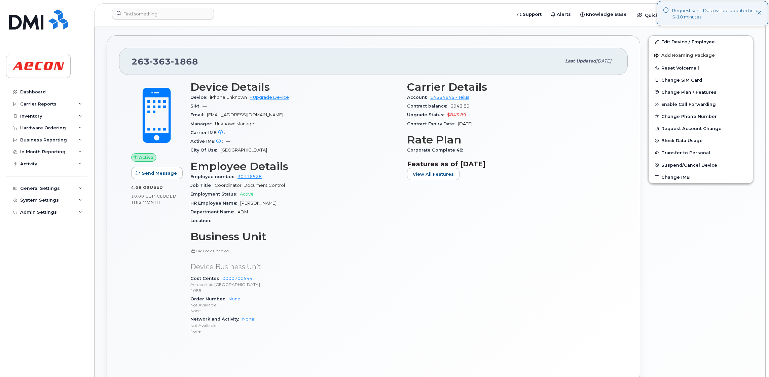
scroll to position [0, 0]
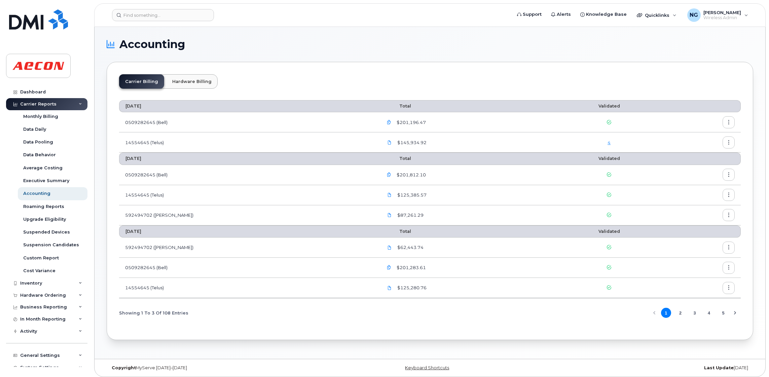
click at [593, 140] on div "4" at bounding box center [609, 143] width 96 height 6
click at [607, 142] on link "4" at bounding box center [608, 142] width 3 height 5
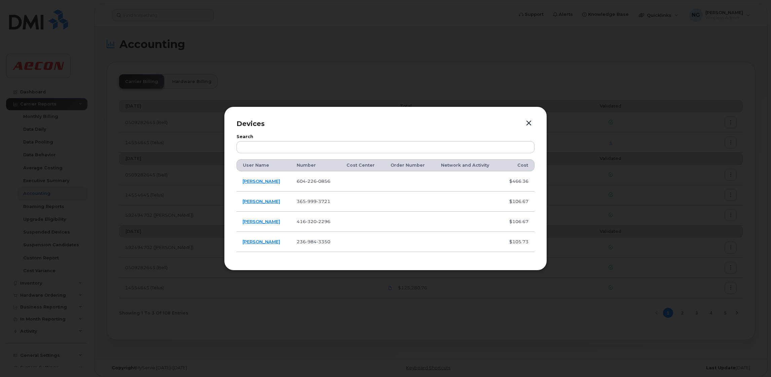
click at [592, 142] on div at bounding box center [385, 188] width 771 height 377
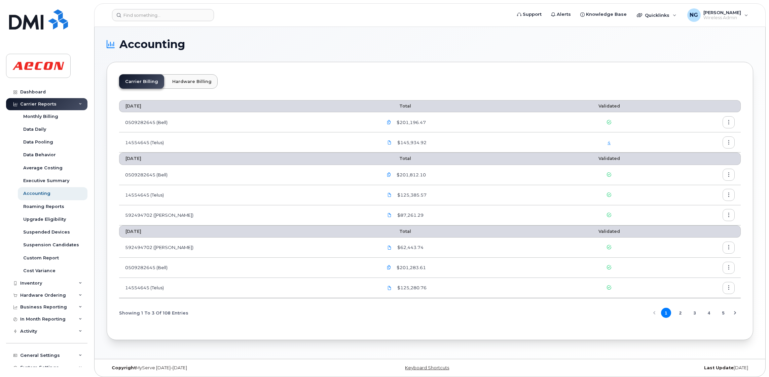
click at [607, 145] on link "4" at bounding box center [608, 142] width 3 height 5
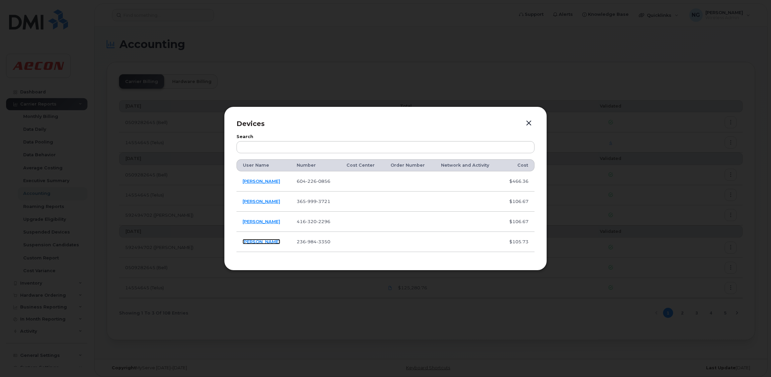
click at [255, 240] on link "[PERSON_NAME]" at bounding box center [261, 241] width 38 height 5
click at [265, 220] on link "[PERSON_NAME]" at bounding box center [261, 221] width 38 height 5
click at [266, 200] on link "[PERSON_NAME]" at bounding box center [261, 201] width 38 height 5
click at [258, 181] on link "Chris Elkie" at bounding box center [261, 181] width 38 height 5
click at [529, 124] on button "button" at bounding box center [529, 123] width 10 height 9
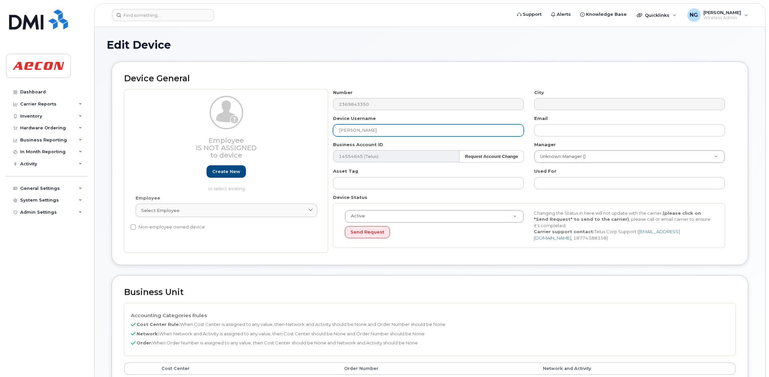
drag, startPoint x: 383, startPoint y: 131, endPoint x: 321, endPoint y: 130, distance: 61.9
click at [321, 130] on div "Employee Is not assigned to device Create new or select existing Employee Selec…" at bounding box center [429, 171] width 611 height 164
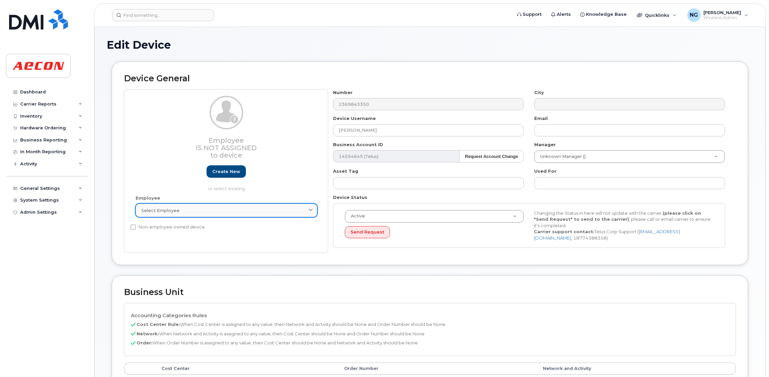
click at [243, 211] on div "Select employee" at bounding box center [226, 210] width 170 height 6
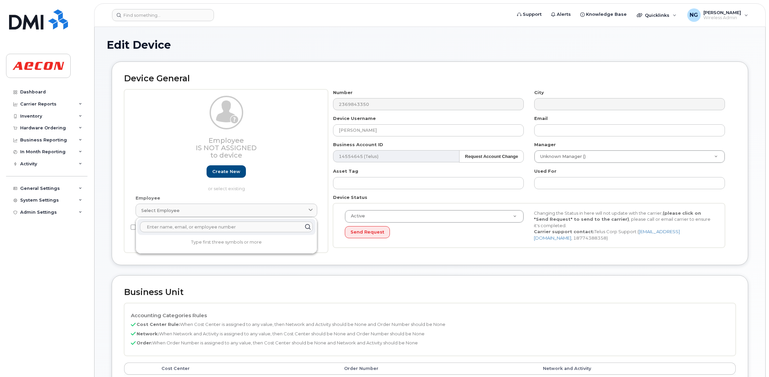
drag, startPoint x: 213, startPoint y: 221, endPoint x: 180, endPoint y: 229, distance: 33.6
click at [180, 229] on input "text" at bounding box center [226, 227] width 173 height 11
paste input "Edi Gerrard"
click at [208, 228] on input "Edi Gerrard" at bounding box center [226, 227] width 173 height 11
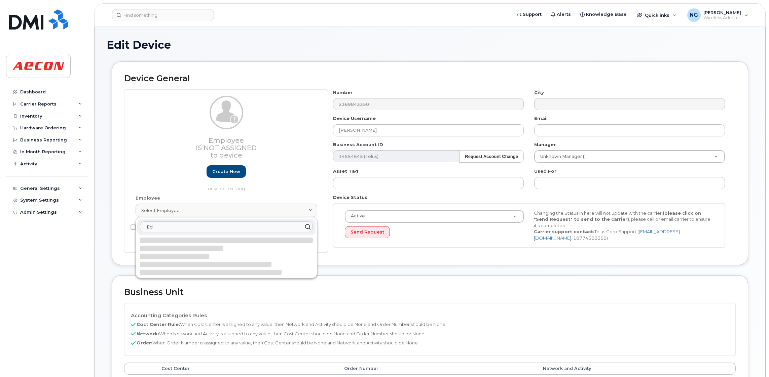
type input "E"
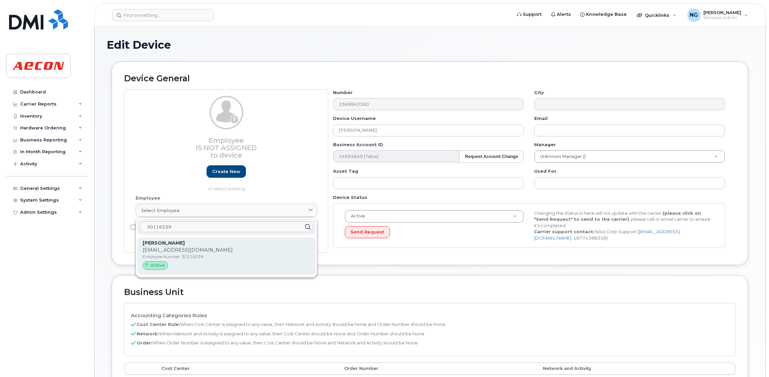
type input "30116539"
click at [280, 248] on p "EGERRARD@AECON.COM" at bounding box center [226, 250] width 167 height 7
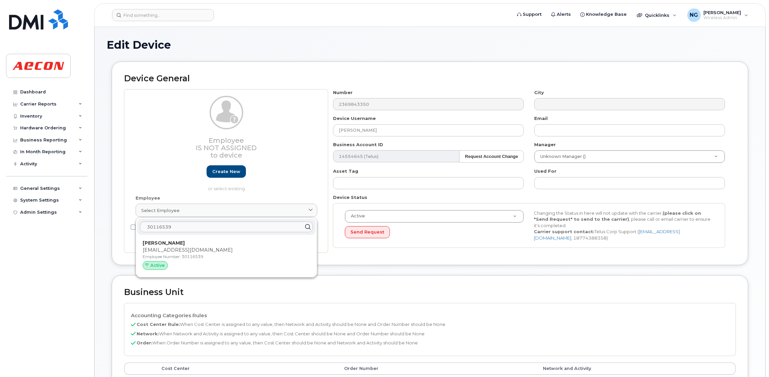
type input "30116539"
type input "Edward Gerrard"
type input "egerrard@aecon.com"
type input "2017974"
type input "283607"
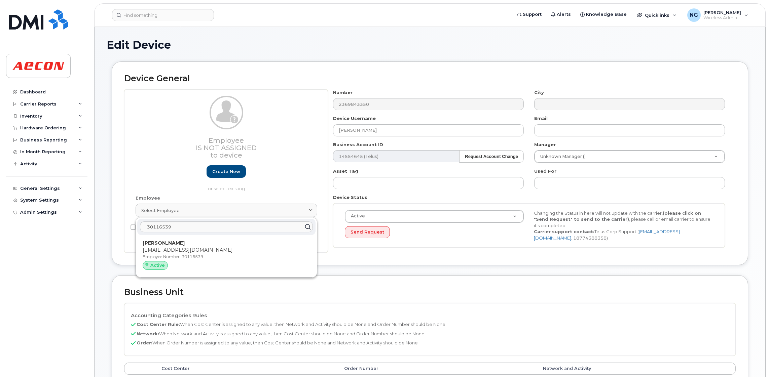
type input "283608"
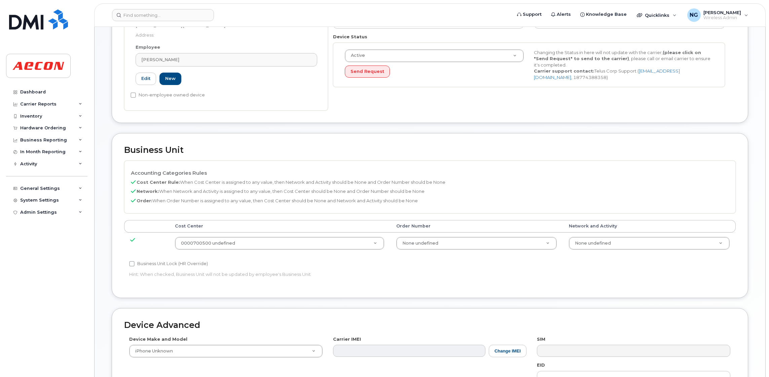
scroll to position [202, 0]
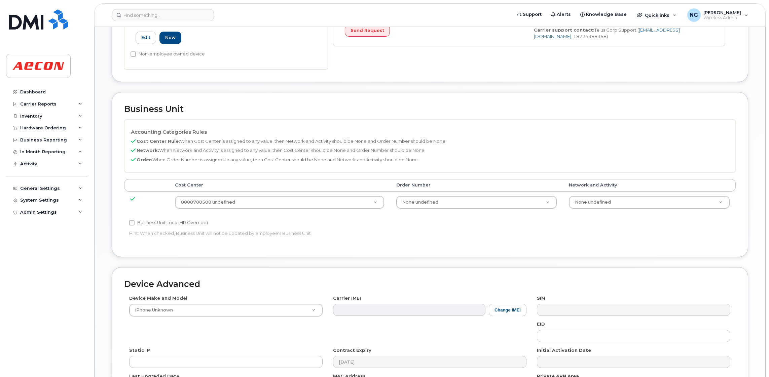
click at [169, 230] on div "Business Unit Lock (HR Override) Hint: When checked, Business Unit will not be …" at bounding box center [328, 229] width 408 height 21
click at [170, 225] on label "Business Unit Lock (HR Override)" at bounding box center [168, 223] width 79 height 8
click at [135, 225] on input "Business Unit Lock (HR Override)" at bounding box center [131, 222] width 5 height 5
checkbox input "true"
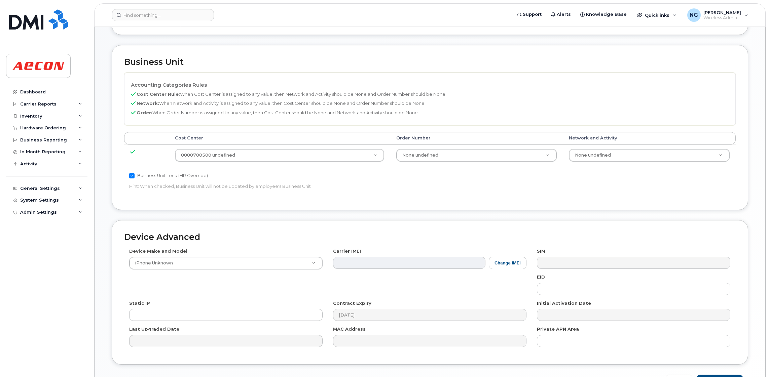
scroll to position [294, 0]
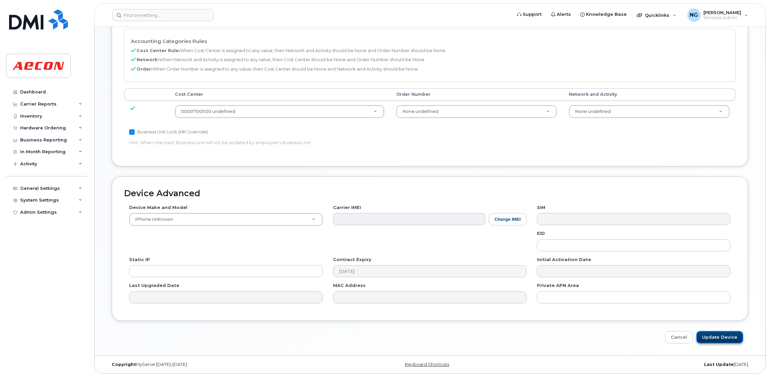
click at [727, 335] on input "Update Device" at bounding box center [719, 337] width 47 height 12
type input "Saving..."
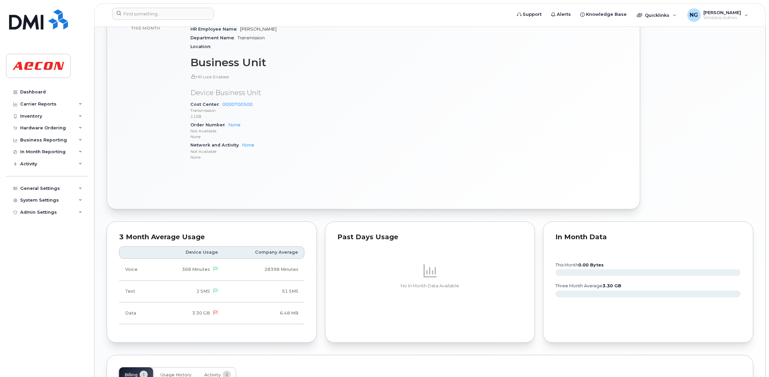
scroll to position [456, 0]
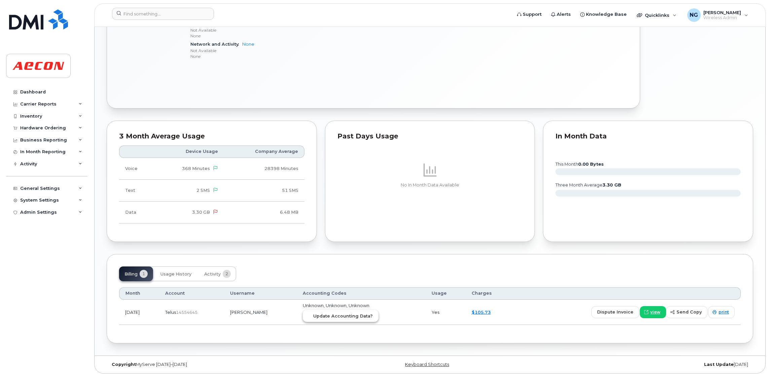
click at [342, 317] on span "Update Accounting Data?" at bounding box center [343, 316] width 60 height 6
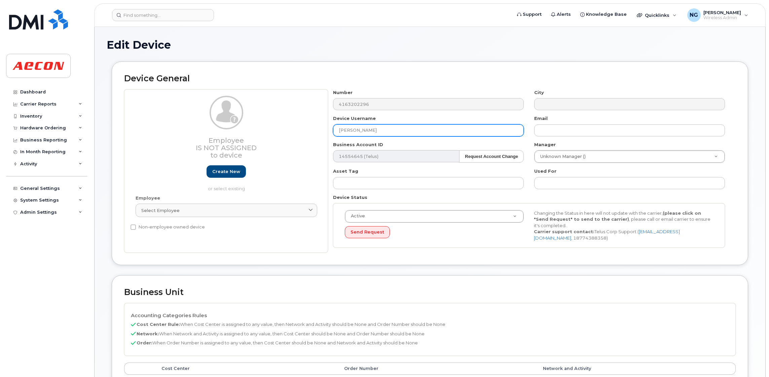
drag, startPoint x: 396, startPoint y: 133, endPoint x: 318, endPoint y: 128, distance: 77.8
click at [318, 128] on div "Employee Is not assigned to device Create new or select existing Employee Selec…" at bounding box center [429, 171] width 611 height 164
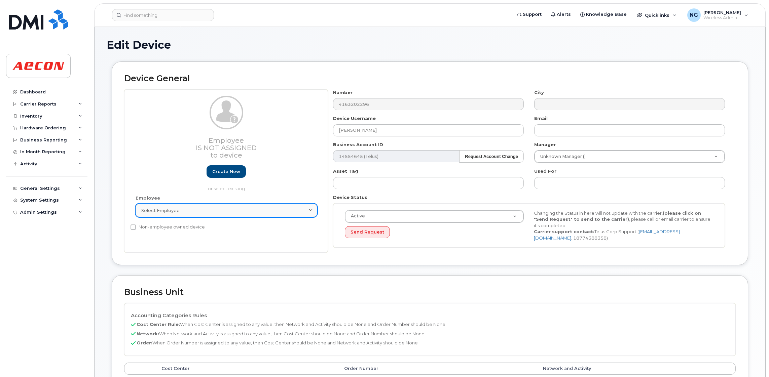
click at [238, 211] on div "Select employee" at bounding box center [226, 210] width 170 height 6
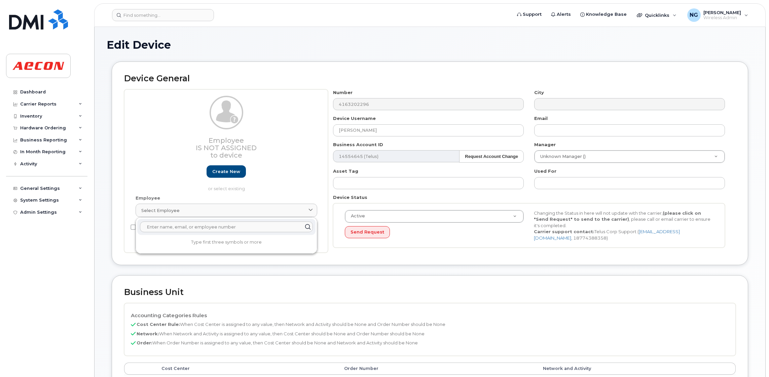
drag, startPoint x: 238, startPoint y: 211, endPoint x: 191, endPoint y: 226, distance: 50.0
click at [191, 226] on input "text" at bounding box center [226, 227] width 173 height 11
paste input "Andrew Holownych"
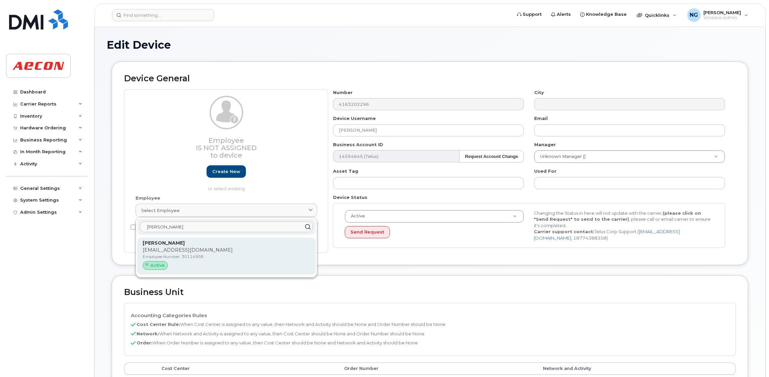
type input "Andrew Holownych"
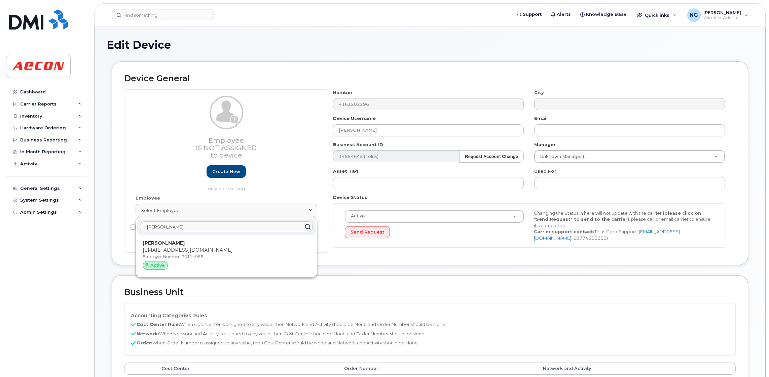
drag, startPoint x: 239, startPoint y: 251, endPoint x: 433, endPoint y: 46, distance: 282.1
click at [239, 250] on p "AHOLOWNYCH@AECON.COM" at bounding box center [226, 250] width 167 height 7
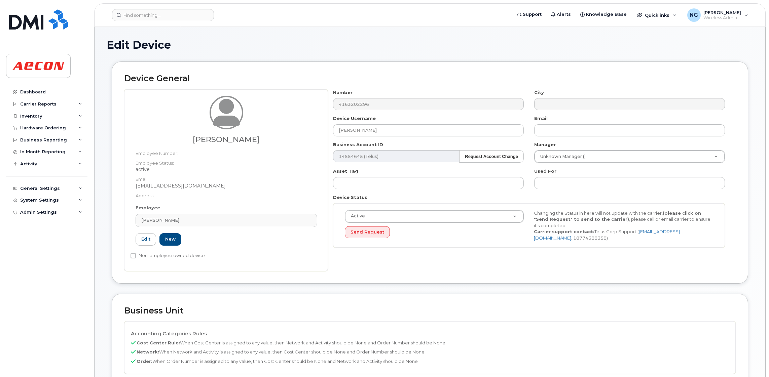
type input "30114958"
type input "aholownych@aecon.com"
type input "283774"
type input "283607"
type input "283608"
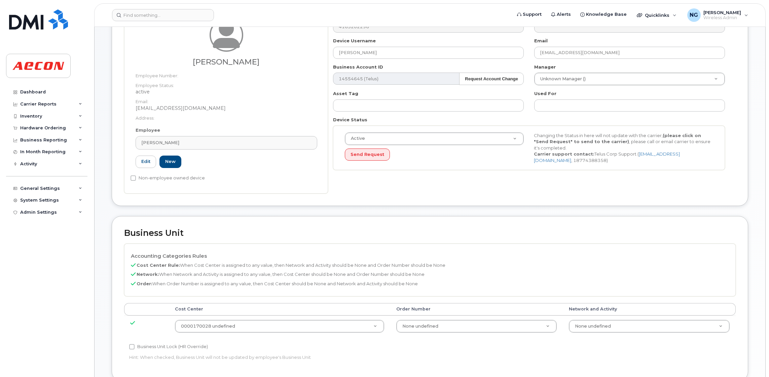
scroll to position [151, 0]
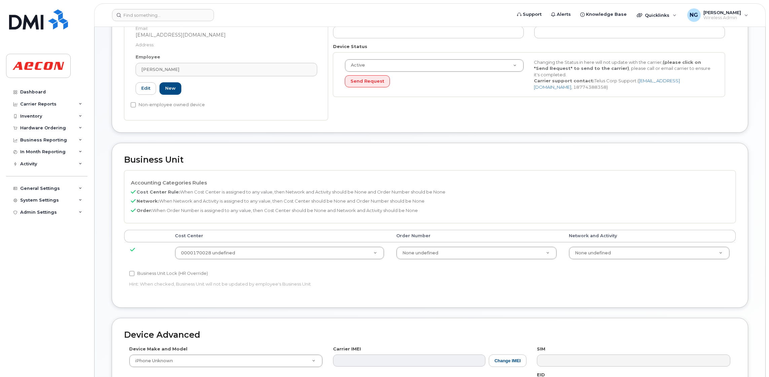
click at [151, 273] on label "Business Unit Lock (HR Override)" at bounding box center [168, 274] width 79 height 8
click at [135, 273] on input "Business Unit Lock (HR Override)" at bounding box center [131, 273] width 5 height 5
checkbox input "true"
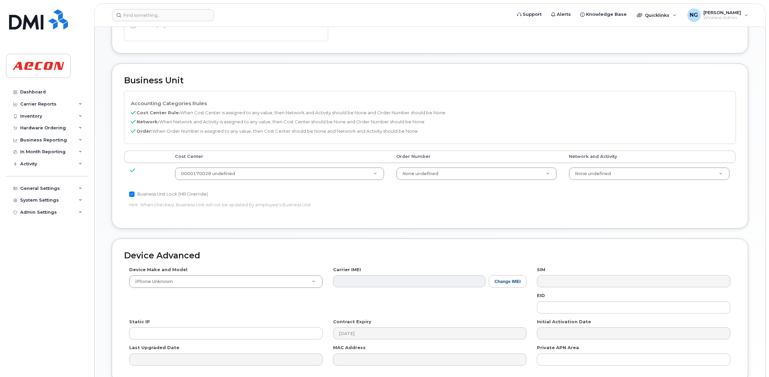
scroll to position [294, 0]
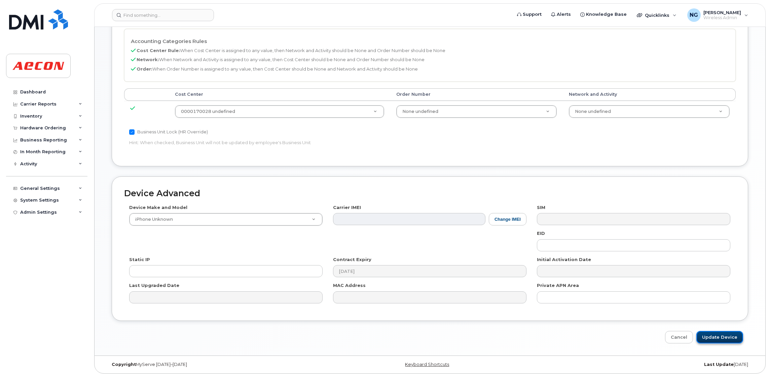
click at [713, 335] on input "Update Device" at bounding box center [719, 337] width 47 height 12
type input "Saving..."
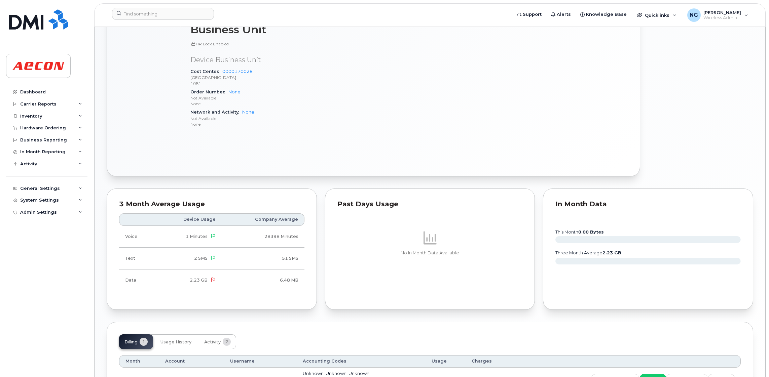
scroll to position [399, 0]
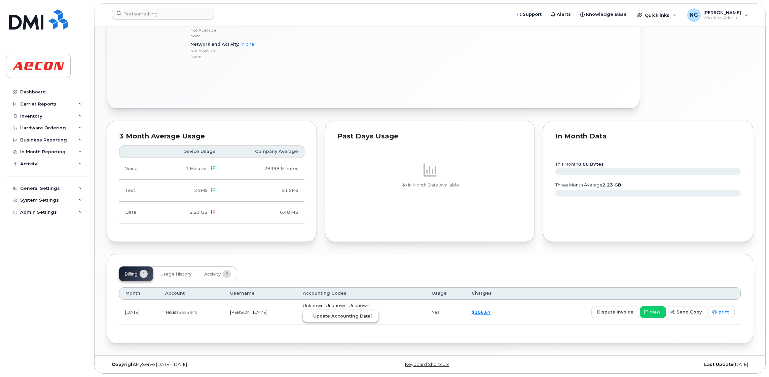
click at [358, 317] on span "Update Accounting Data?" at bounding box center [343, 316] width 60 height 6
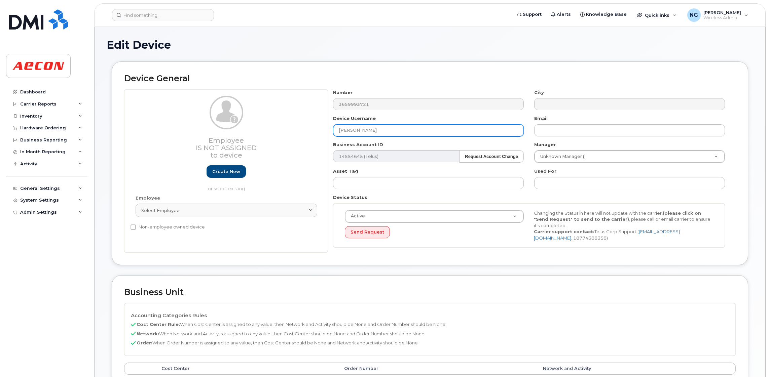
drag, startPoint x: 394, startPoint y: 124, endPoint x: 293, endPoint y: 119, distance: 101.3
click at [293, 119] on div "Employee Is not assigned to device Create new or select existing Employee Selec…" at bounding box center [429, 171] width 611 height 164
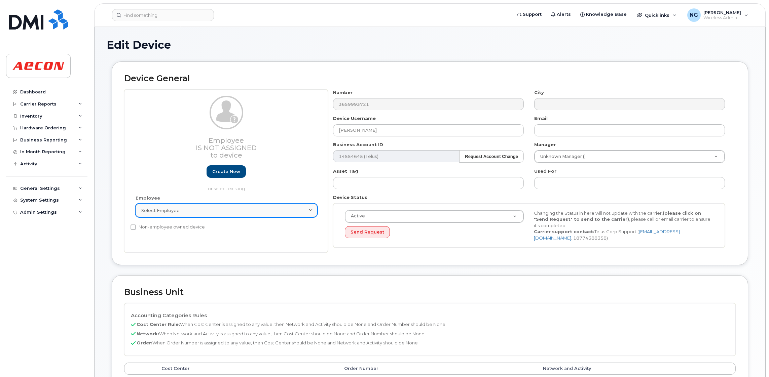
click at [238, 210] on div "Select employee" at bounding box center [226, 210] width 170 height 6
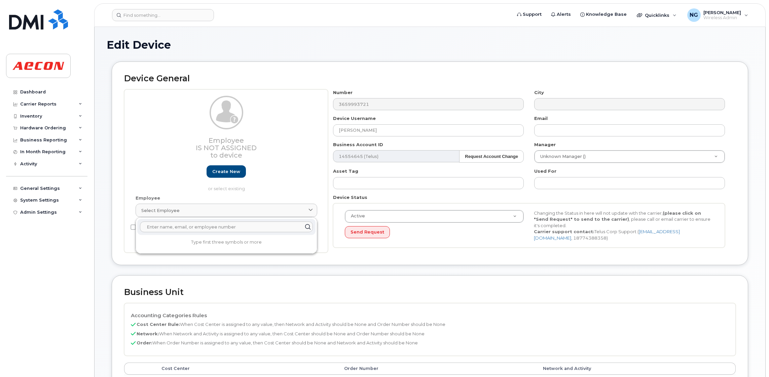
paste input "[PERSON_NAME]"
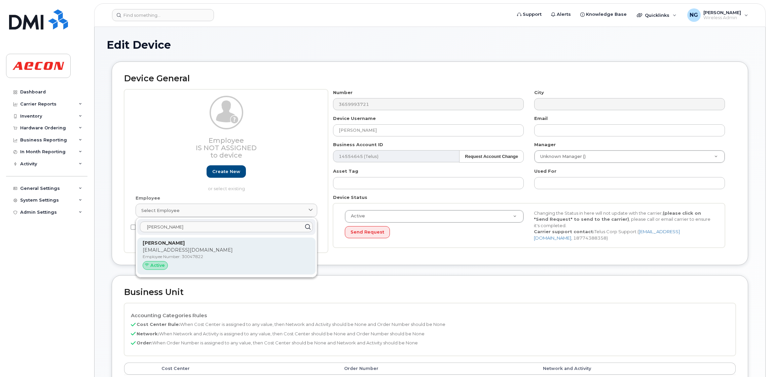
type input "[PERSON_NAME]"
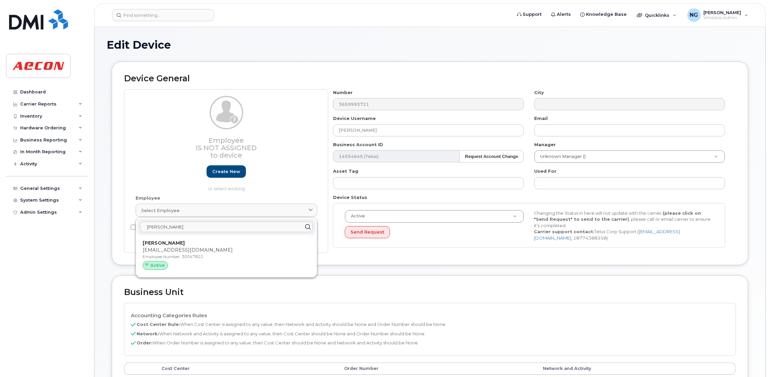
drag, startPoint x: 243, startPoint y: 252, endPoint x: 433, endPoint y: 47, distance: 279.6
click at [244, 252] on p "[EMAIL_ADDRESS][DOMAIN_NAME]" at bounding box center [226, 250] width 167 height 7
type input "30047822"
type input "[EMAIL_ADDRESS][DOMAIN_NAME]"
type input "283930"
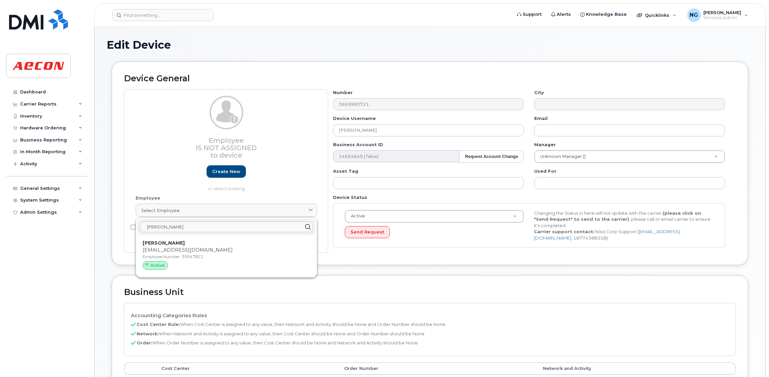
type input "283607"
type input "283608"
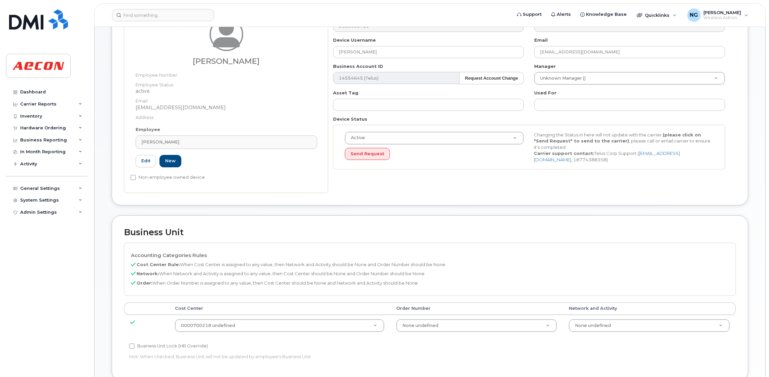
scroll to position [151, 0]
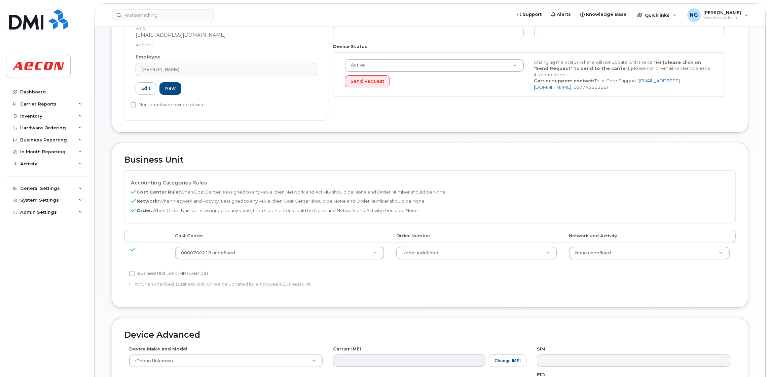
drag, startPoint x: 144, startPoint y: 271, endPoint x: 154, endPoint y: 274, distance: 10.9
click at [144, 272] on label "Business Unit Lock (HR Override)" at bounding box center [168, 274] width 79 height 8
click at [135, 272] on input "Business Unit Lock (HR Override)" at bounding box center [131, 273] width 5 height 5
checkbox input "true"
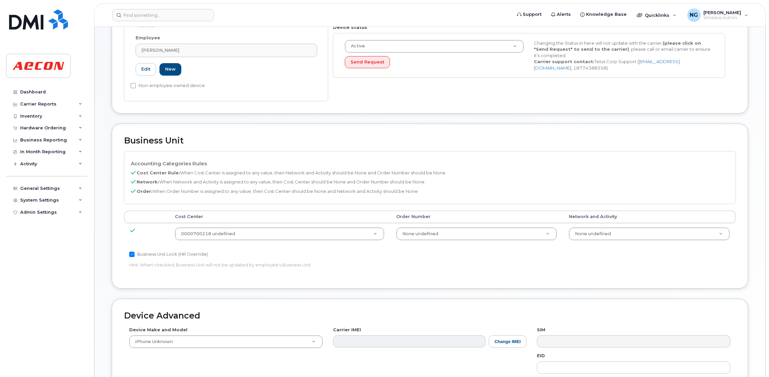
scroll to position [294, 0]
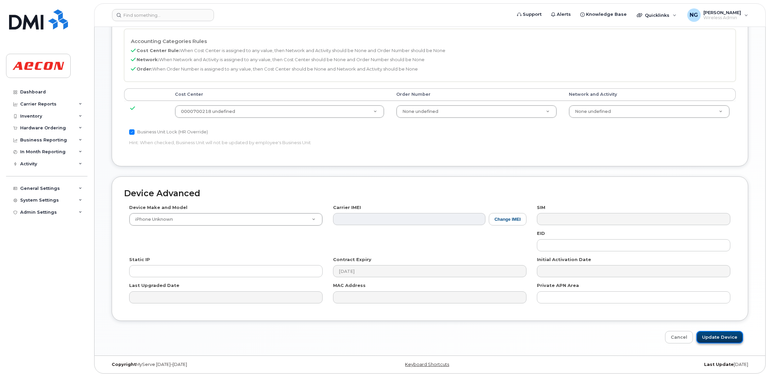
click at [721, 336] on input "Update Device" at bounding box center [719, 337] width 47 height 12
type input "Saving..."
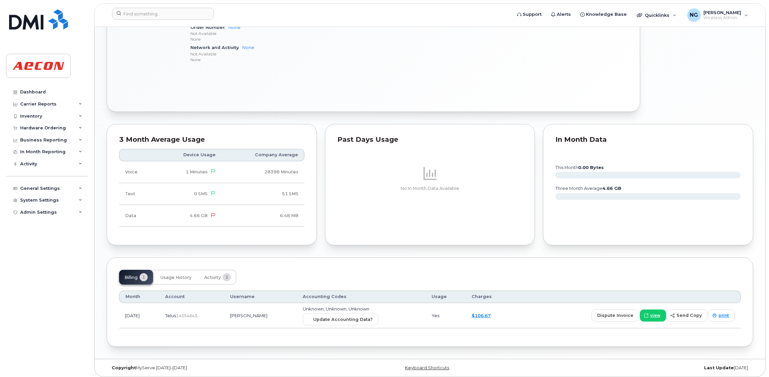
scroll to position [456, 0]
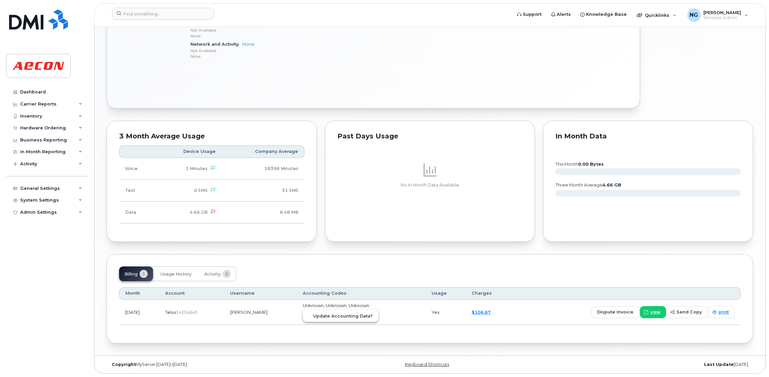
click at [367, 315] on span "Update Accounting Data?" at bounding box center [343, 316] width 60 height 6
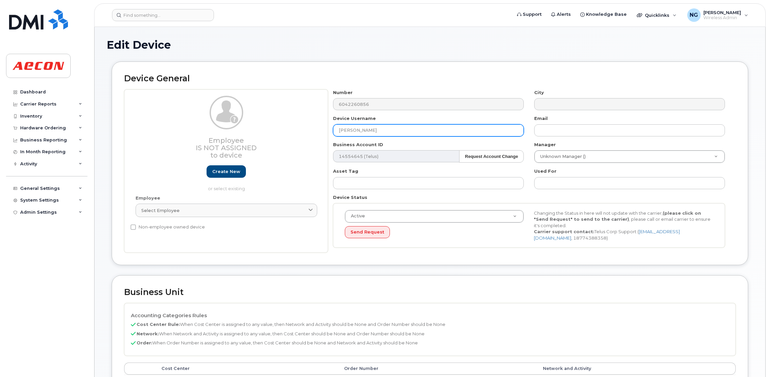
drag, startPoint x: 372, startPoint y: 133, endPoint x: 289, endPoint y: 124, distance: 83.2
click at [289, 125] on div "Employee Is not assigned to device Create new or select existing Employee Selec…" at bounding box center [429, 171] width 611 height 164
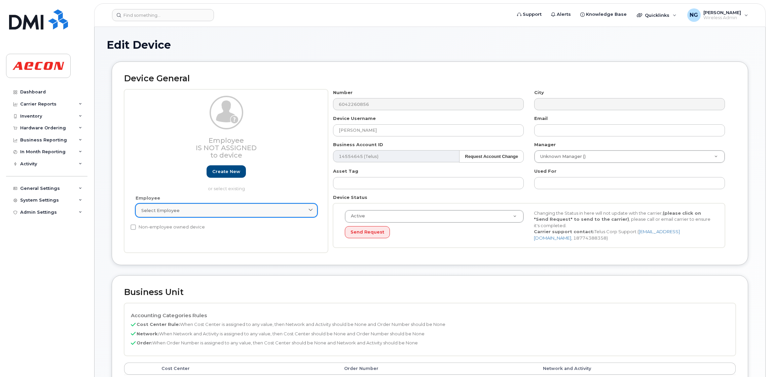
click at [222, 212] on div "Select employee" at bounding box center [226, 210] width 170 height 6
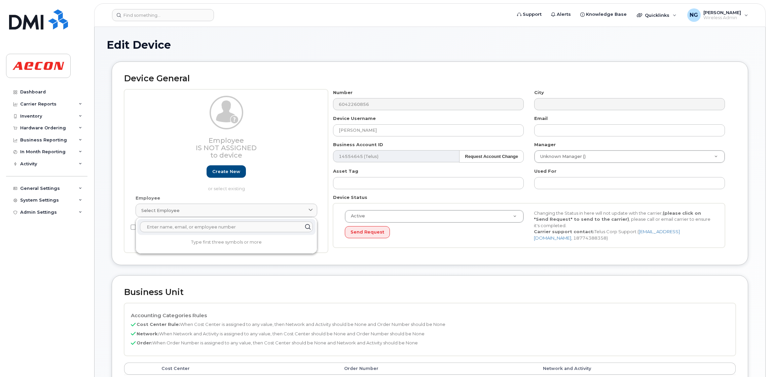
paste input "Chris Elkie"
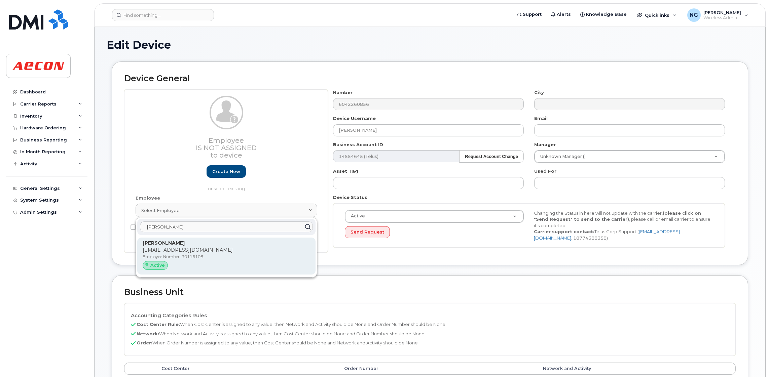
type input "Chris Elkie"
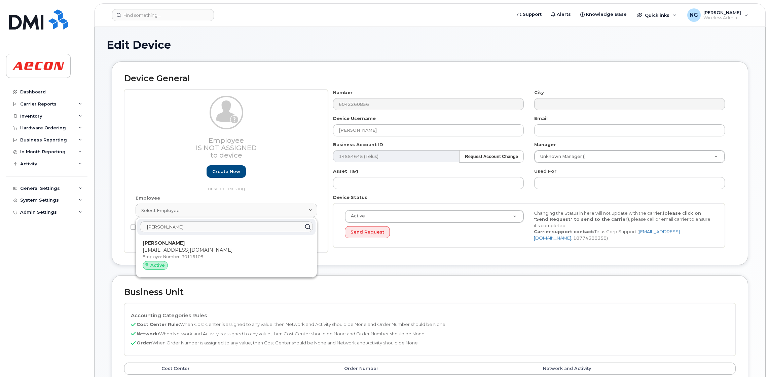
drag, startPoint x: 215, startPoint y: 261, endPoint x: 431, endPoint y: 41, distance: 308.2
click at [216, 261] on div "Chris Elkie CELKIE@AECON.COM Employee Number: 30116108 Active" at bounding box center [226, 256] width 167 height 33
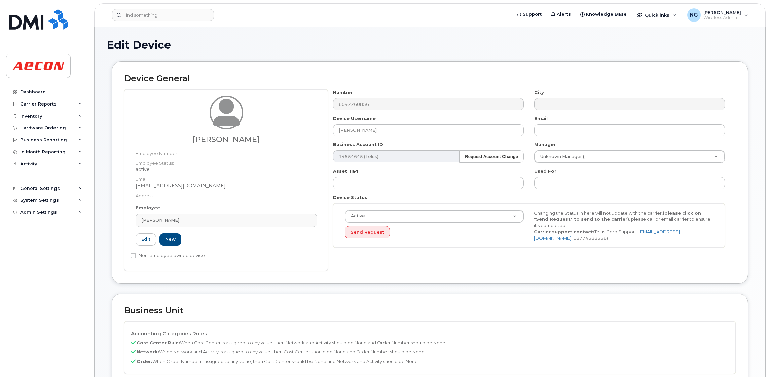
type input "30116108"
type input "celkie@aecon.com"
type input "4110683"
type input "283607"
type input "283608"
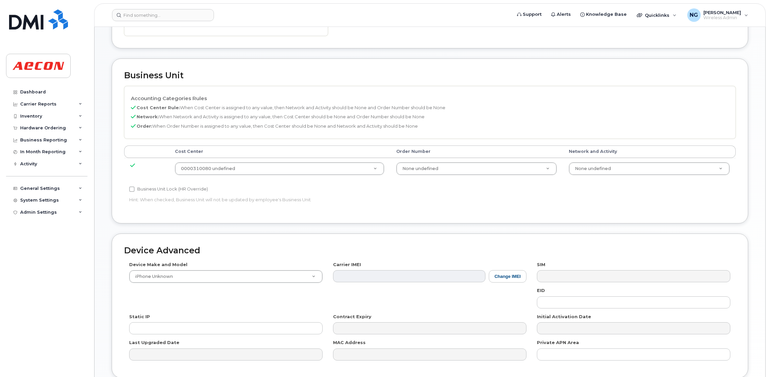
scroll to position [252, 0]
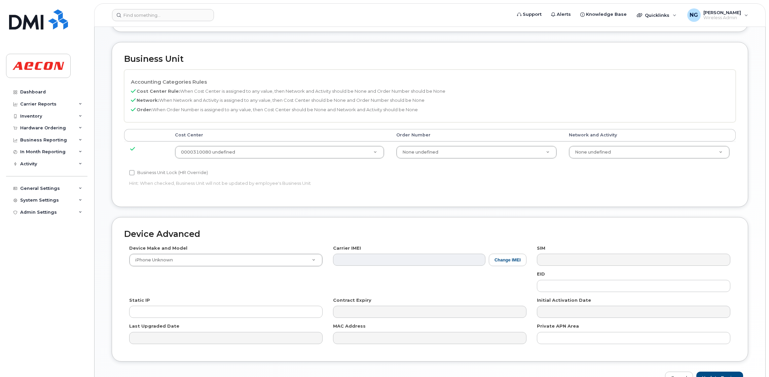
click at [161, 174] on label "Business Unit Lock (HR Override)" at bounding box center [168, 173] width 79 height 8
click at [135, 174] on input "Business Unit Lock (HR Override)" at bounding box center [131, 172] width 5 height 5
checkbox input "true"
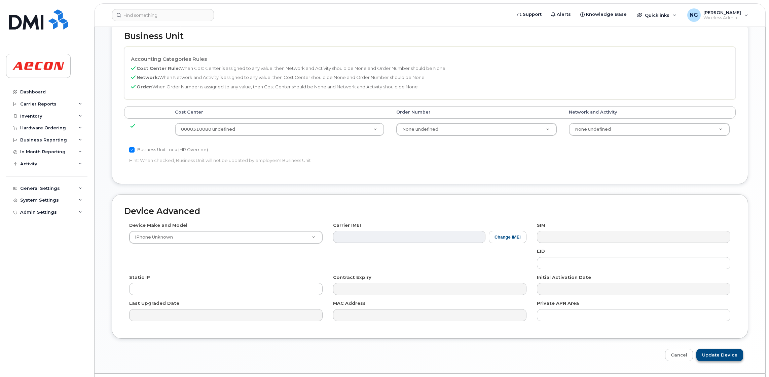
scroll to position [294, 0]
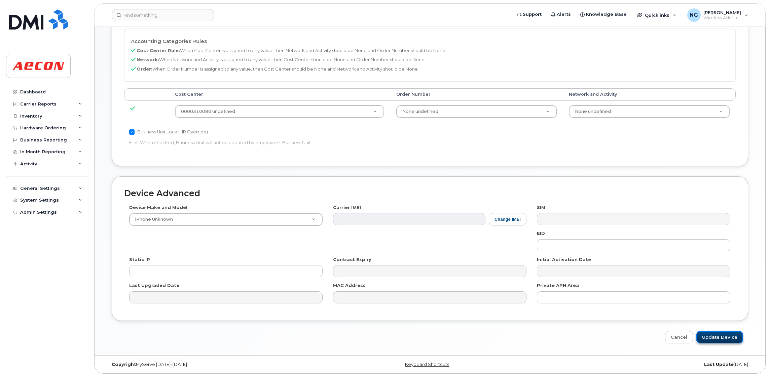
click at [726, 339] on input "Update Device" at bounding box center [719, 337] width 47 height 12
type input "Saving..."
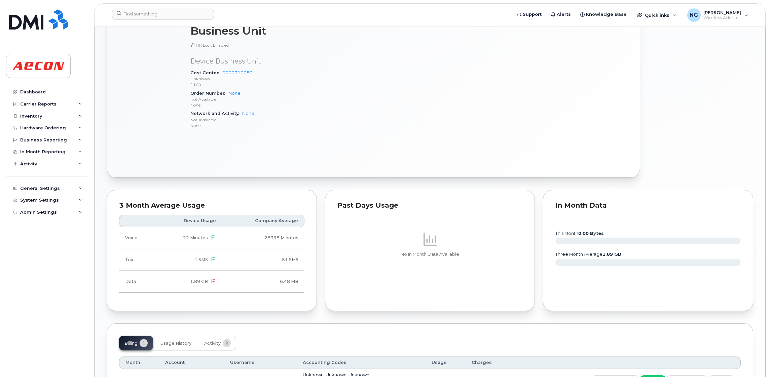
scroll to position [399, 0]
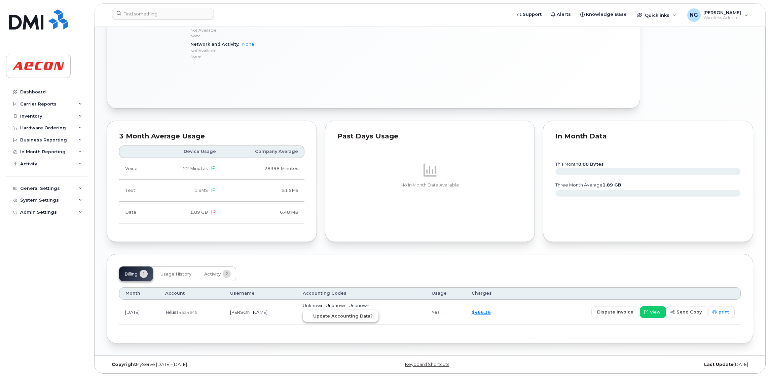
click at [324, 317] on span "Update Accounting Data?" at bounding box center [343, 316] width 60 height 6
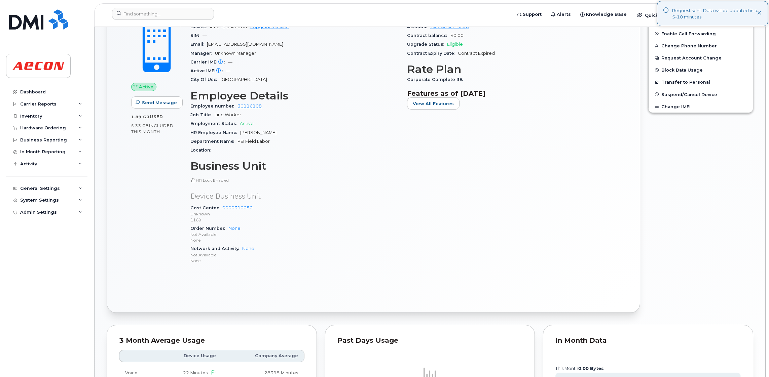
scroll to position [96, 0]
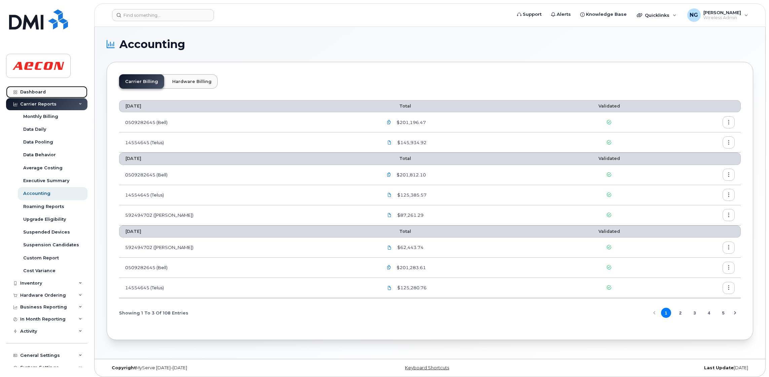
click at [39, 92] on div "Dashboard" at bounding box center [33, 91] width 26 height 5
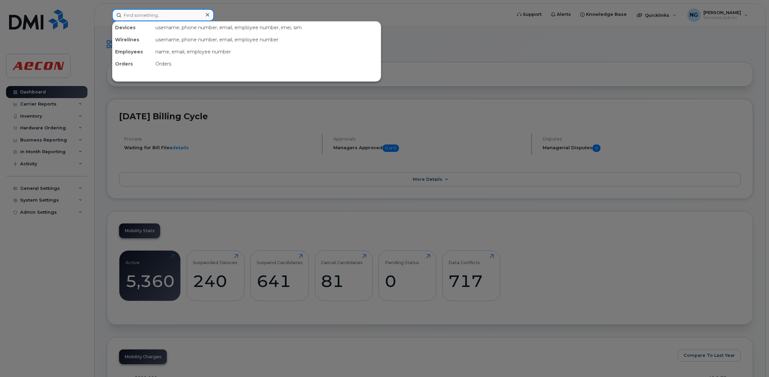
drag, startPoint x: 137, startPoint y: 12, endPoint x: 141, endPoint y: 6, distance: 7.4
click at [137, 12] on input at bounding box center [163, 15] width 102 height 12
type input "2369822287"
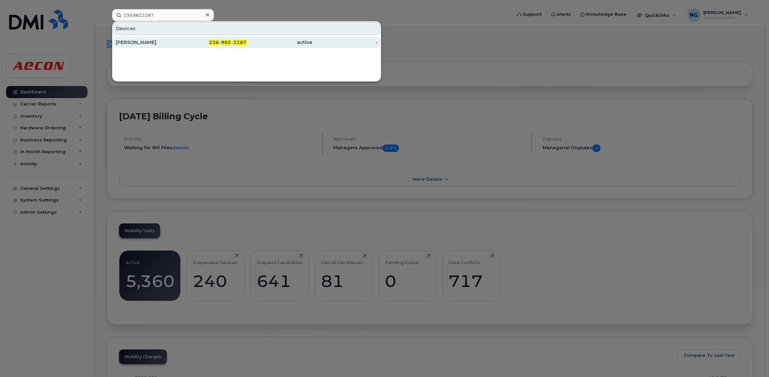
click at [233, 41] on div "236 - 982 - 2287" at bounding box center [214, 42] width 66 height 7
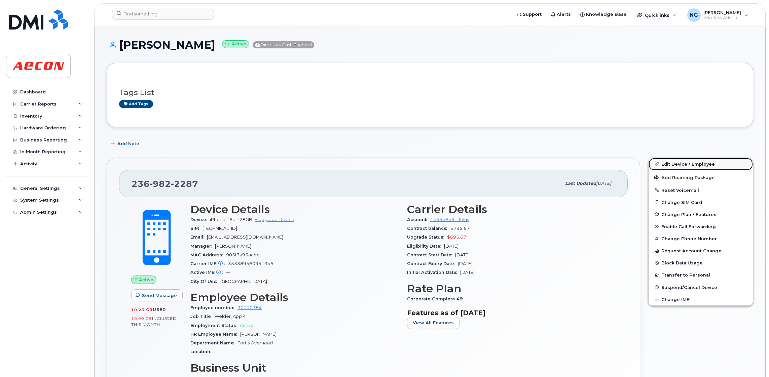
click at [675, 165] on link "Edit Device / Employee" at bounding box center [700, 164] width 104 height 12
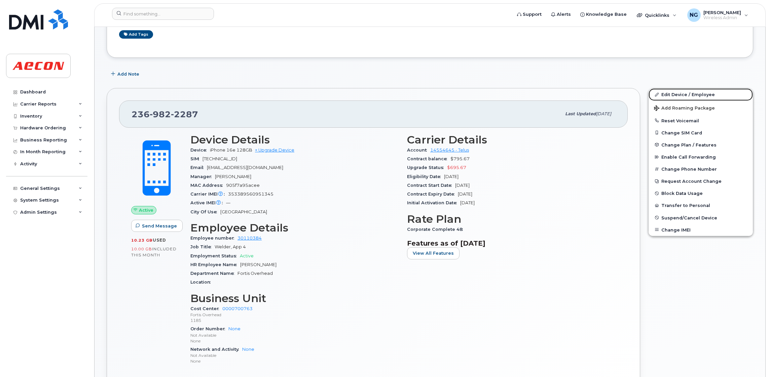
scroll to position [202, 0]
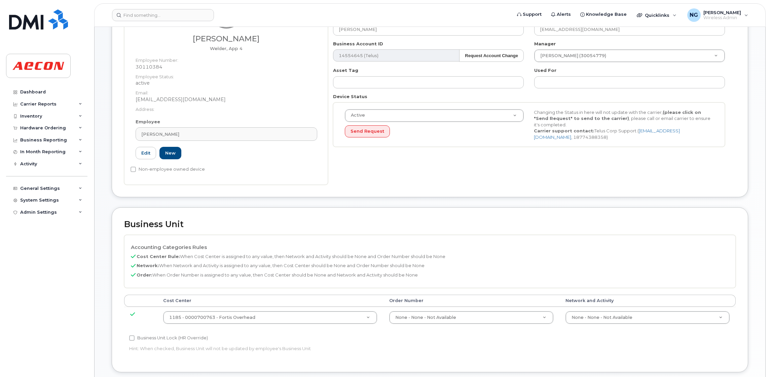
scroll to position [202, 0]
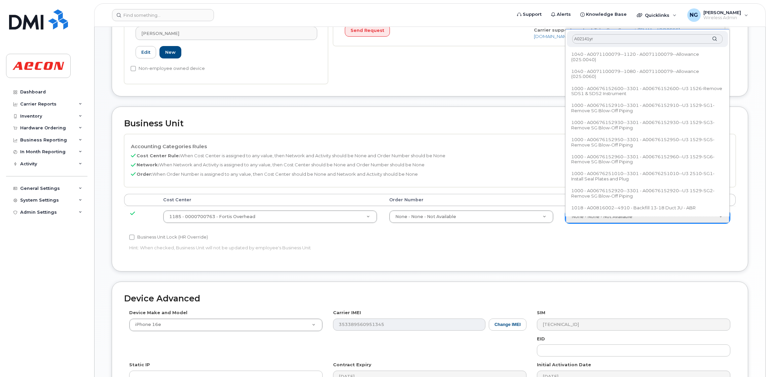
type input "A02141yrd"
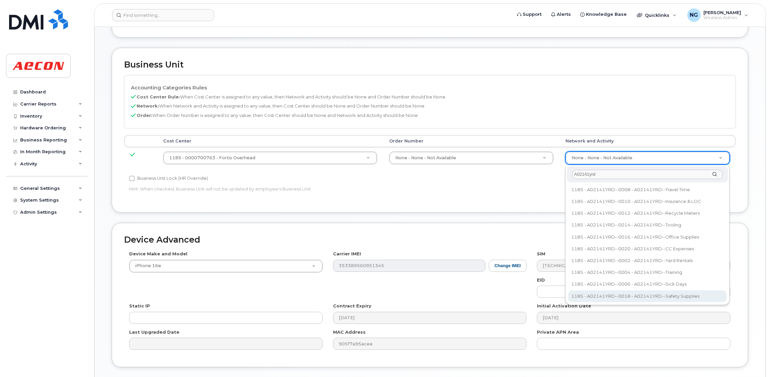
scroll to position [308, 0]
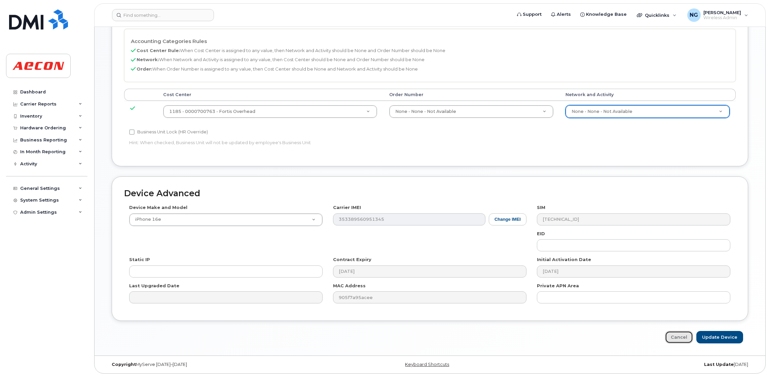
click at [680, 339] on link "Cancel" at bounding box center [679, 337] width 28 height 12
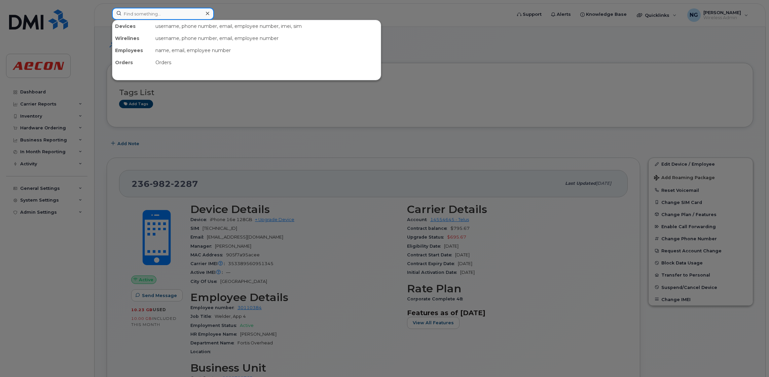
click at [160, 13] on input at bounding box center [163, 14] width 102 height 12
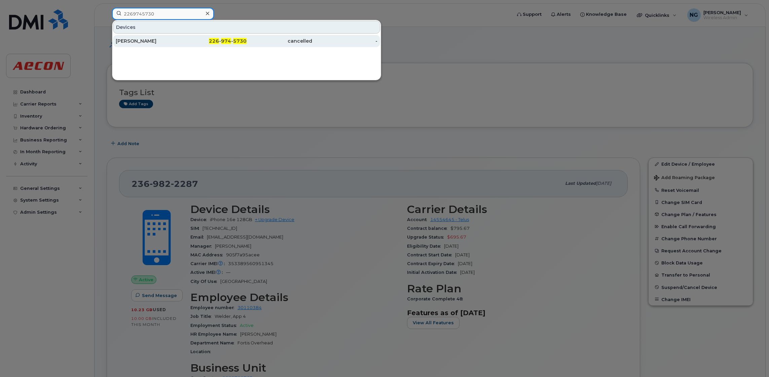
type input "2269745730"
click at [221, 42] on div "226 - 974 - 5730" at bounding box center [214, 41] width 66 height 7
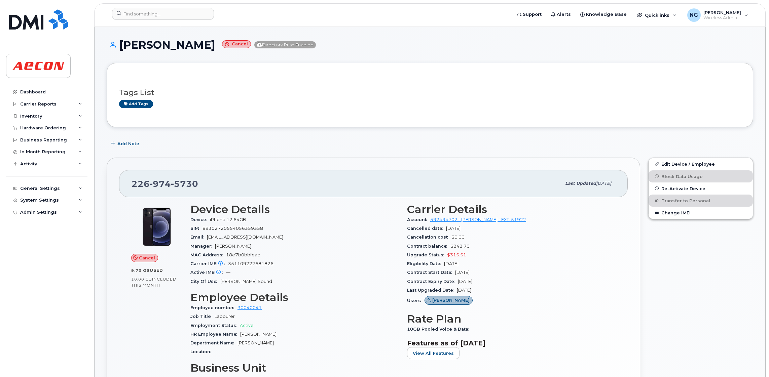
click at [555, 53] on div "[PERSON_NAME] Cancel Directory Push Enabled" at bounding box center [430, 51] width 646 height 24
click at [443, 121] on div "Tags List Add tags" at bounding box center [430, 95] width 646 height 65
click at [679, 161] on link "Edit Device / Employee" at bounding box center [700, 164] width 104 height 12
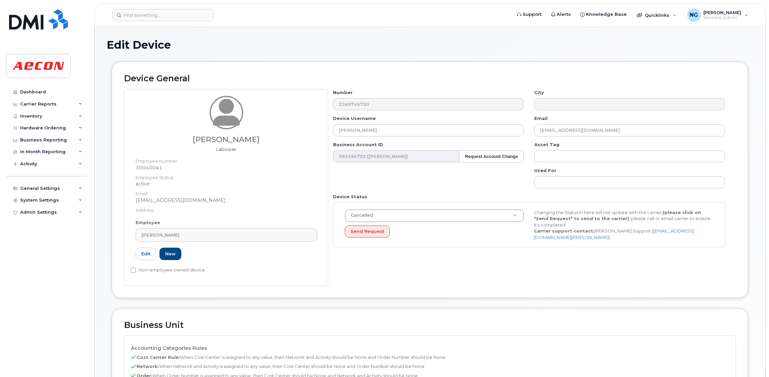
drag, startPoint x: 226, startPoint y: 232, endPoint x: 238, endPoint y: 226, distance: 12.9
click at [226, 232] on div "[PERSON_NAME]" at bounding box center [226, 235] width 170 height 6
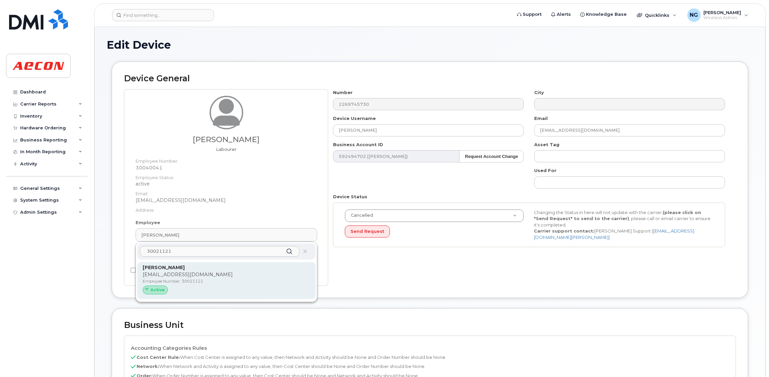
type input "30021121"
click at [269, 276] on p "[EMAIL_ADDRESS][DOMAIN_NAME]" at bounding box center [226, 274] width 167 height 7
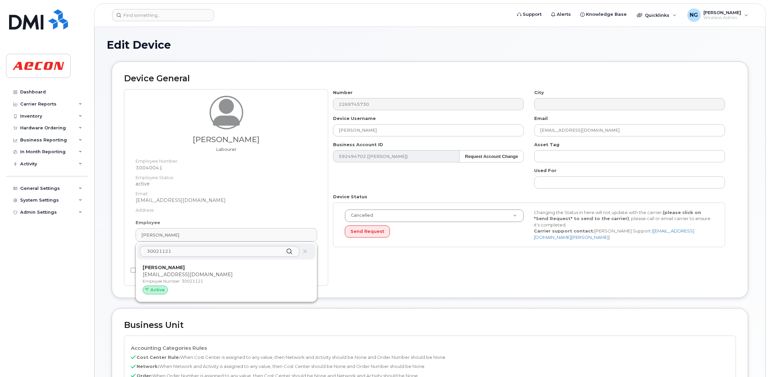
type input "30021121"
type input "[PERSON_NAME]"
type input "[EMAIL_ADDRESS][DOMAIN_NAME]"
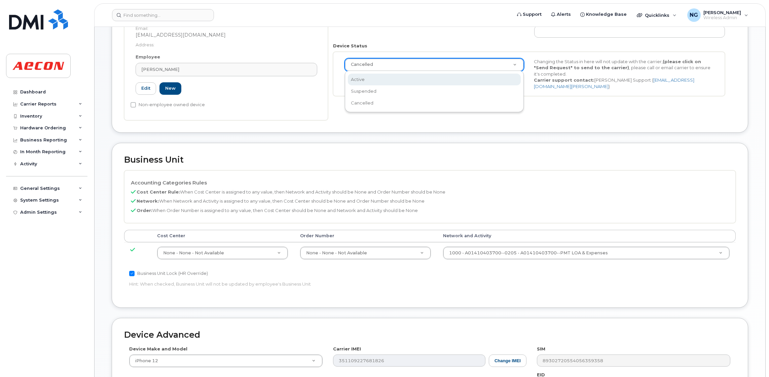
scroll to position [0, 2]
select select "active"
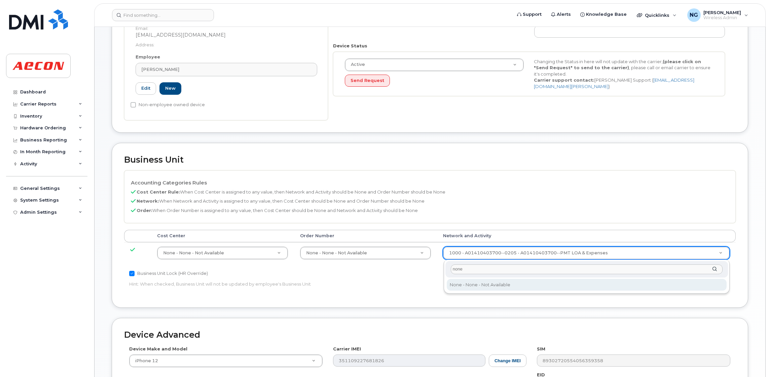
type input "none"
type input "283608"
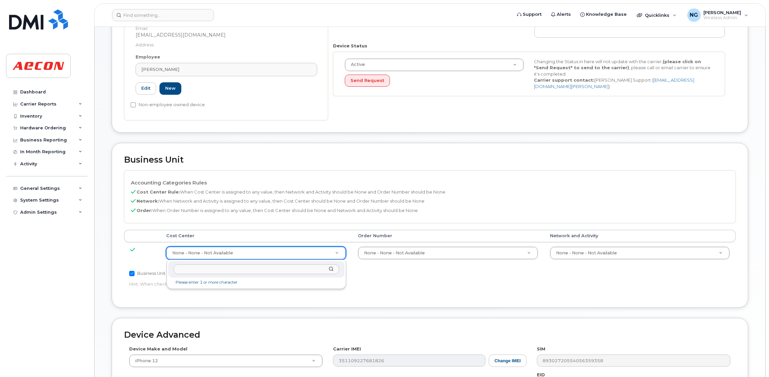
drag, startPoint x: 217, startPoint y: 255, endPoint x: 225, endPoint y: 248, distance: 10.5
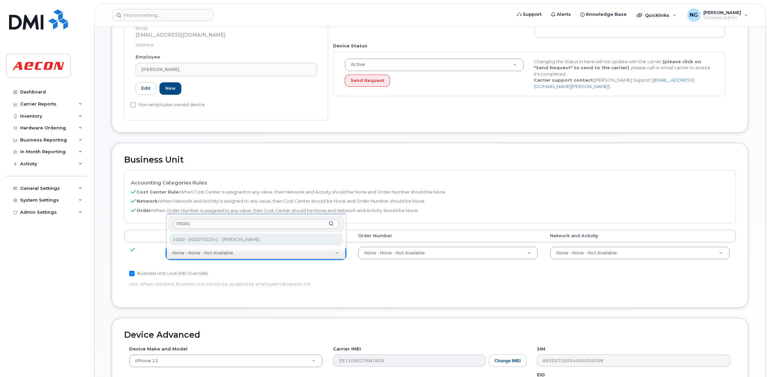
type input "700341"
type input "283964"
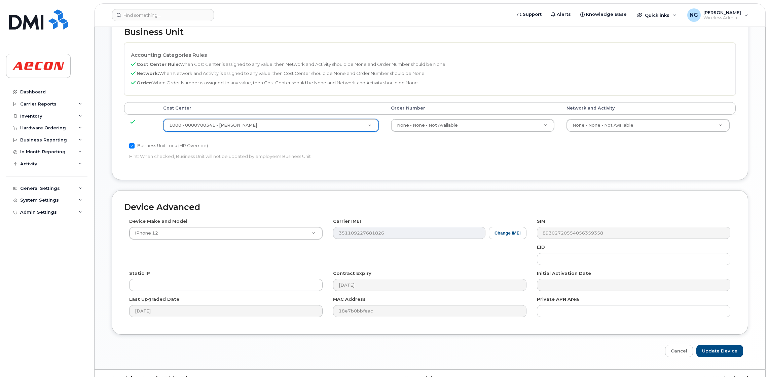
scroll to position [294, 0]
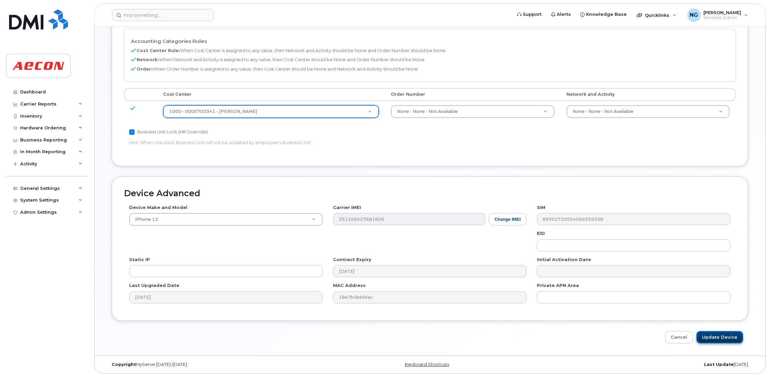
click at [728, 334] on input "Update Device" at bounding box center [719, 337] width 47 height 12
type input "Saving..."
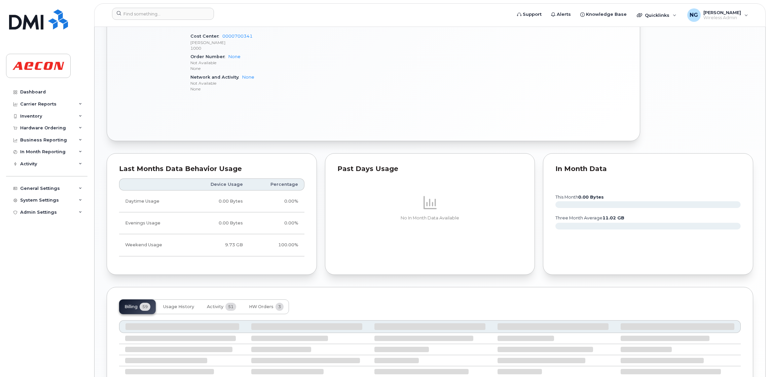
scroll to position [461, 0]
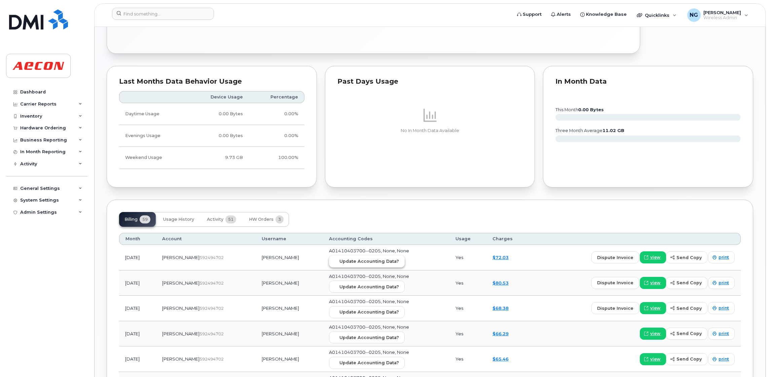
click at [365, 261] on span "Update Accounting Data?" at bounding box center [369, 261] width 60 height 6
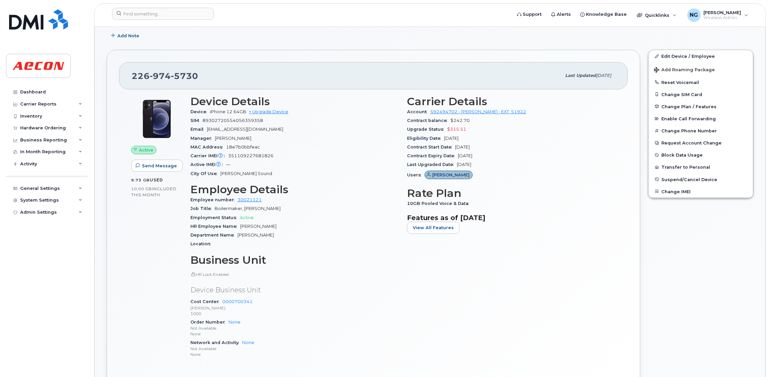
scroll to position [0, 0]
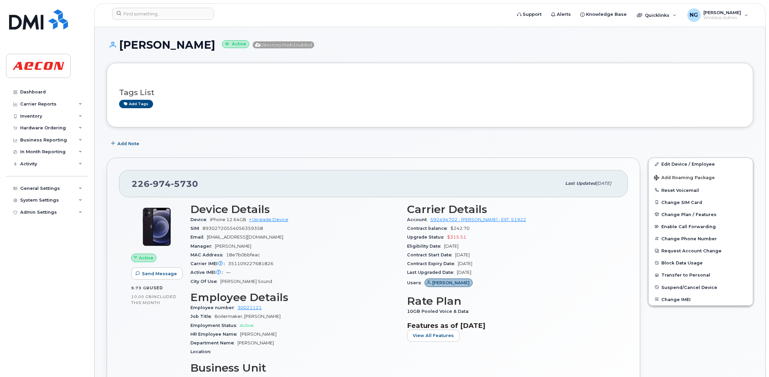
click at [301, 73] on div "Tags List Add tags" at bounding box center [430, 95] width 646 height 65
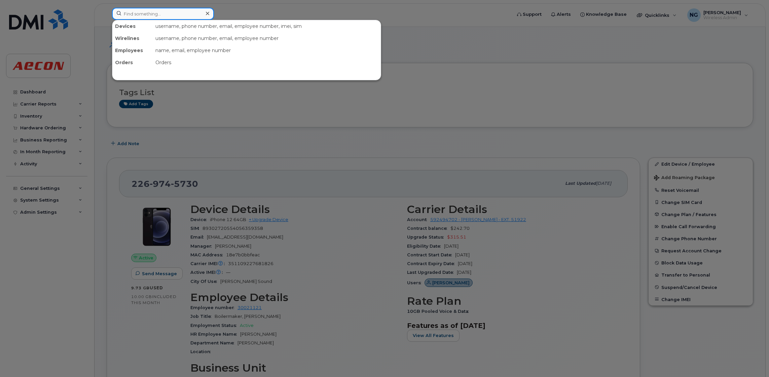
click at [161, 11] on input at bounding box center [163, 14] width 102 height 12
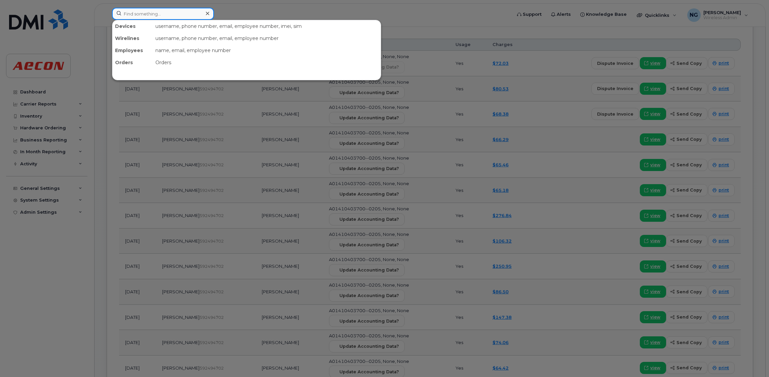
scroll to position [454, 0]
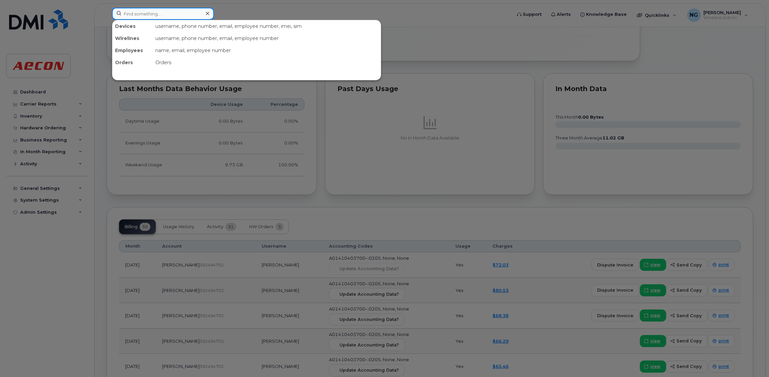
drag, startPoint x: 174, startPoint y: 14, endPoint x: 183, endPoint y: 6, distance: 11.9
click at [174, 14] on input at bounding box center [163, 14] width 102 height 12
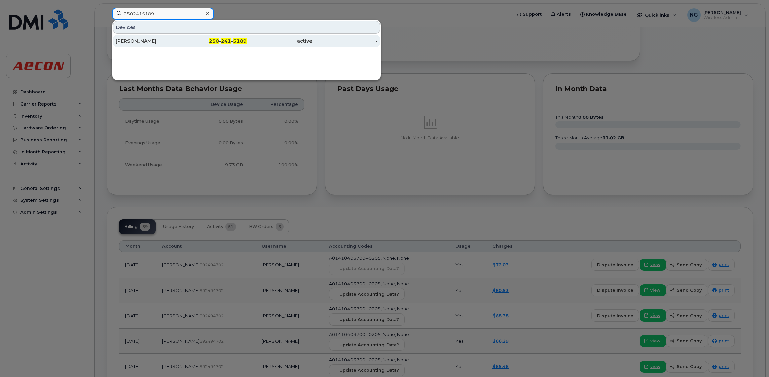
type input "2502415189"
click at [235, 42] on span "5189" at bounding box center [239, 41] width 13 height 6
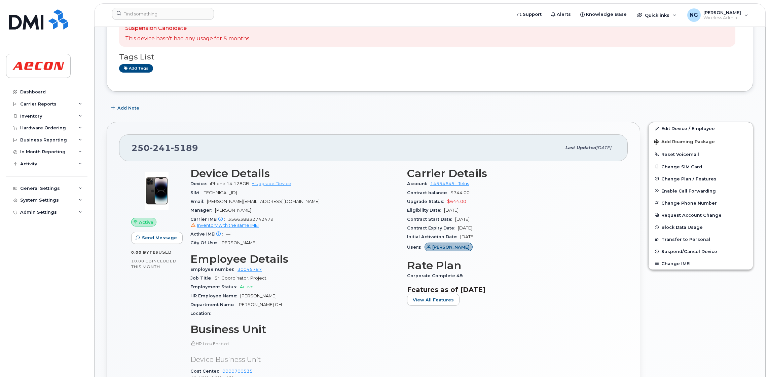
scroll to position [151, 0]
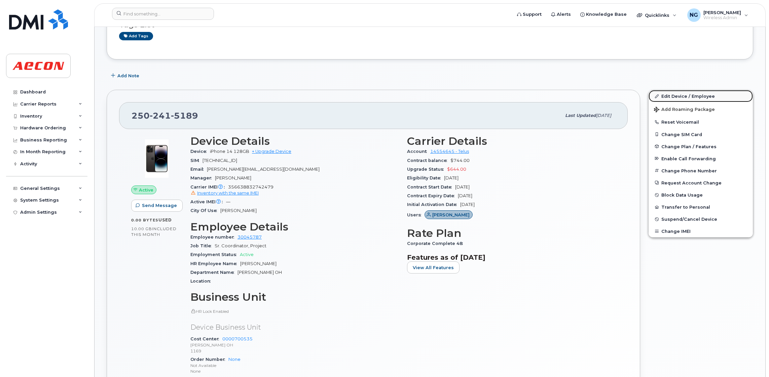
click at [690, 93] on link "Edit Device / Employee" at bounding box center [700, 96] width 104 height 12
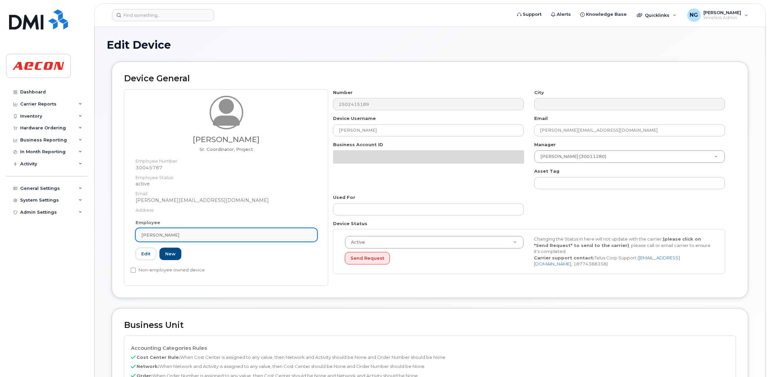
click at [237, 237] on div "[PERSON_NAME]" at bounding box center [226, 235] width 170 height 6
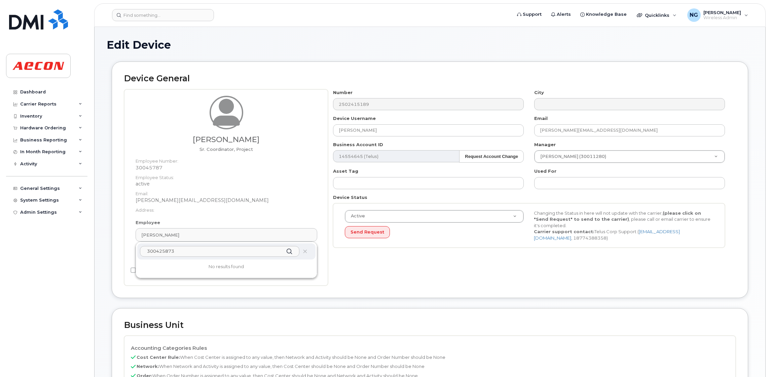
drag, startPoint x: 230, startPoint y: 247, endPoint x: 94, endPoint y: 248, distance: 135.9
click at [94, 248] on div "Edit Device Device General Anthony Hately Sr. Coordinator, Project Employee Num…" at bounding box center [429, 345] width 671 height 636
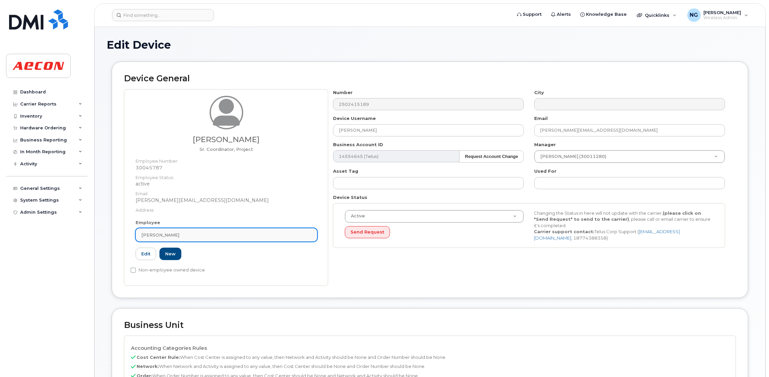
click at [217, 238] on link "[PERSON_NAME]" at bounding box center [227, 234] width 182 height 13
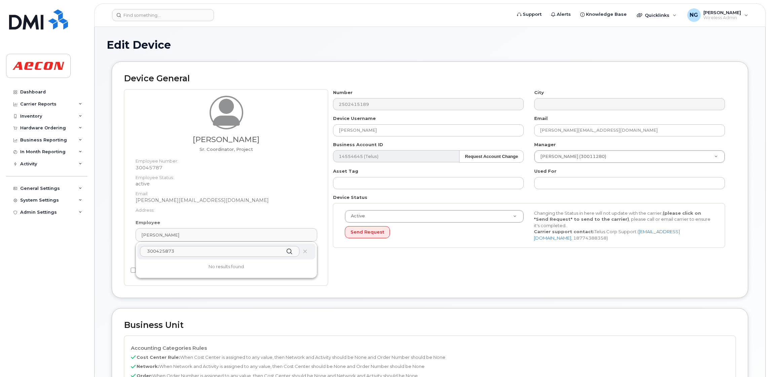
click at [186, 252] on input "300425873" at bounding box center [219, 251] width 159 height 11
type input "3"
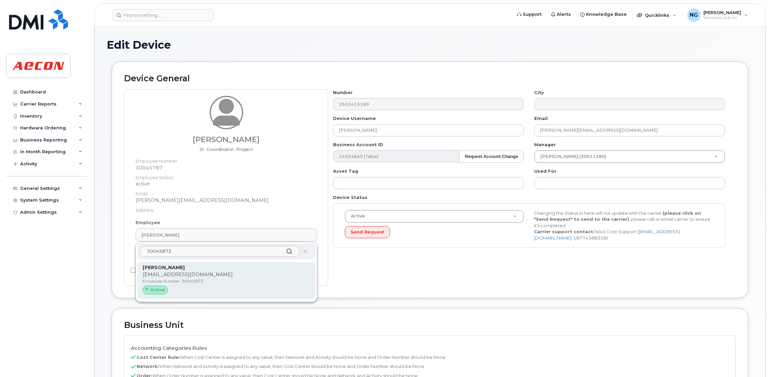
type input "30045873"
click at [244, 274] on p "SEANC@PACIFICPOWERLINES.COM" at bounding box center [226, 274] width 167 height 7
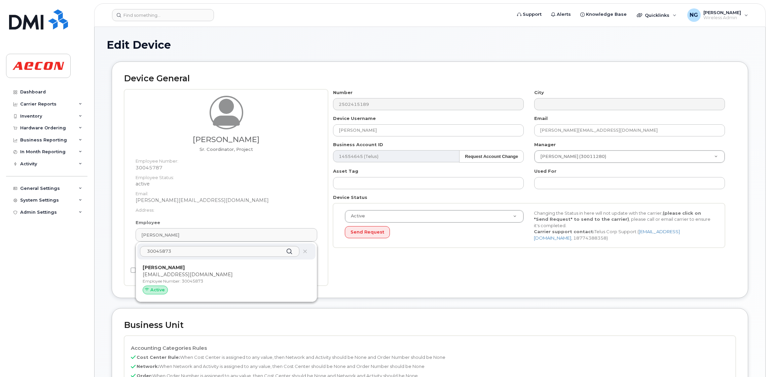
type input "30045873"
type input "Sean Custeau"
type input "seanc@pacificpowerlines.com"
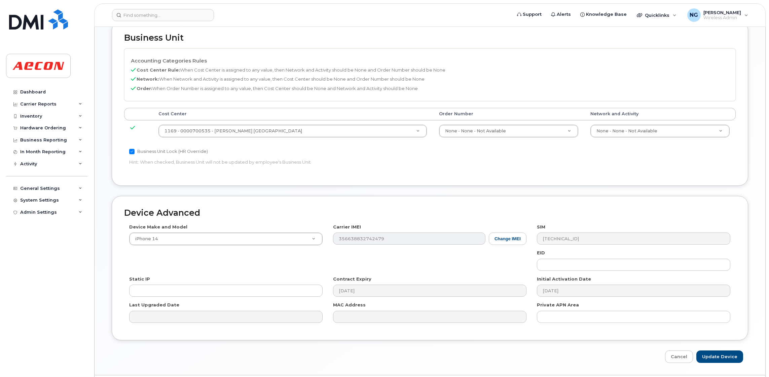
scroll to position [294, 0]
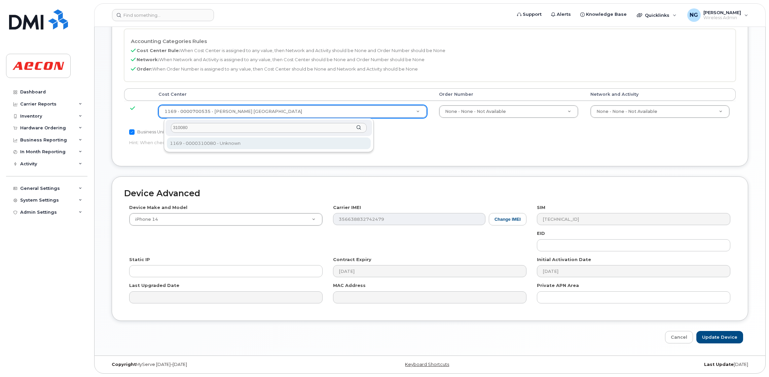
type input "310080"
type input "4110683"
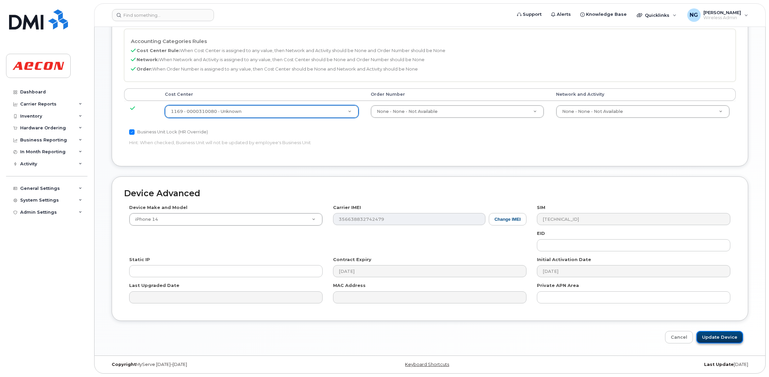
click at [723, 336] on input "Update Device" at bounding box center [719, 337] width 47 height 12
type input "Saving..."
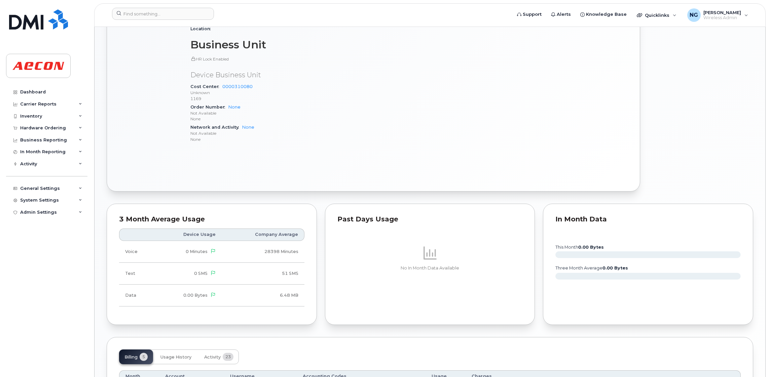
scroll to position [504, 0]
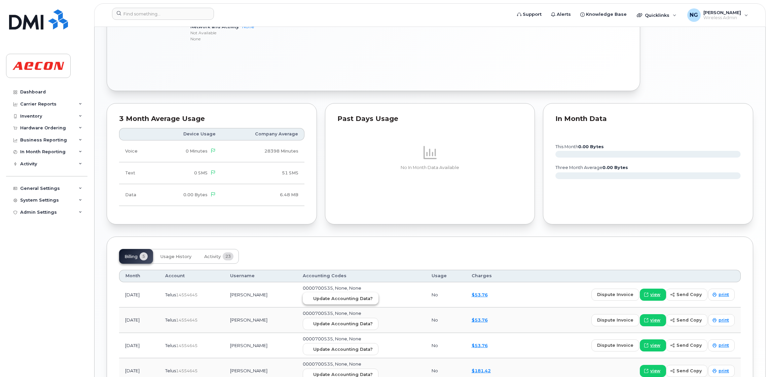
click at [360, 302] on span "Update Accounting Data?" at bounding box center [343, 299] width 60 height 6
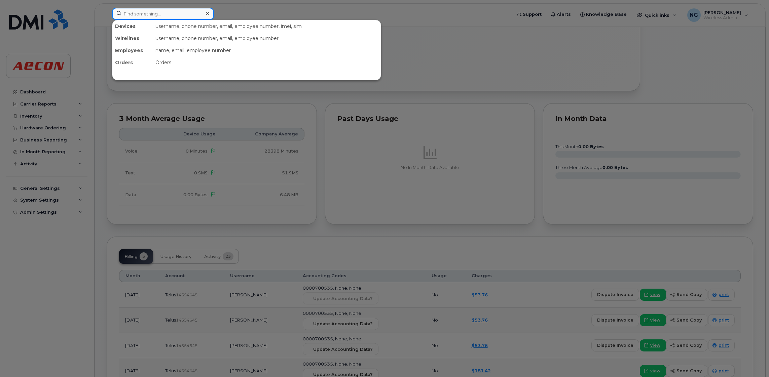
click at [174, 11] on input at bounding box center [163, 14] width 102 height 12
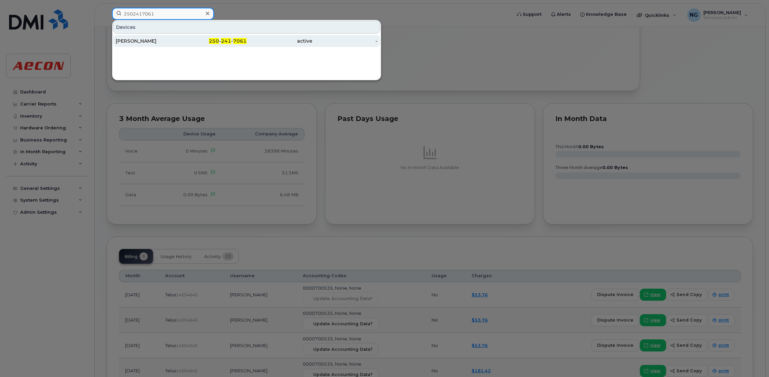
type input "2502417061"
click at [245, 40] on span "7061" at bounding box center [239, 41] width 13 height 6
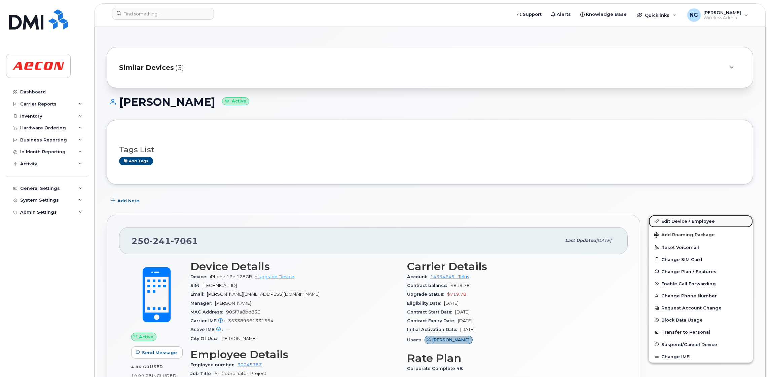
click at [687, 220] on link "Edit Device / Employee" at bounding box center [700, 221] width 104 height 12
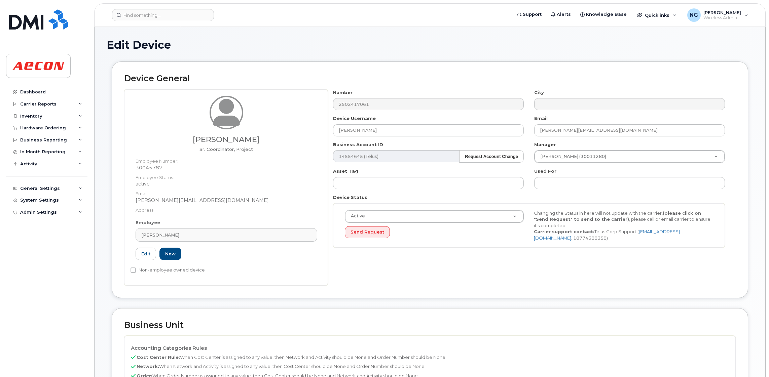
scroll to position [202, 0]
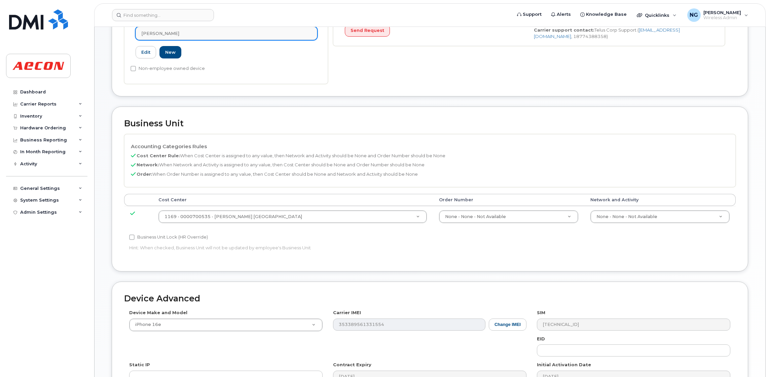
click at [199, 30] on div "[PERSON_NAME]" at bounding box center [226, 33] width 170 height 6
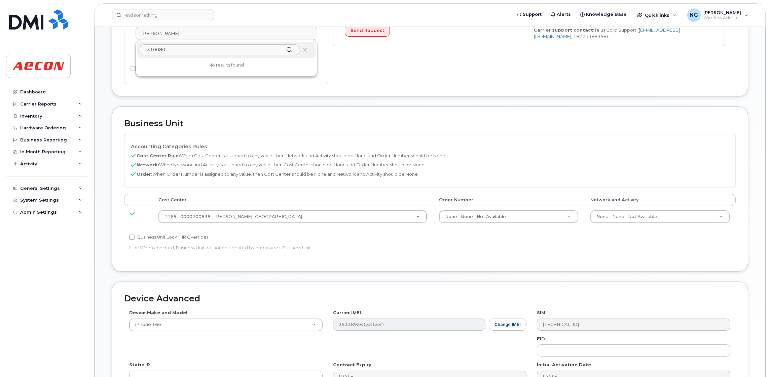
drag, startPoint x: 179, startPoint y: 53, endPoint x: 114, endPoint y: 44, distance: 65.5
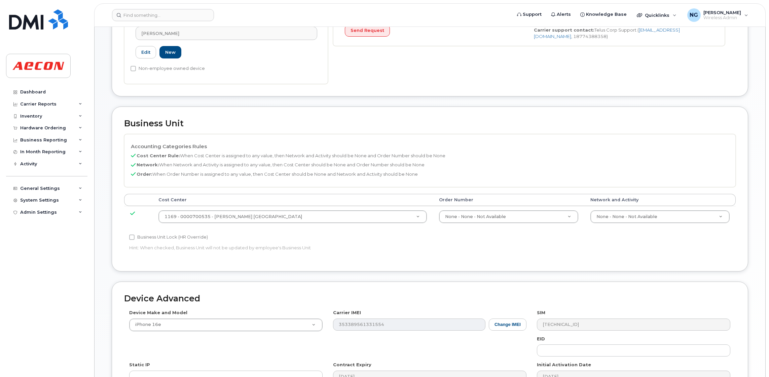
click at [205, 26] on header "Support Alerts Knowledge Base Quicklinks Suspend / Cancel Device Change SIM Car…" at bounding box center [429, 15] width 671 height 24
click at [205, 33] on div "Anthony Hately" at bounding box center [226, 33] width 170 height 6
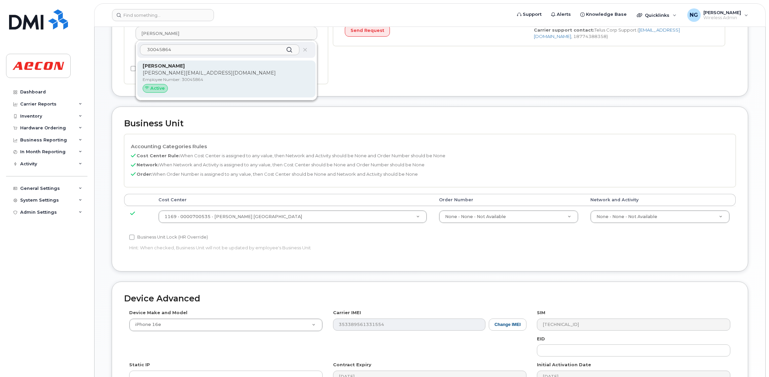
type input "30045864"
click at [285, 73] on p "KYLES@PACIFICPOWERLINES.COM" at bounding box center [226, 73] width 167 height 7
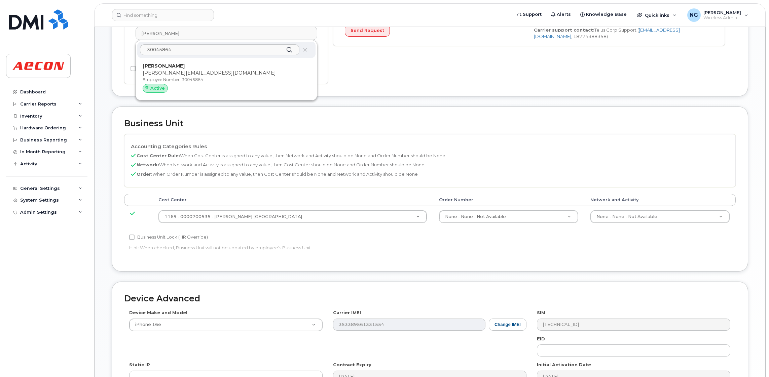
type input "30045864"
type input "Kyle Straatsma"
type input "kyles@pacificpowerlines.com"
type input "4110683"
type input "283607"
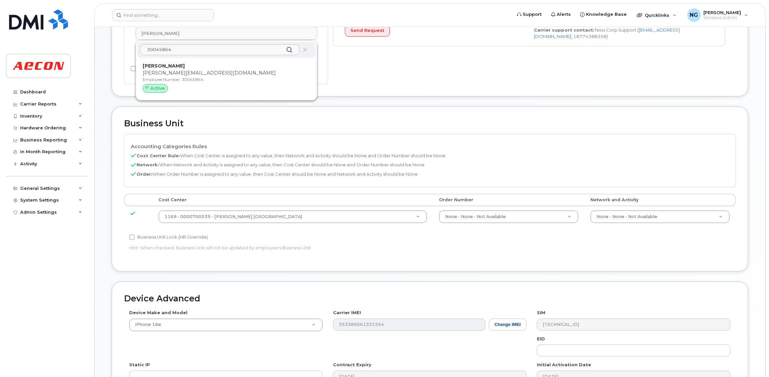
type input "283608"
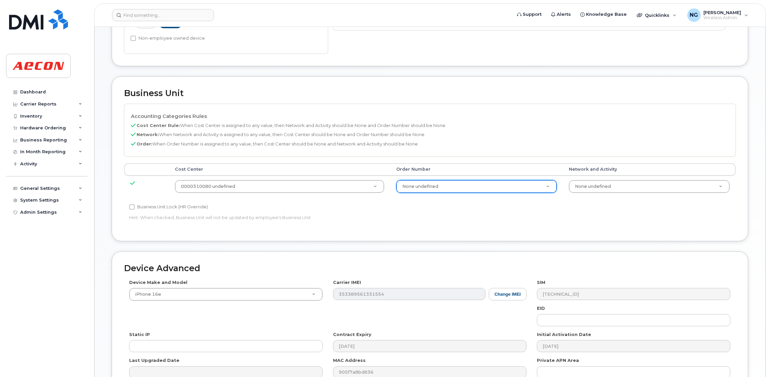
scroll to position [294, 0]
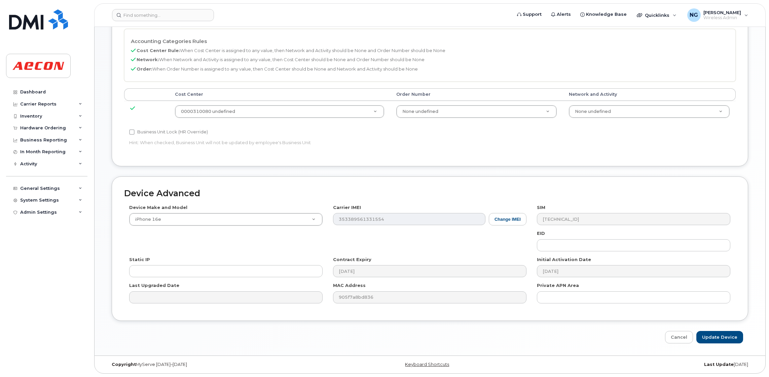
click at [170, 135] on label "Business Unit Lock (HR Override)" at bounding box center [168, 132] width 79 height 8
click at [135, 135] on input "Business Unit Lock (HR Override)" at bounding box center [131, 131] width 5 height 5
checkbox input "true"
click at [733, 338] on input "Update Device" at bounding box center [719, 337] width 47 height 12
type input "Saving..."
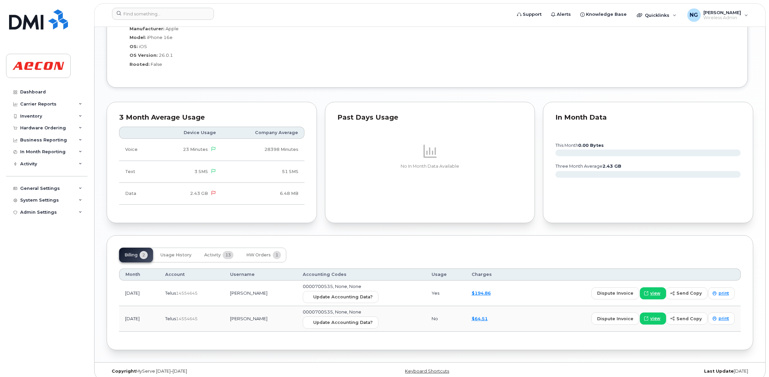
scroll to position [622, 0]
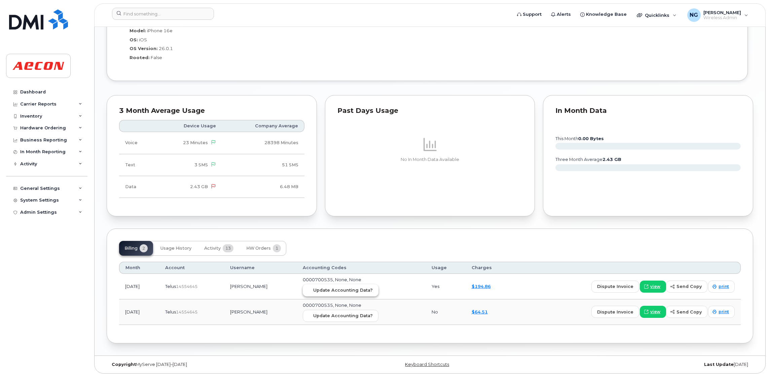
click at [355, 292] on span "Update Accounting Data?" at bounding box center [343, 290] width 60 height 6
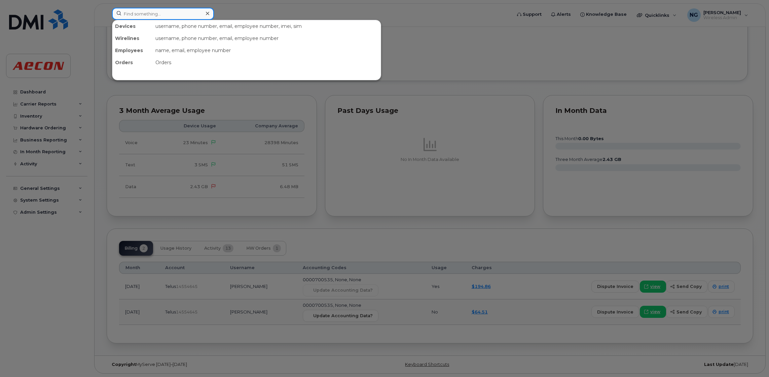
click at [155, 12] on input at bounding box center [163, 14] width 102 height 12
paste input "[PHONE_NUMBER]"
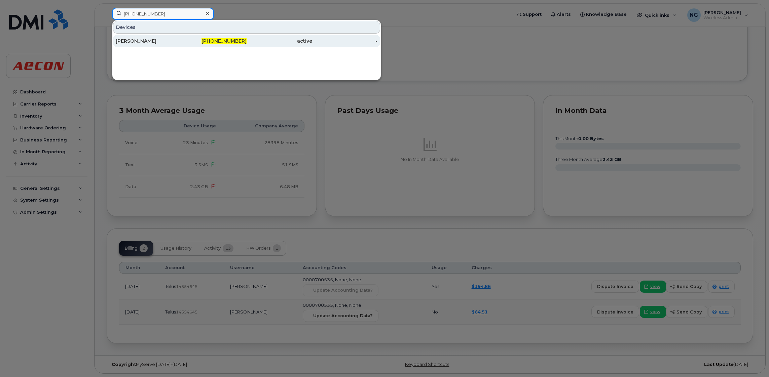
type input "226-203-5438"
click at [223, 37] on div "226-203-5438" at bounding box center [214, 41] width 66 height 12
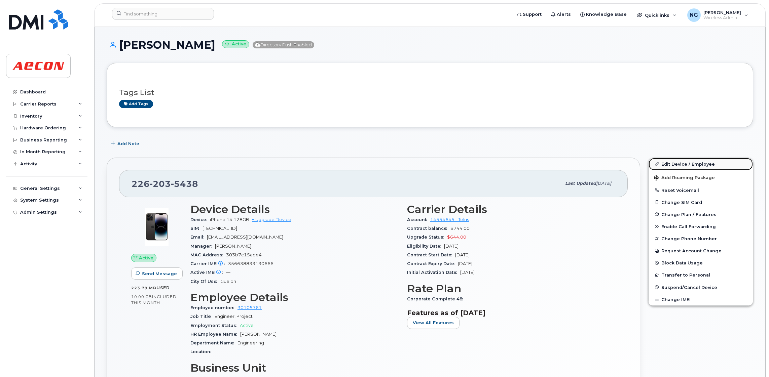
click at [683, 164] on link "Edit Device / Employee" at bounding box center [700, 164] width 104 height 12
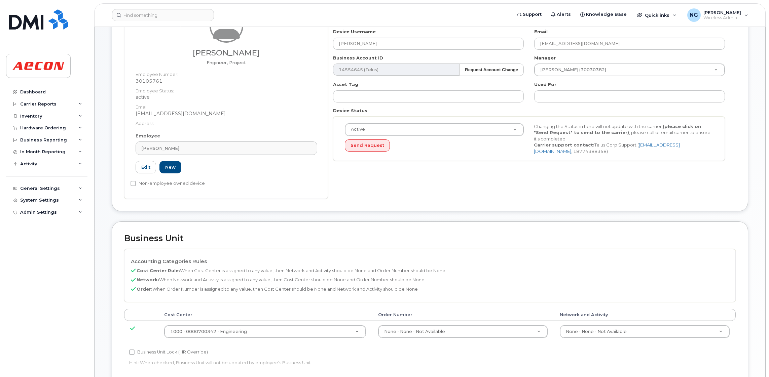
scroll to position [151, 0]
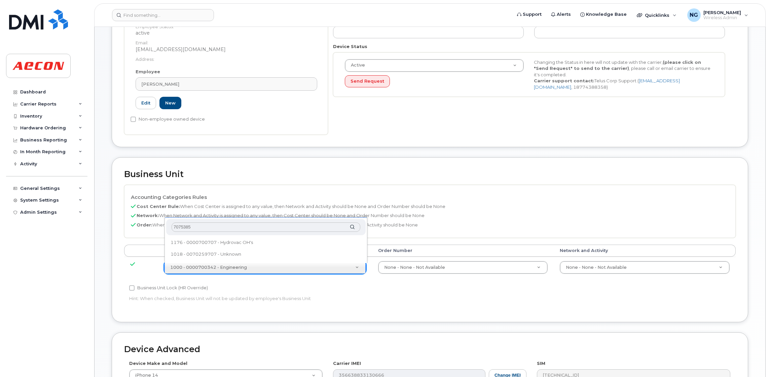
type input "70753852"
drag, startPoint x: 217, startPoint y: 244, endPoint x: 118, endPoint y: 236, distance: 99.6
click at [118, 236] on body "Support Alerts Knowledge Base Quicklinks Suspend / Cancel Device Change SIM Car…" at bounding box center [384, 191] width 769 height 684
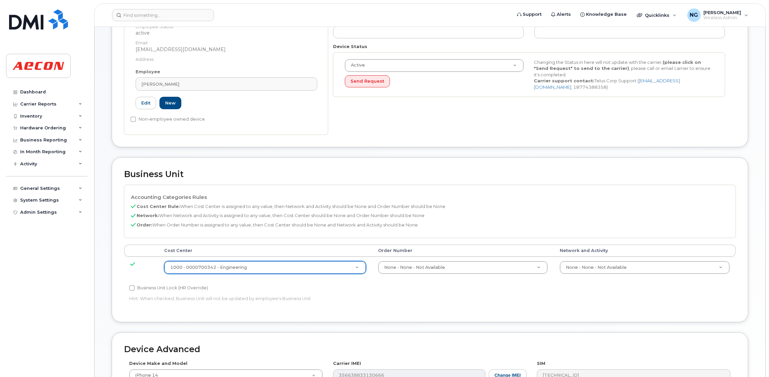
drag, startPoint x: 469, startPoint y: 269, endPoint x: 456, endPoint y: 257, distance: 17.6
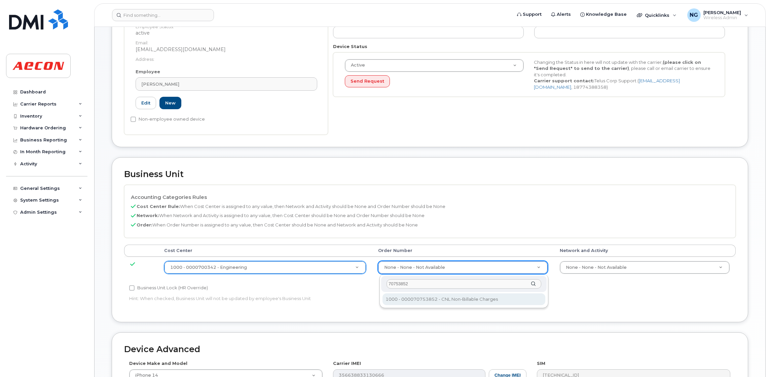
type input "70753852"
type input "34922237"
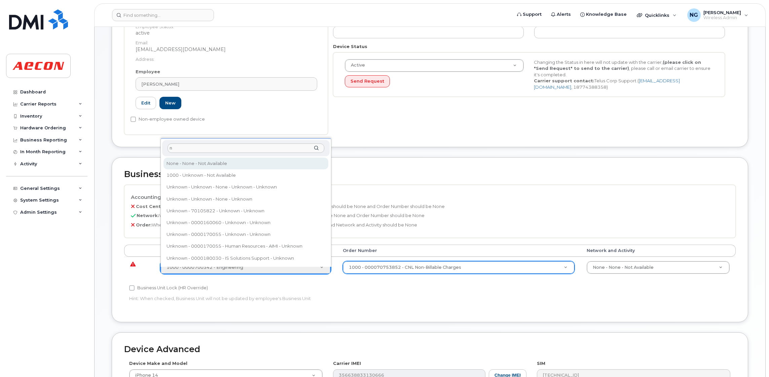
type input "n"
type input "289660"
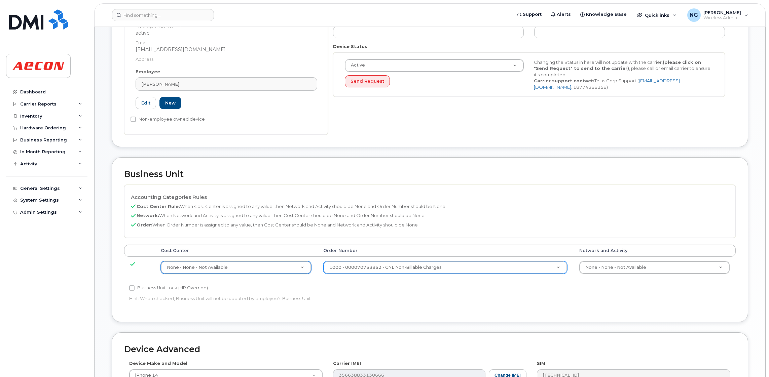
drag, startPoint x: 166, startPoint y: 287, endPoint x: 176, endPoint y: 290, distance: 10.0
click at [167, 287] on label "Business Unit Lock (HR Override)" at bounding box center [168, 288] width 79 height 8
click at [135, 287] on input "Business Unit Lock (HR Override)" at bounding box center [131, 287] width 5 height 5
checkbox input "true"
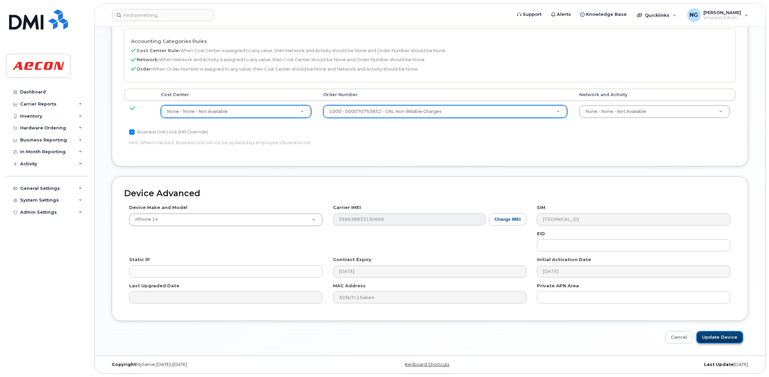
click at [726, 335] on input "Update Device" at bounding box center [719, 337] width 47 height 12
type input "Saving..."
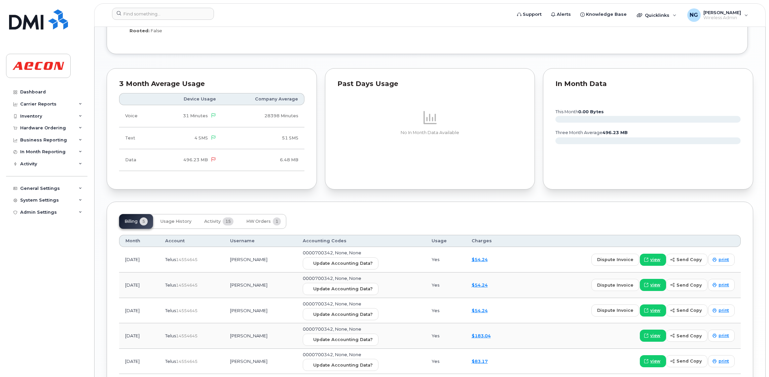
scroll to position [641, 0]
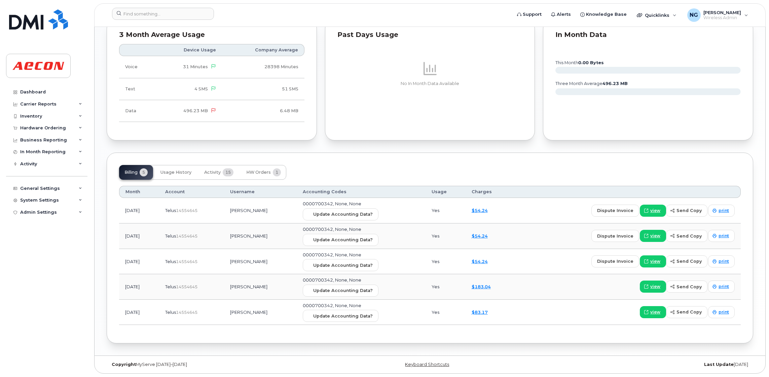
click at [343, 222] on td "0000700342, None, None Update Accounting Data?" at bounding box center [361, 211] width 129 height 26
click at [345, 217] on span "Update Accounting Data?" at bounding box center [343, 214] width 60 height 6
click at [162, 5] on header "Support Alerts Knowledge Base Quicklinks Suspend / Cancel Device Change SIM Car…" at bounding box center [429, 15] width 671 height 24
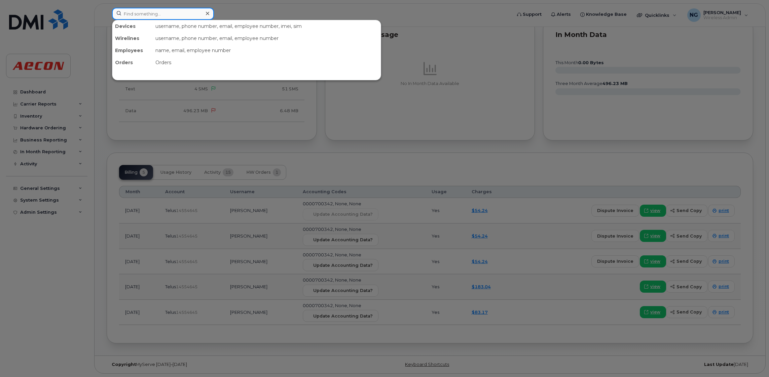
click at [160, 12] on input at bounding box center [163, 14] width 102 height 12
paste input "226-755-1141"
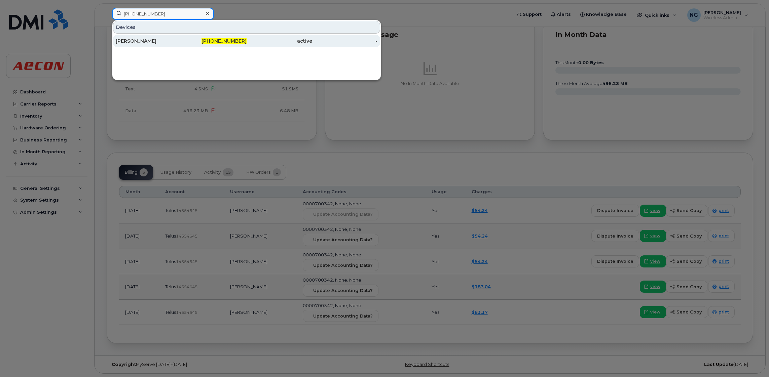
type input "226-755-1141"
click at [223, 40] on span "226-755-1141" at bounding box center [223, 41] width 45 height 6
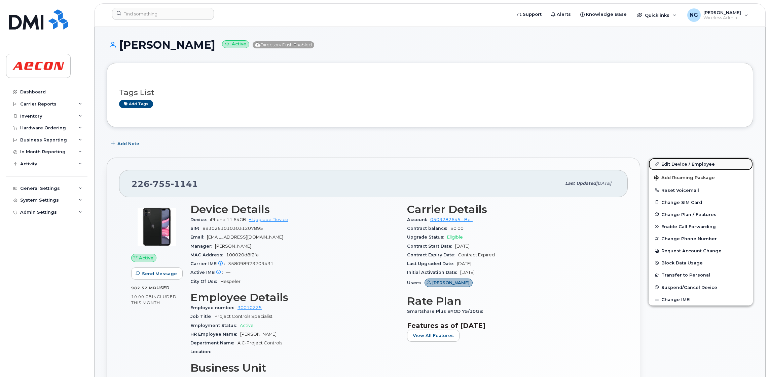
click at [684, 165] on link "Edit Device / Employee" at bounding box center [700, 164] width 104 height 12
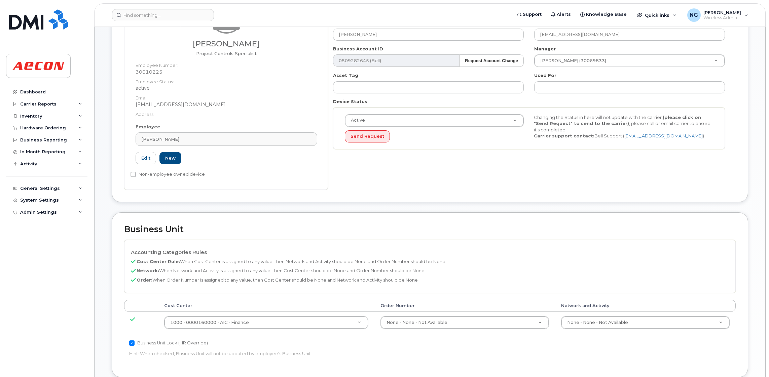
scroll to position [202, 0]
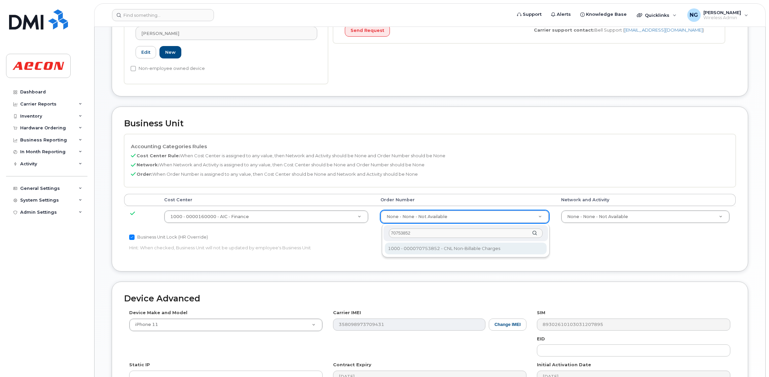
type input "70753852"
type input "34922237"
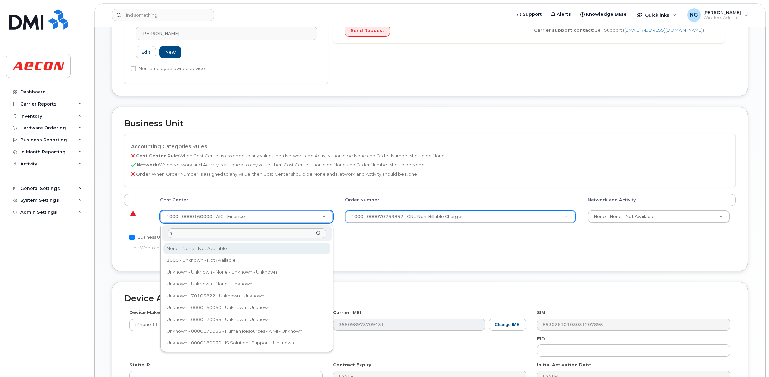
type input "n"
type input "289660"
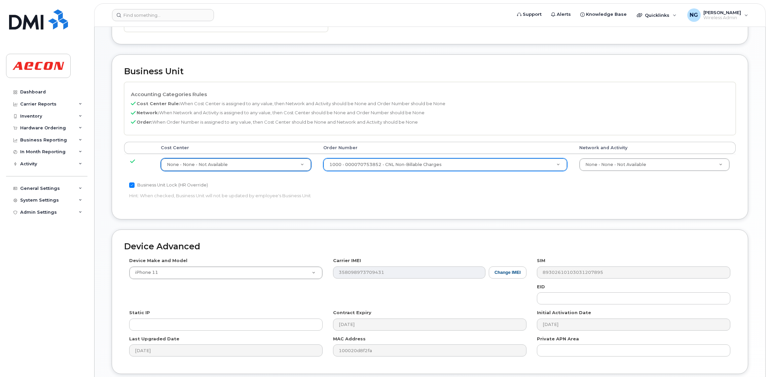
scroll to position [308, 0]
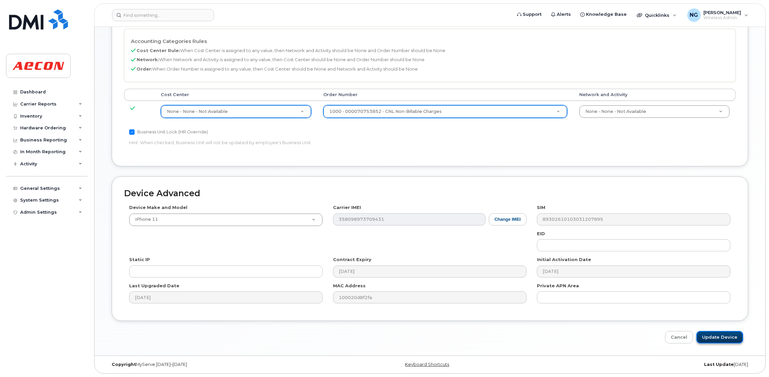
click at [734, 333] on input "Update Device" at bounding box center [719, 337] width 47 height 12
type input "Saving..."
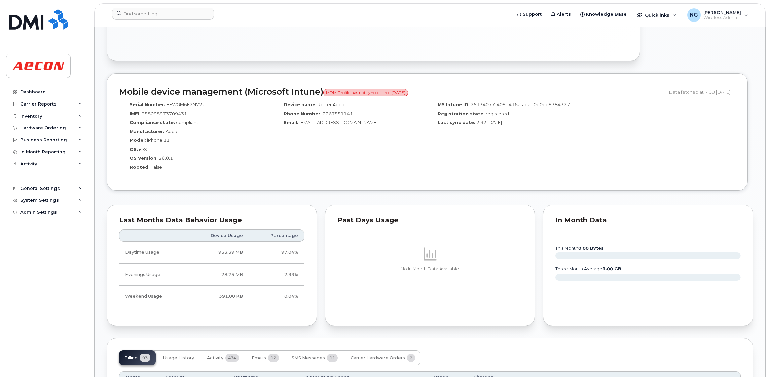
scroll to position [655, 0]
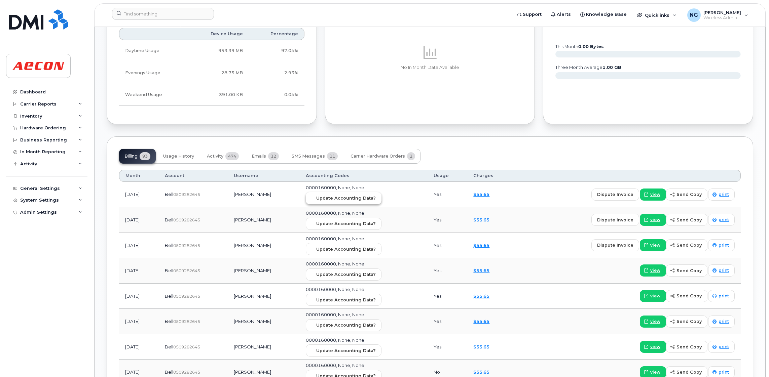
click at [354, 196] on button "Update Accounting Data?" at bounding box center [344, 198] width 76 height 12
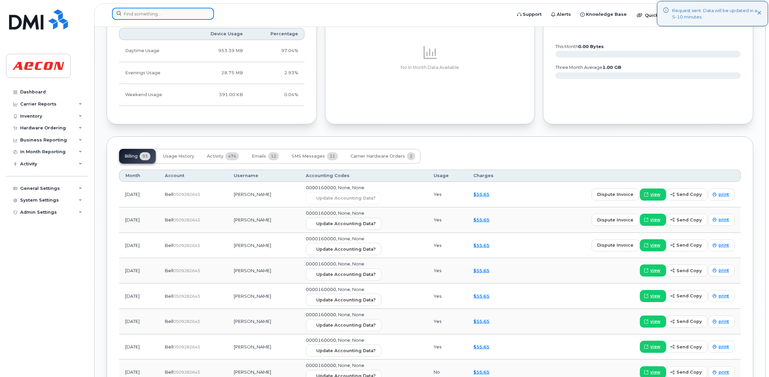
click at [155, 16] on input at bounding box center [163, 14] width 102 height 12
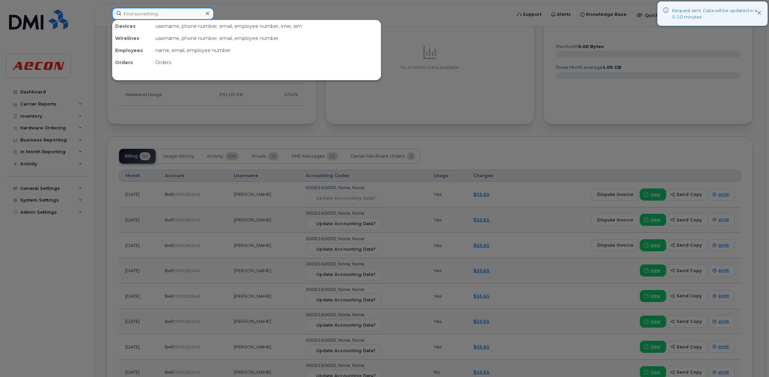
paste input "289-356-7280"
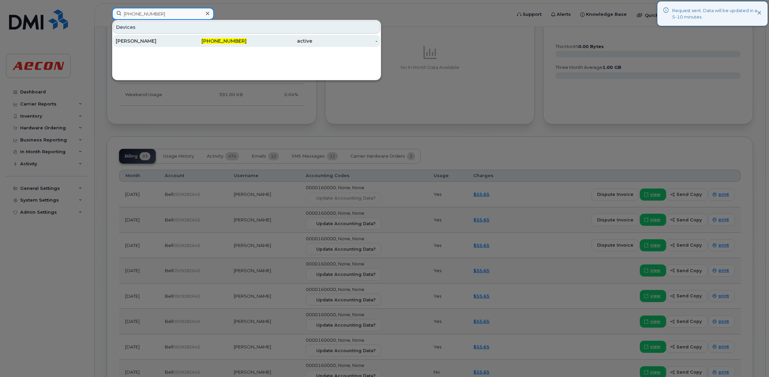
type input "289-356-7280"
click at [218, 41] on span "289-356-7280" at bounding box center [223, 41] width 45 height 6
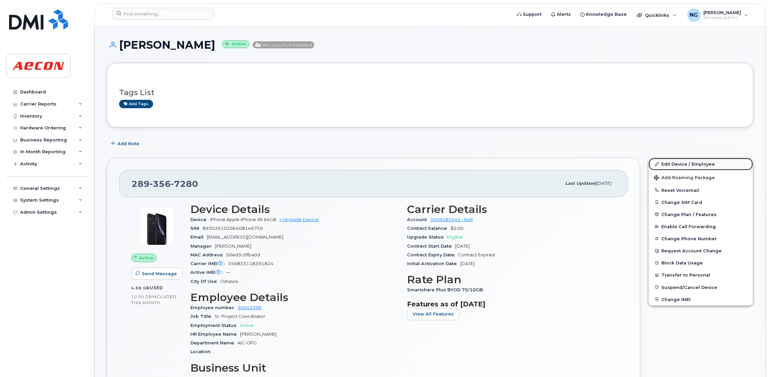
click at [701, 161] on link "Edit Device / Employee" at bounding box center [700, 164] width 104 height 12
drag, startPoint x: 48, startPoint y: 153, endPoint x: 53, endPoint y: 155, distance: 5.4
click at [51, 154] on div "In Month Reporting" at bounding box center [42, 151] width 45 height 5
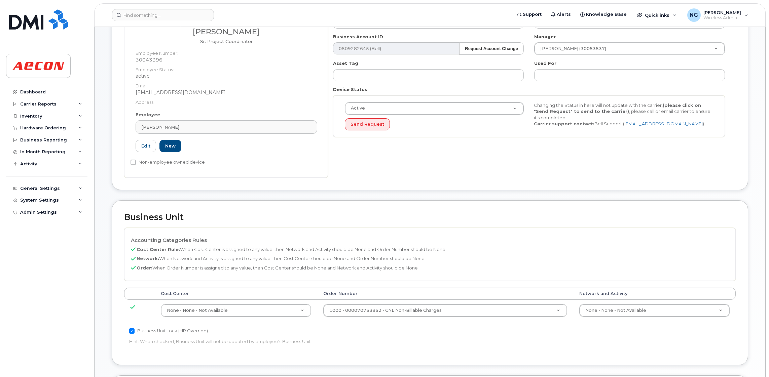
scroll to position [252, 0]
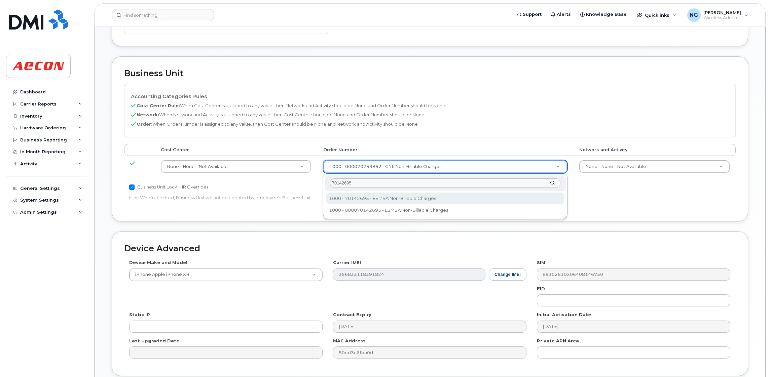
type input "70142695"
type input "283680"
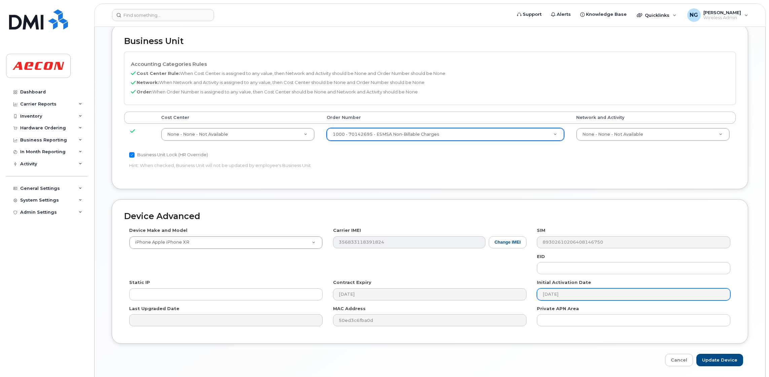
scroll to position [308, 0]
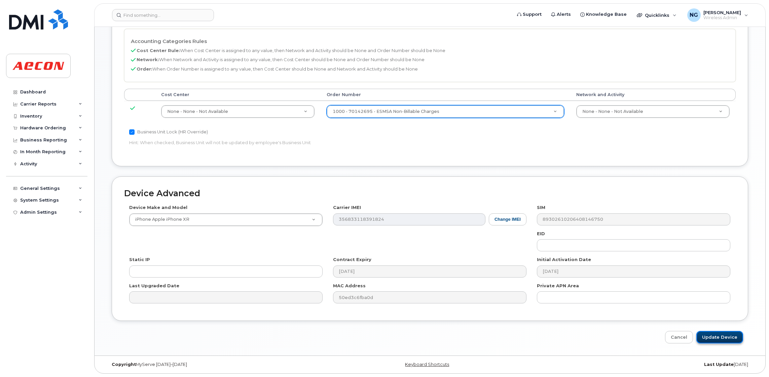
click at [727, 341] on input "Update Device" at bounding box center [719, 337] width 47 height 12
type input "Saving..."
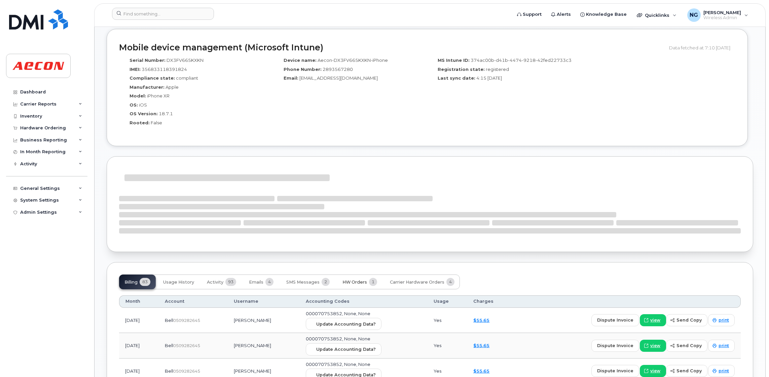
scroll to position [700, 0]
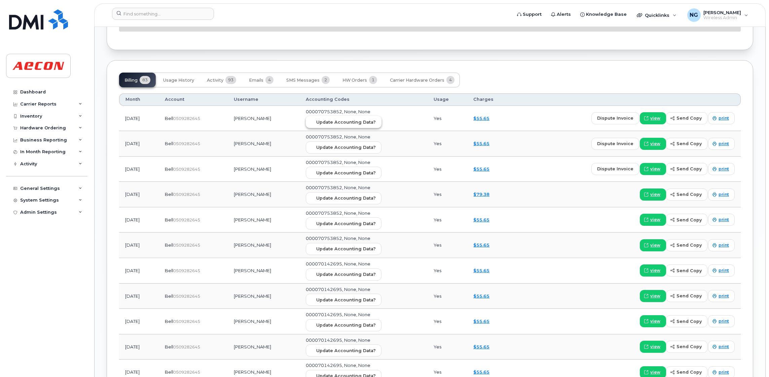
click at [350, 127] on button "Update Accounting Data?" at bounding box center [344, 122] width 76 height 12
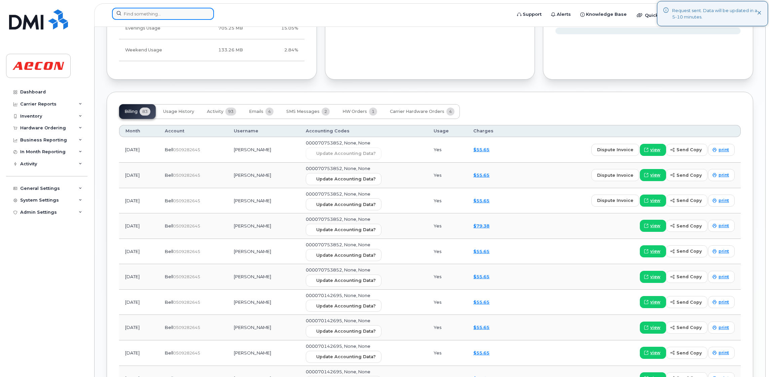
click at [162, 11] on input at bounding box center [163, 14] width 102 height 12
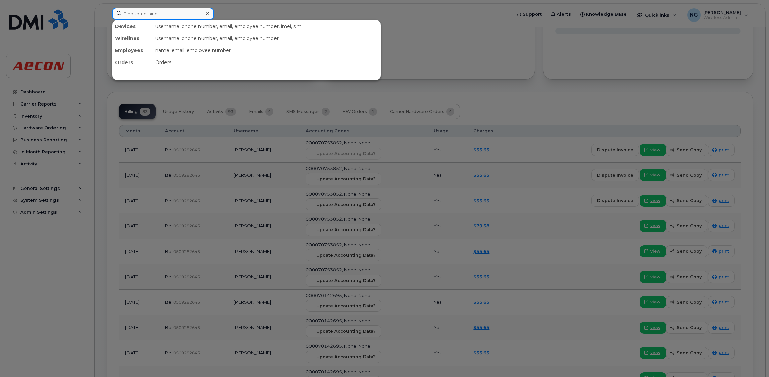
paste input "[PHONE_NUMBER]"
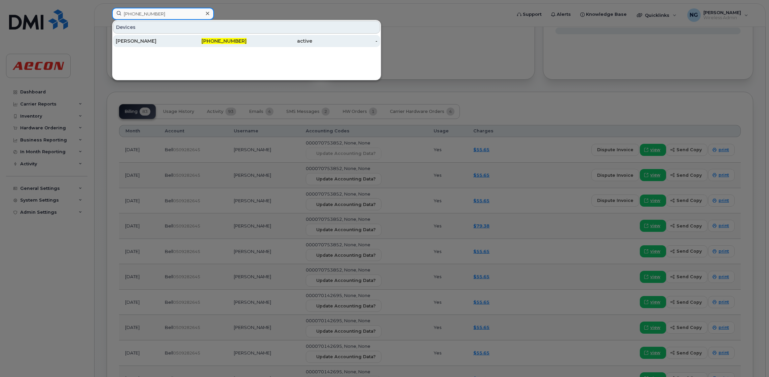
type input "[PHONE_NUMBER]"
click at [223, 42] on span "[PHONE_NUMBER]" at bounding box center [223, 41] width 45 height 6
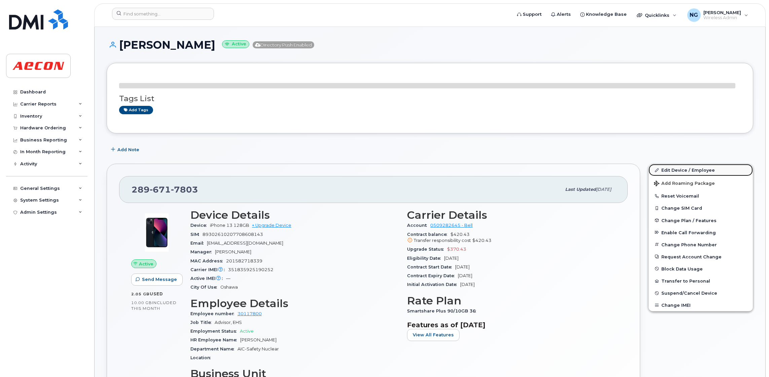
click at [698, 171] on div "Edit Device / Employee Add Roaming Package Reset Voicemail Change SIM Card Chan…" at bounding box center [700, 238] width 105 height 148
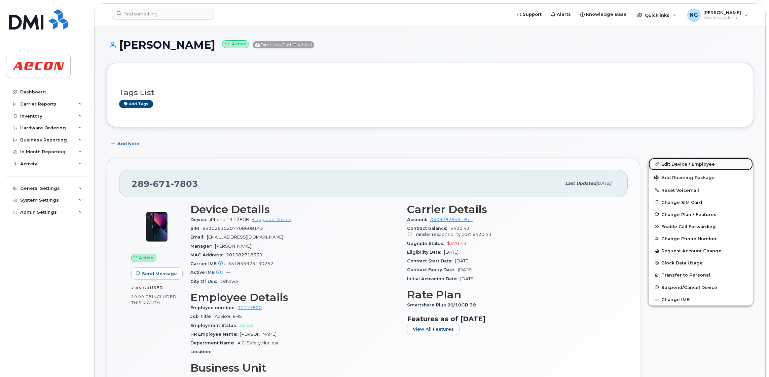
click at [693, 162] on link "Edit Device / Employee" at bounding box center [700, 164] width 104 height 12
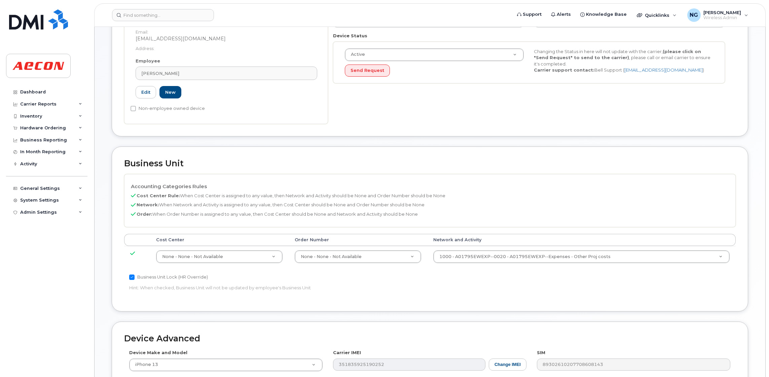
scroll to position [202, 0]
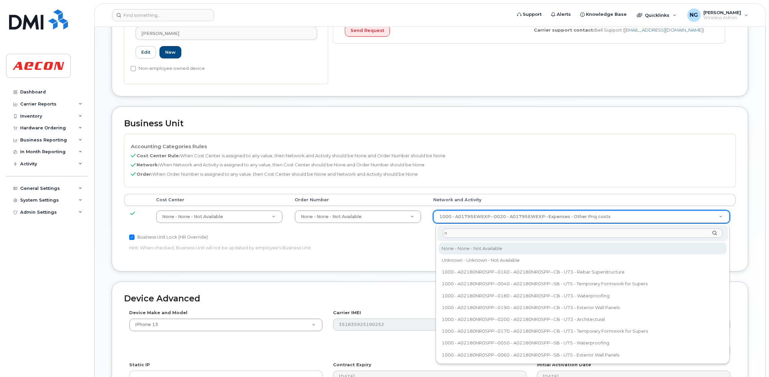
type input "n"
type input "283608"
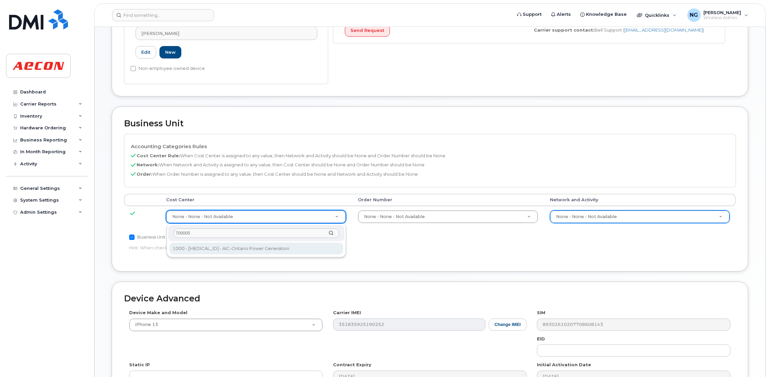
type input "700005"
type input "283865"
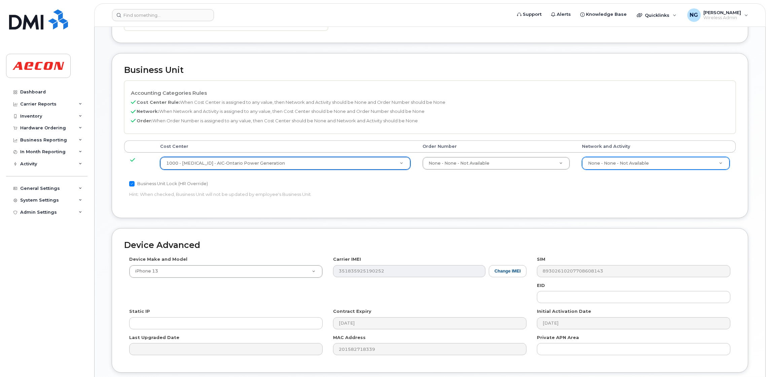
scroll to position [308, 0]
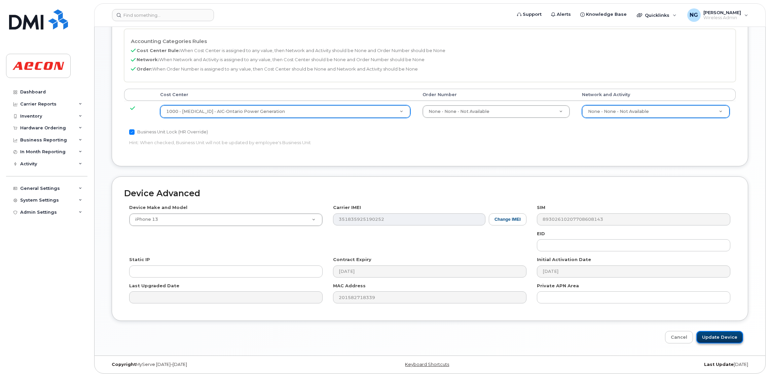
click at [717, 331] on input "Update Device" at bounding box center [719, 337] width 47 height 12
type input "Saving..."
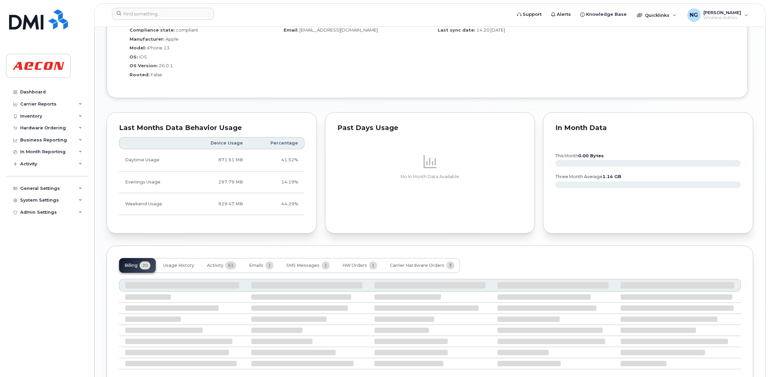
scroll to position [593, 0]
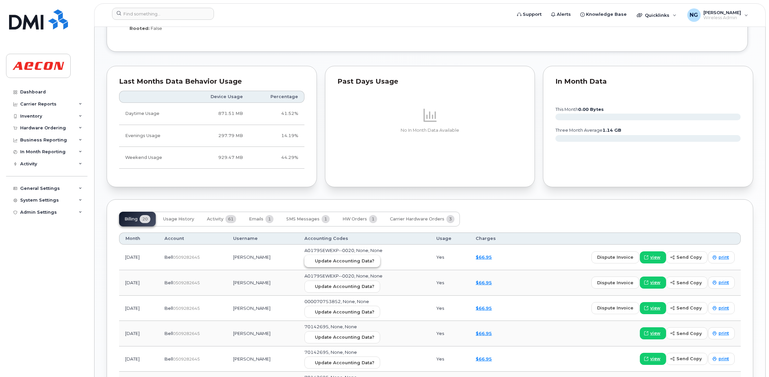
click at [342, 264] on span "Update Accounting Data?" at bounding box center [345, 261] width 60 height 6
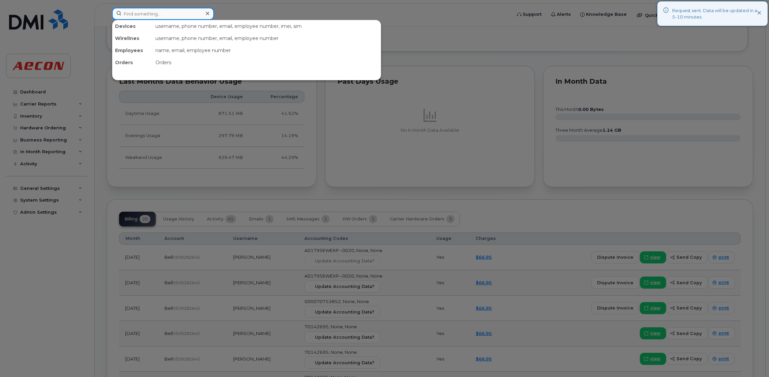
click at [153, 15] on input at bounding box center [163, 14] width 102 height 12
paste input "[PHONE_NUMBER]"
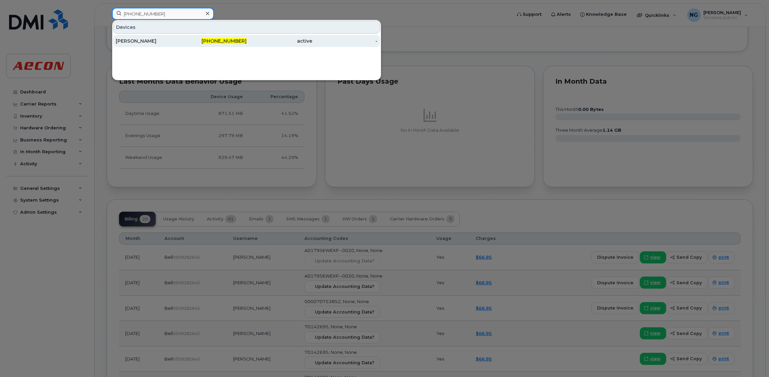
type input "[PHONE_NUMBER]"
click at [228, 40] on span "[PHONE_NUMBER]" at bounding box center [223, 41] width 45 height 6
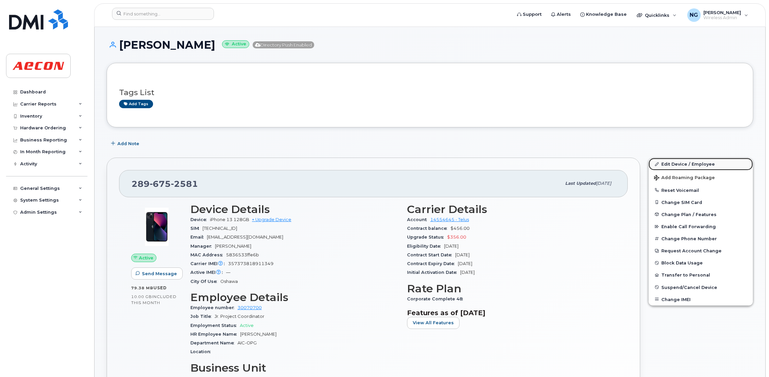
click at [688, 161] on link "Edit Device / Employee" at bounding box center [700, 164] width 104 height 12
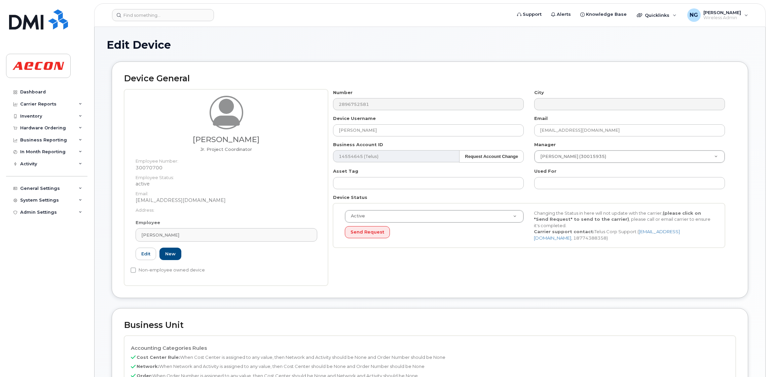
scroll to position [202, 0]
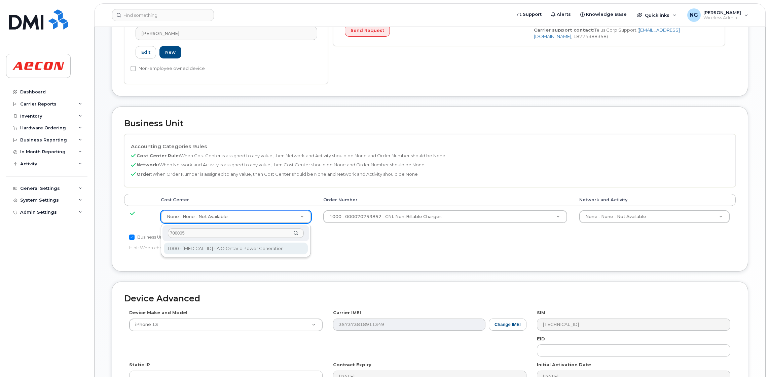
type input "700005"
type input "283865"
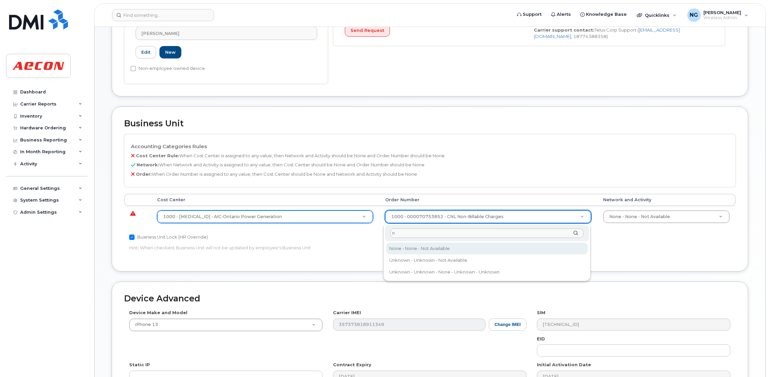
type input "n"
type input "283607"
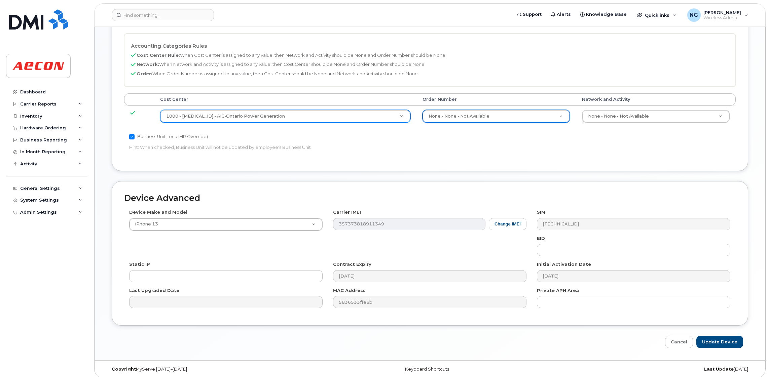
scroll to position [308, 0]
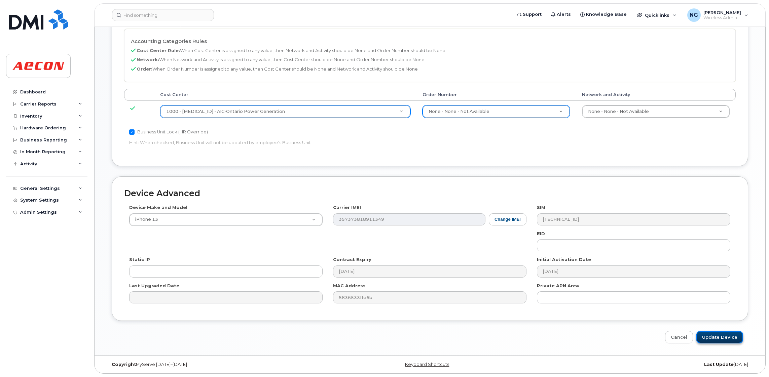
click at [721, 336] on input "Update Device" at bounding box center [719, 337] width 47 height 12
type input "Saving..."
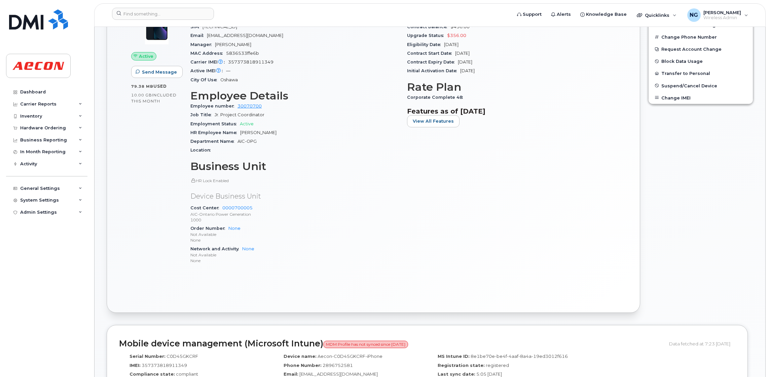
scroll to position [504, 0]
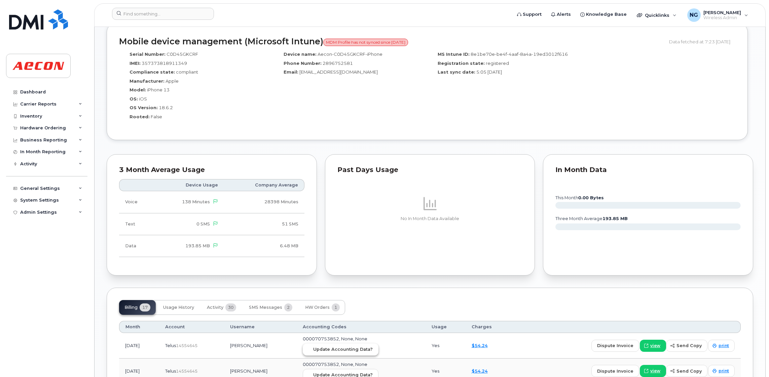
click at [345, 347] on button "Update Accounting Data?" at bounding box center [341, 350] width 76 height 12
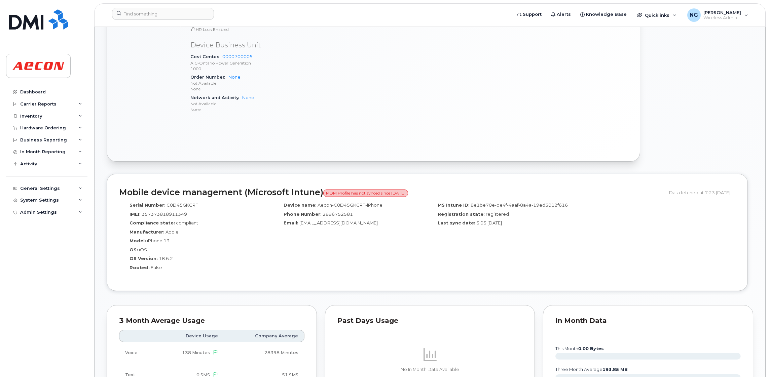
scroll to position [605, 0]
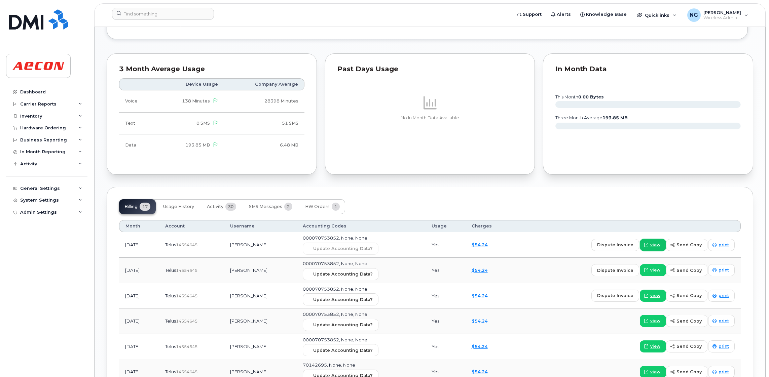
click at [657, 247] on span "view" at bounding box center [655, 245] width 10 height 6
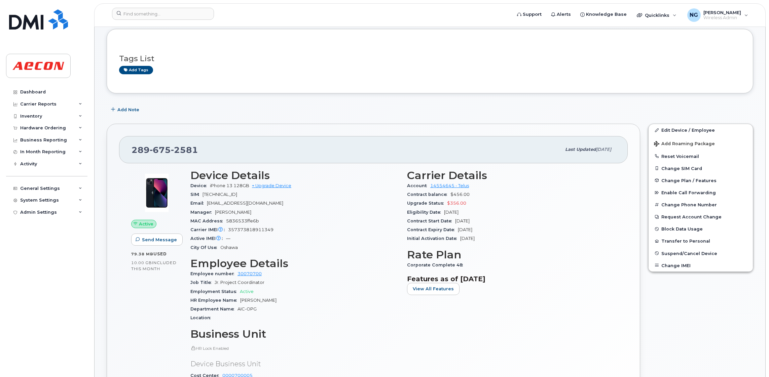
scroll to position [0, 0]
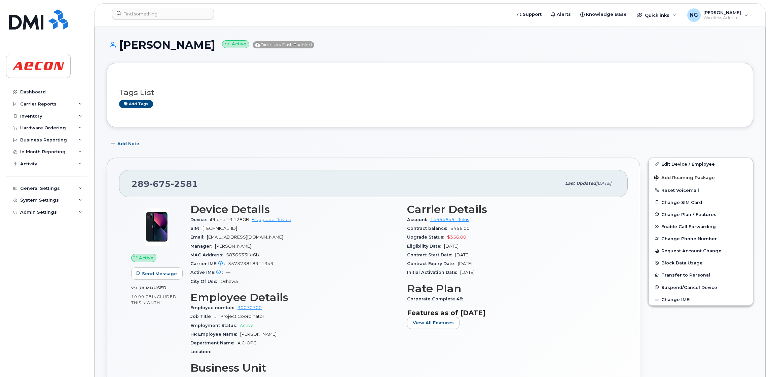
click at [489, 54] on div "[PERSON_NAME] Active Directory Push Enabled" at bounding box center [430, 51] width 646 height 24
